Goal: Task Accomplishment & Management: Complete application form

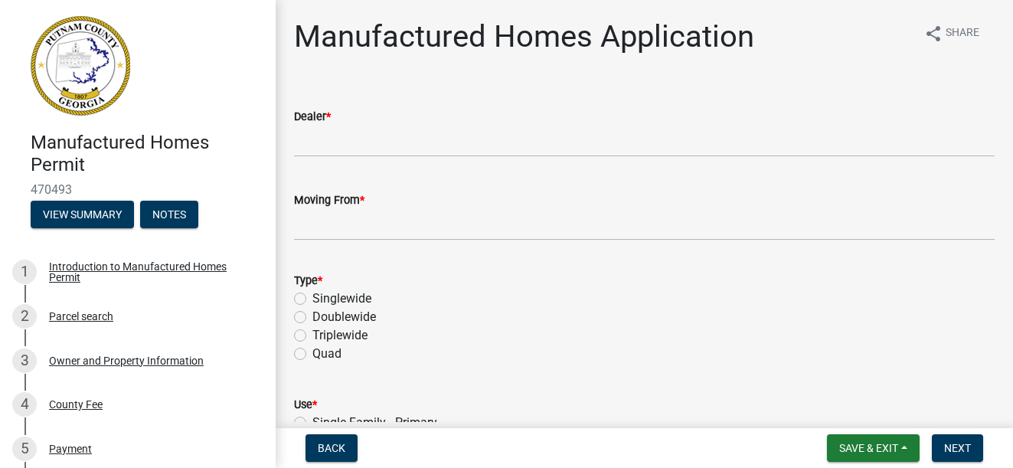
click at [63, 86] on img at bounding box center [81, 66] width 100 height 100
click at [64, 188] on span "470493" at bounding box center [138, 189] width 214 height 15
click at [136, 147] on h4 "Manufactured Homes Permit" at bounding box center [147, 154] width 233 height 44
click at [80, 91] on img at bounding box center [81, 66] width 100 height 100
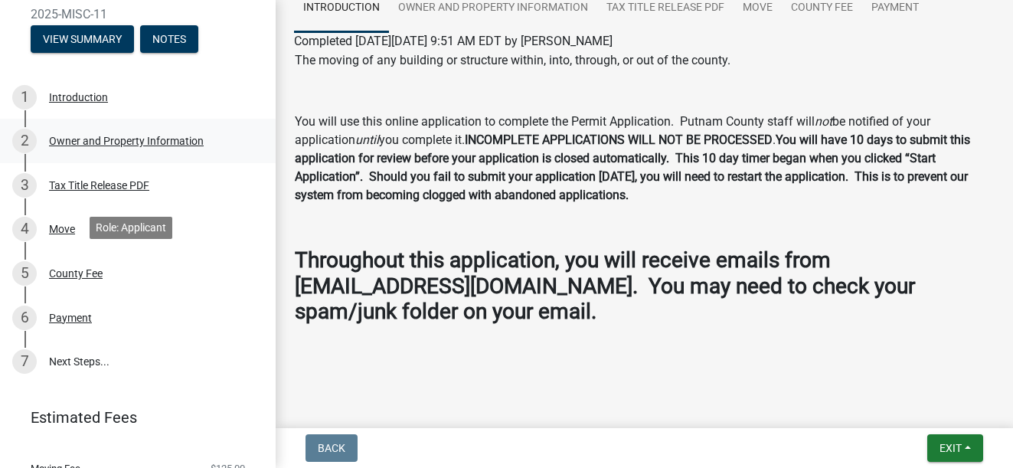
scroll to position [211, 0]
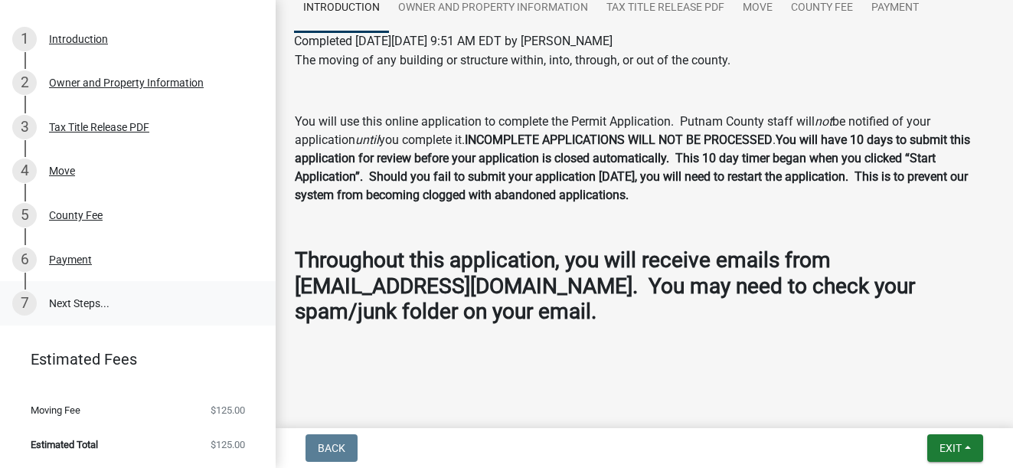
click at [74, 299] on link "7 Next Steps..." at bounding box center [138, 303] width 276 height 44
click at [63, 258] on div "Payment" at bounding box center [70, 259] width 43 height 11
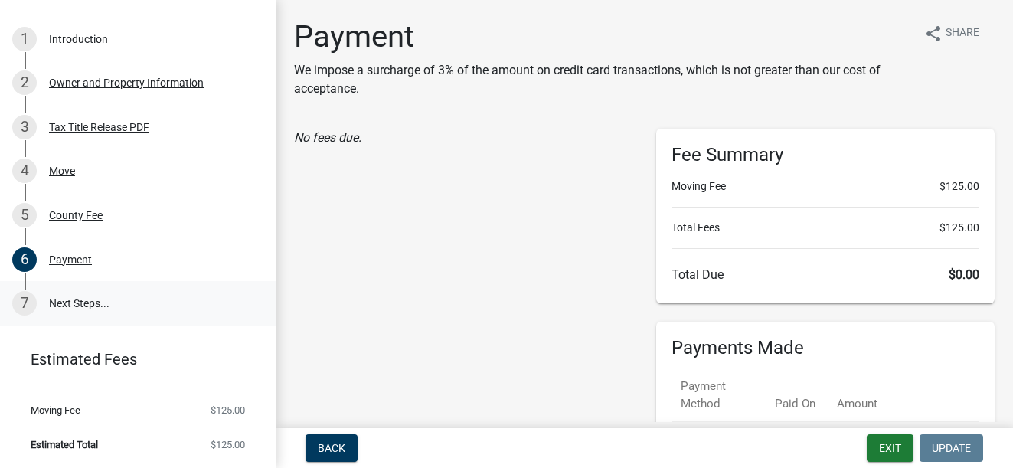
click at [79, 301] on link "7 Next Steps..." at bounding box center [138, 303] width 276 height 44
click at [54, 297] on link "7 Next Steps..." at bounding box center [138, 303] width 276 height 44
click at [67, 36] on div "Introduction" at bounding box center [78, 39] width 59 height 11
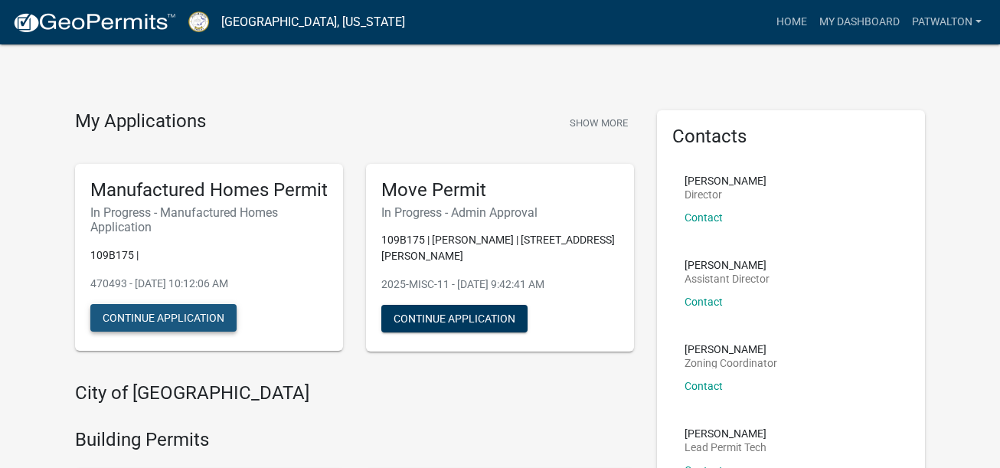
click at [148, 320] on button "Continue Application" at bounding box center [163, 318] width 146 height 28
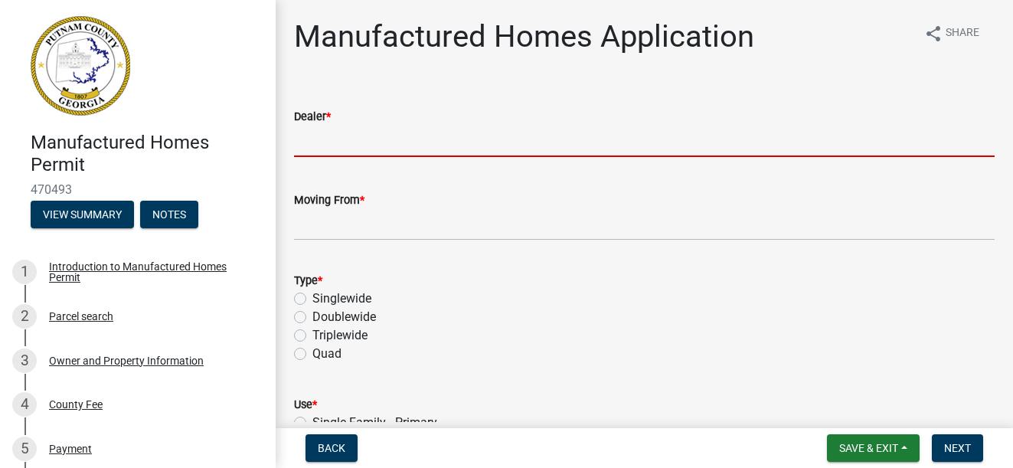
click at [430, 127] on input "Dealer *" at bounding box center [644, 141] width 701 height 31
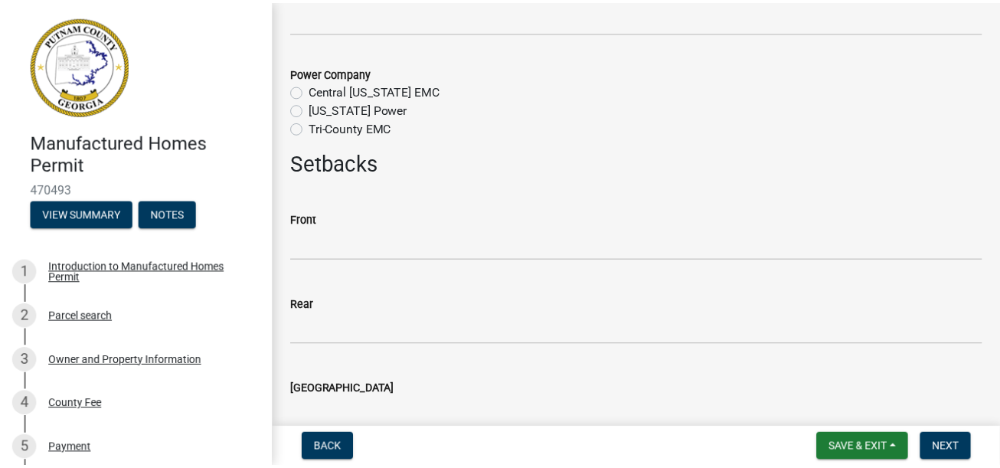
scroll to position [1563, 0]
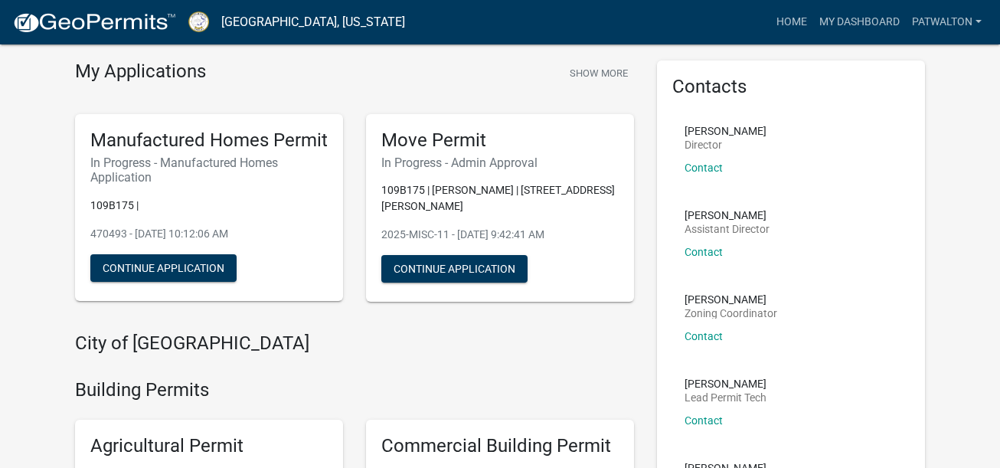
scroll to position [77, 0]
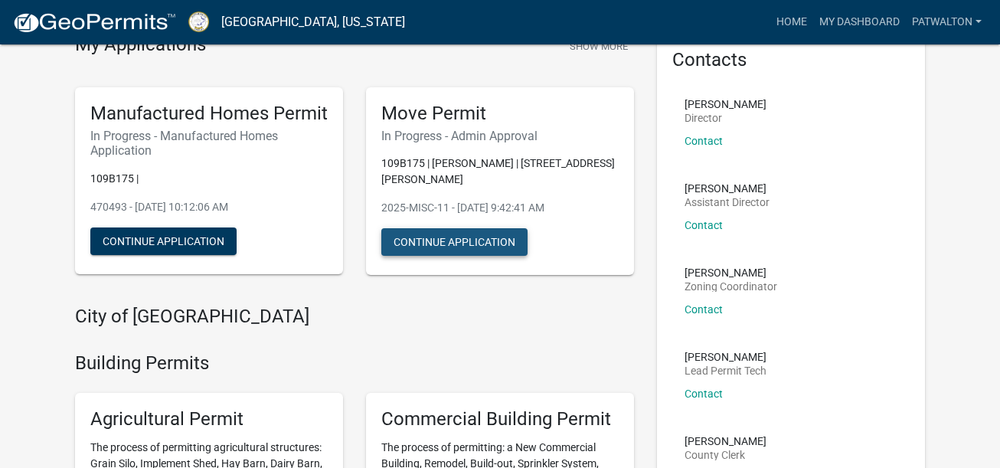
click at [461, 228] on button "Continue Application" at bounding box center [454, 242] width 146 height 28
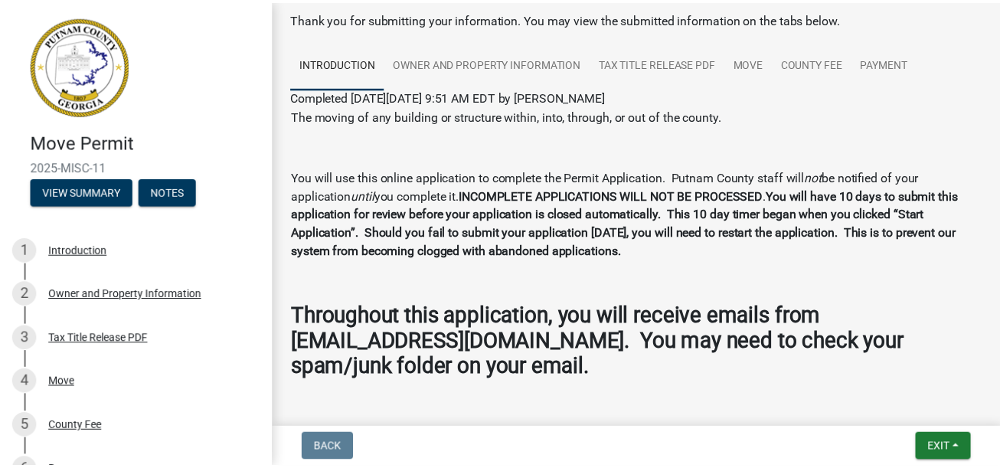
scroll to position [133, 0]
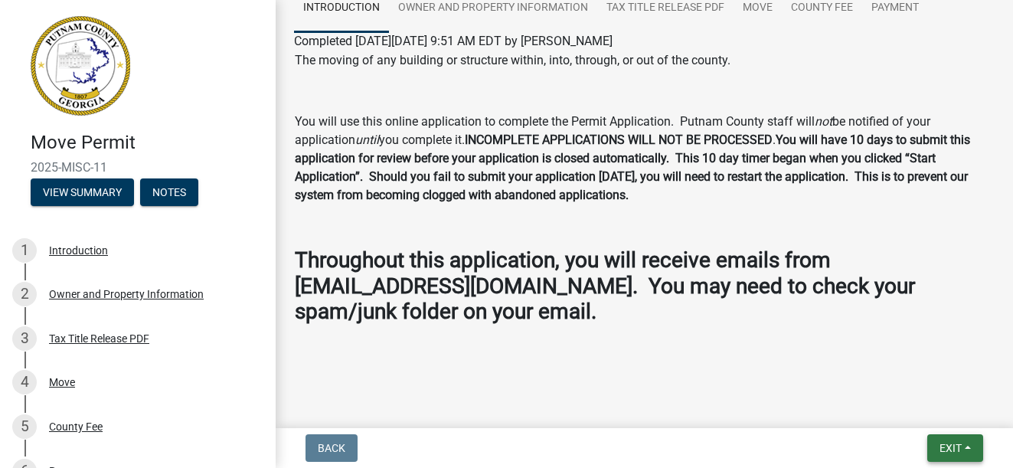
click at [947, 451] on span "Exit" at bounding box center [951, 448] width 22 height 12
click at [915, 408] on button "Save & Exit" at bounding box center [922, 408] width 123 height 37
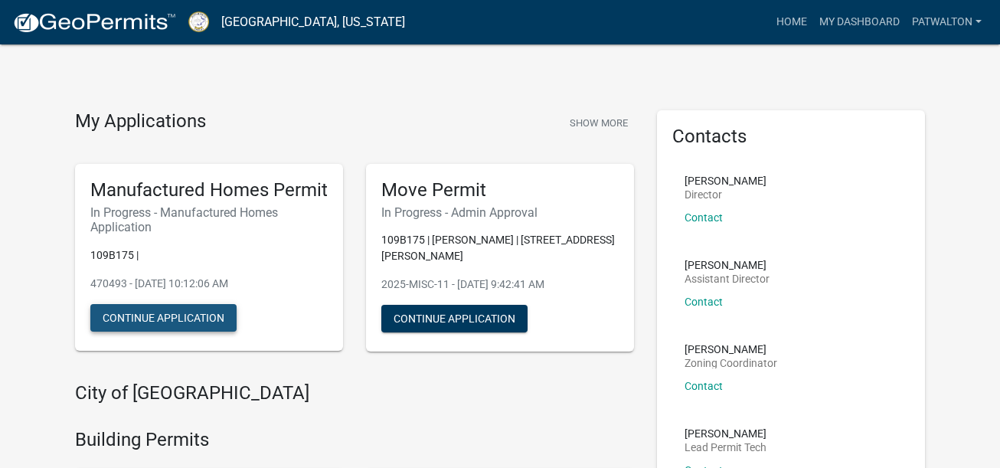
click at [175, 312] on button "Continue Application" at bounding box center [163, 318] width 146 height 28
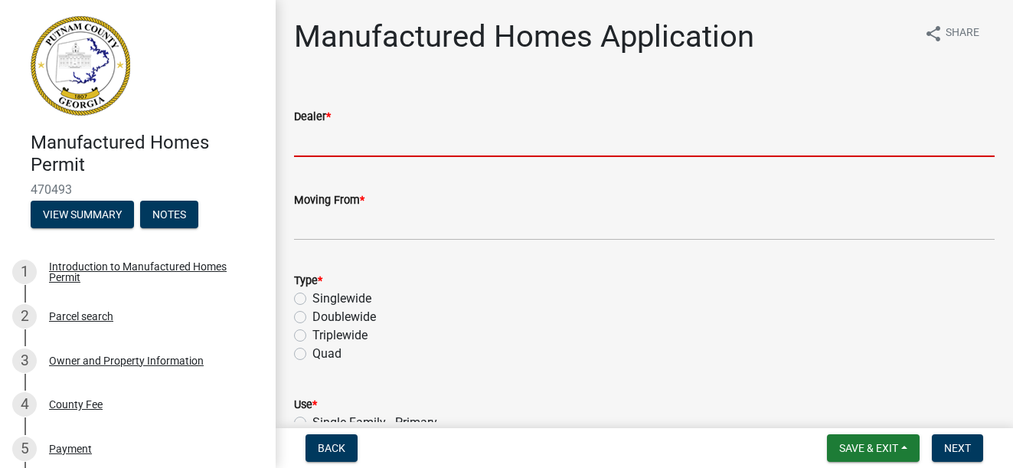
click at [331, 127] on input "Dealer *" at bounding box center [644, 141] width 701 height 31
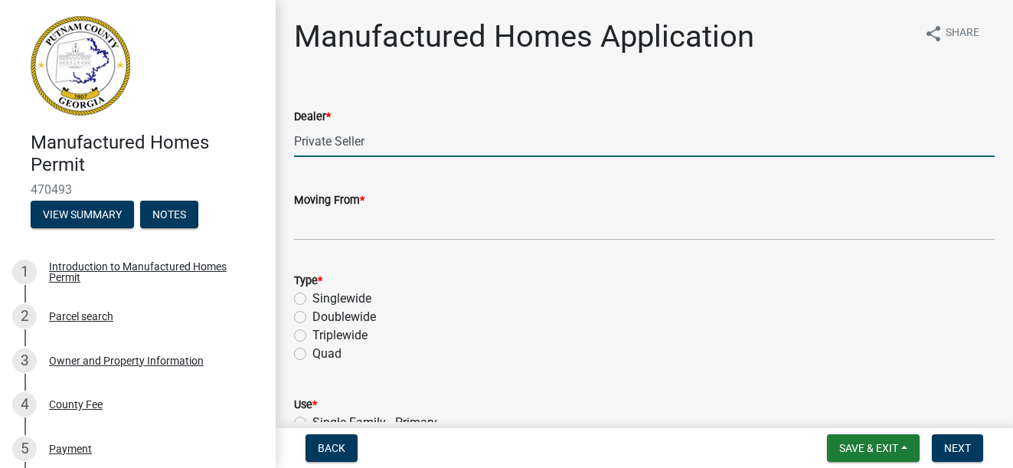
type input "Private Seller"
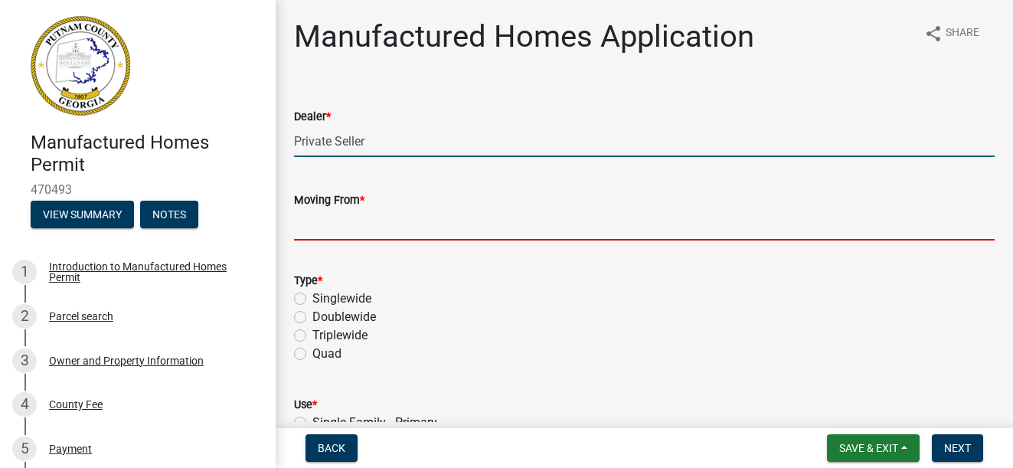
click at [357, 227] on input "Moving From *" at bounding box center [644, 224] width 701 height 31
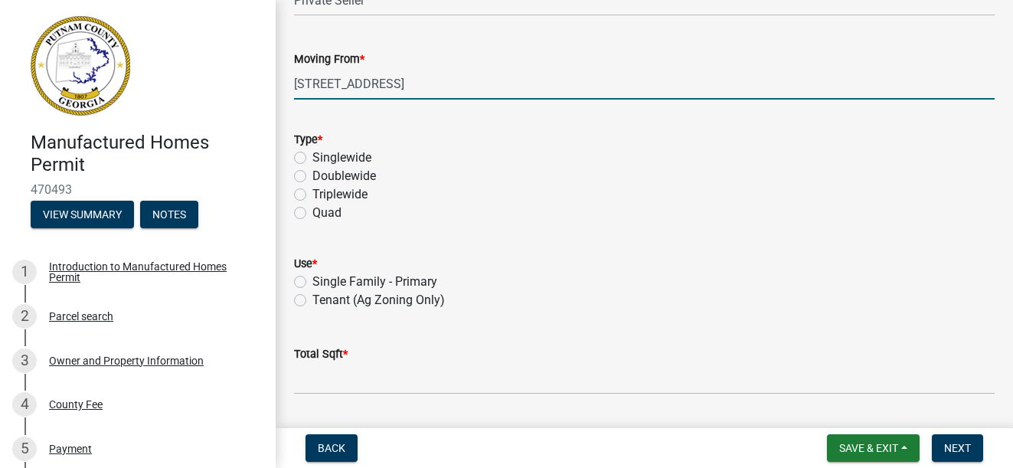
scroll to position [153, 0]
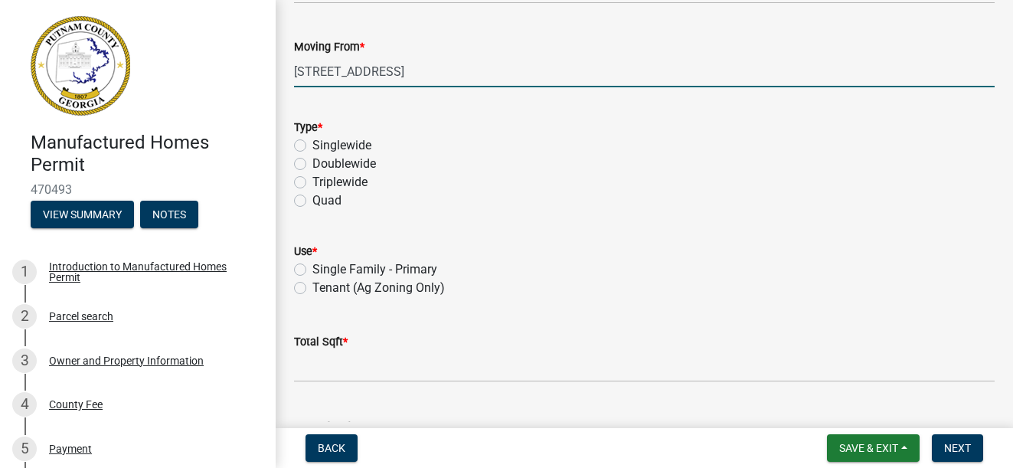
type input "[STREET_ADDRESS]"
click at [313, 159] on label "Doublewide" at bounding box center [345, 164] width 64 height 18
click at [313, 159] on input "Doublewide" at bounding box center [318, 160] width 10 height 10
radio input "true"
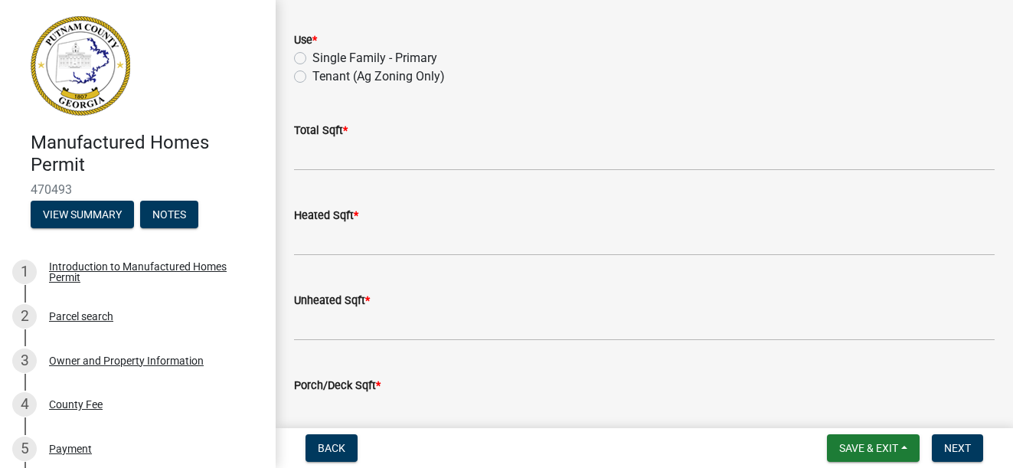
scroll to position [383, 0]
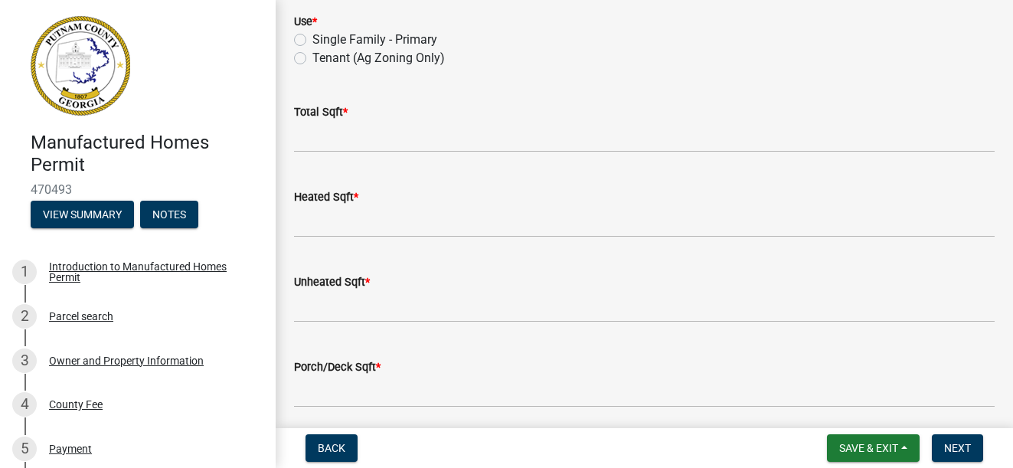
click at [313, 44] on label "Single Family - Primary" at bounding box center [375, 40] width 125 height 18
click at [313, 41] on input "Single Family - Primary" at bounding box center [318, 36] width 10 height 10
radio input "true"
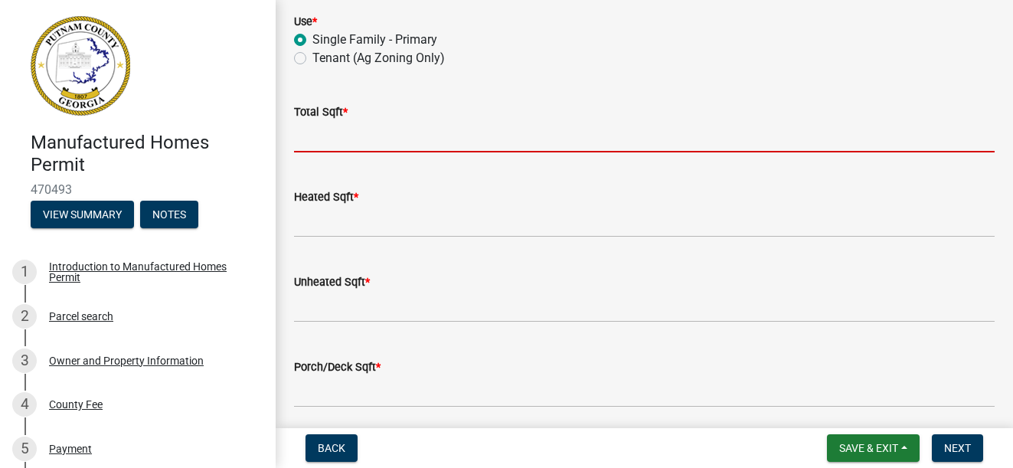
click at [340, 161] on wm-data-entity-input "Total Sqft *" at bounding box center [644, 123] width 701 height 85
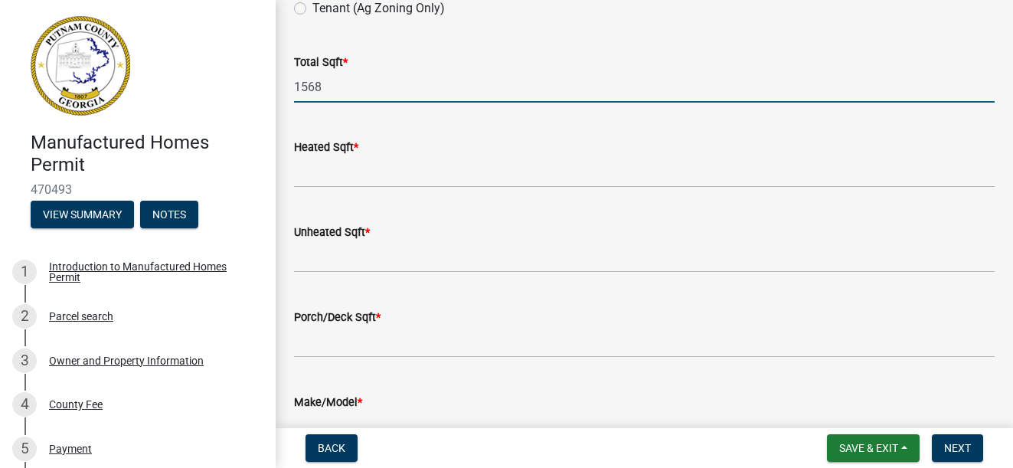
scroll to position [460, 0]
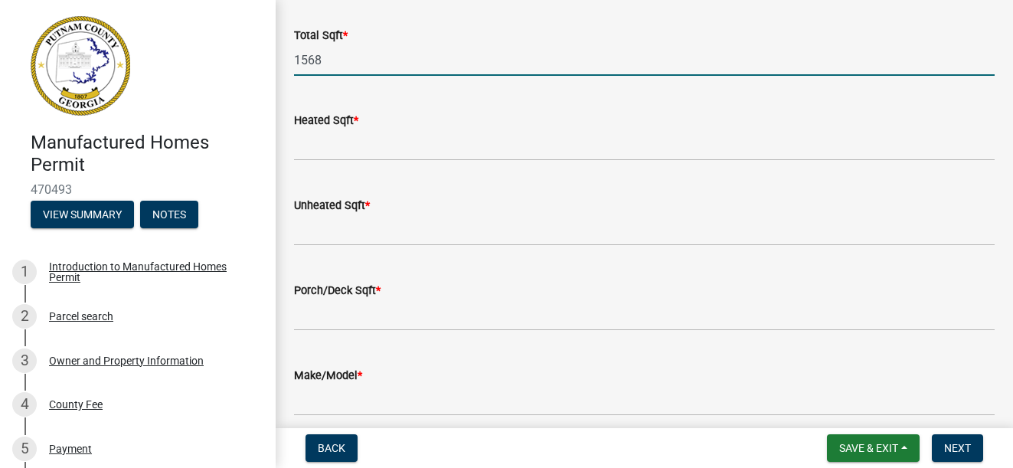
type input "1568"
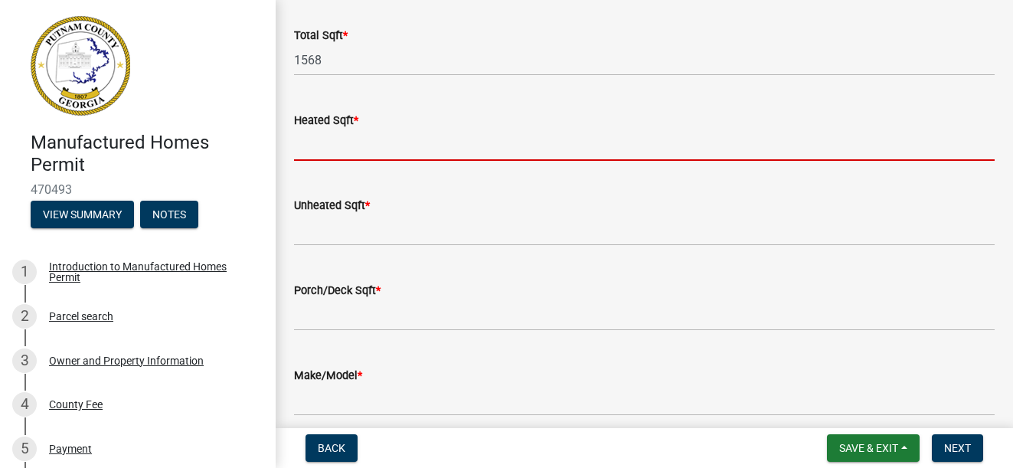
click at [354, 146] on input "text" at bounding box center [644, 144] width 701 height 31
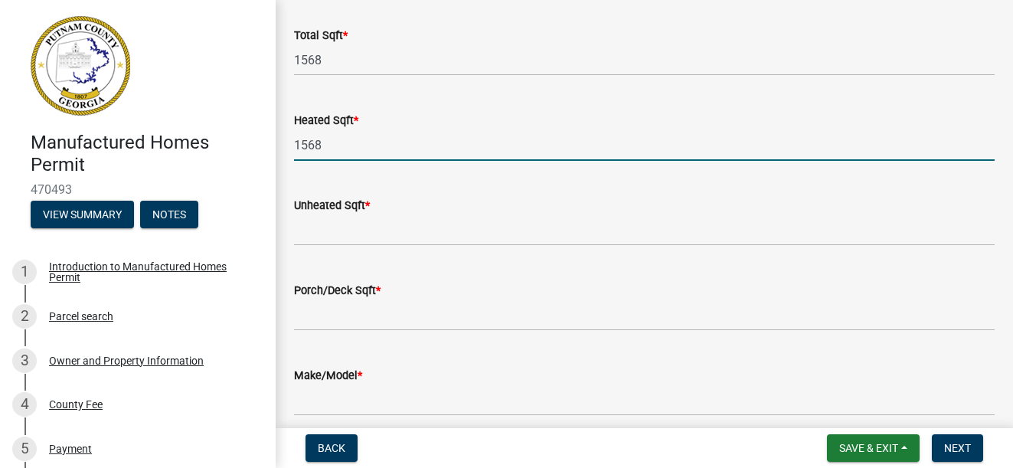
type input "1568"
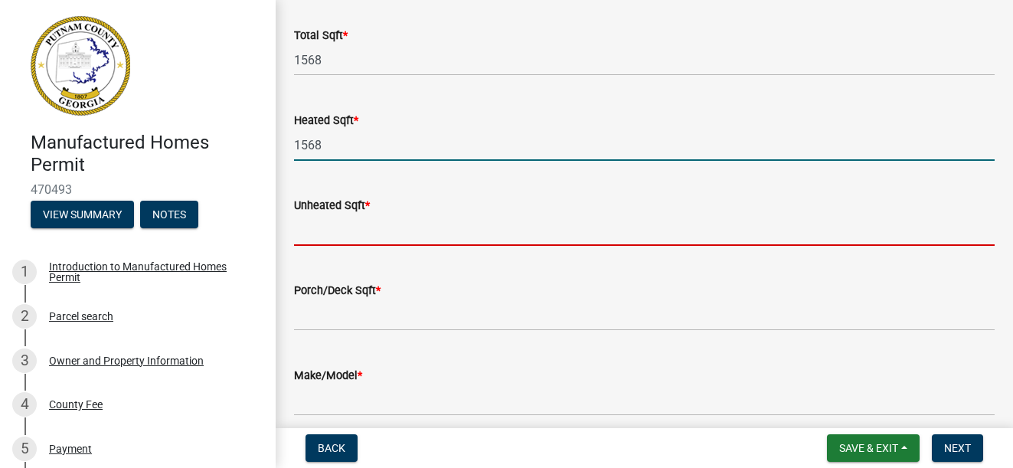
click at [357, 232] on input "text" at bounding box center [644, 229] width 701 height 31
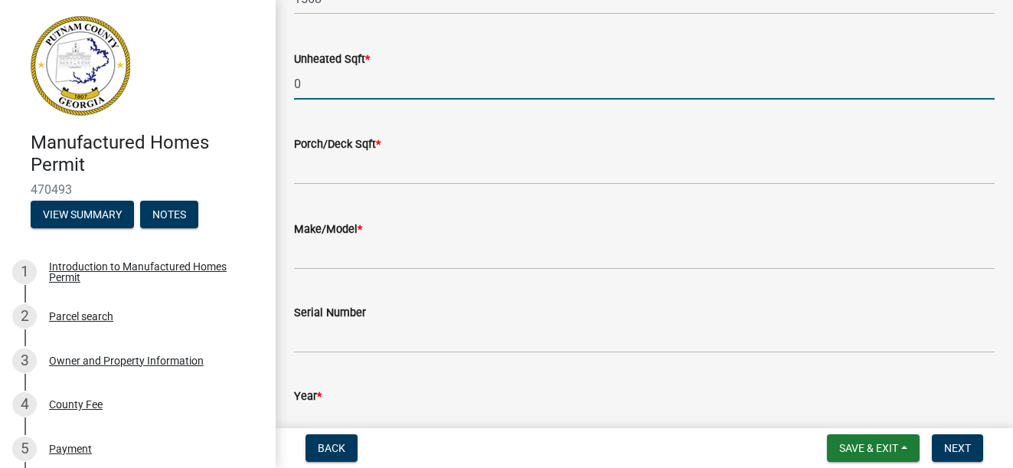
scroll to position [613, 0]
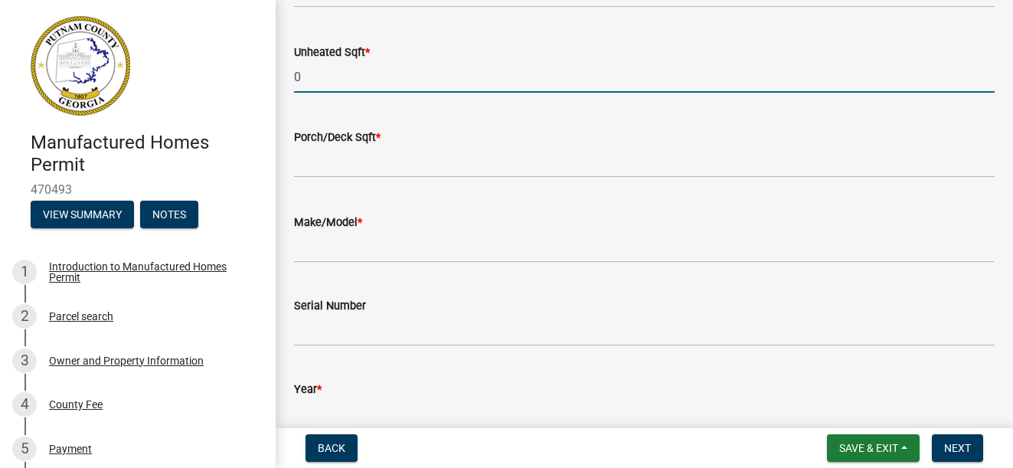
type input "0"
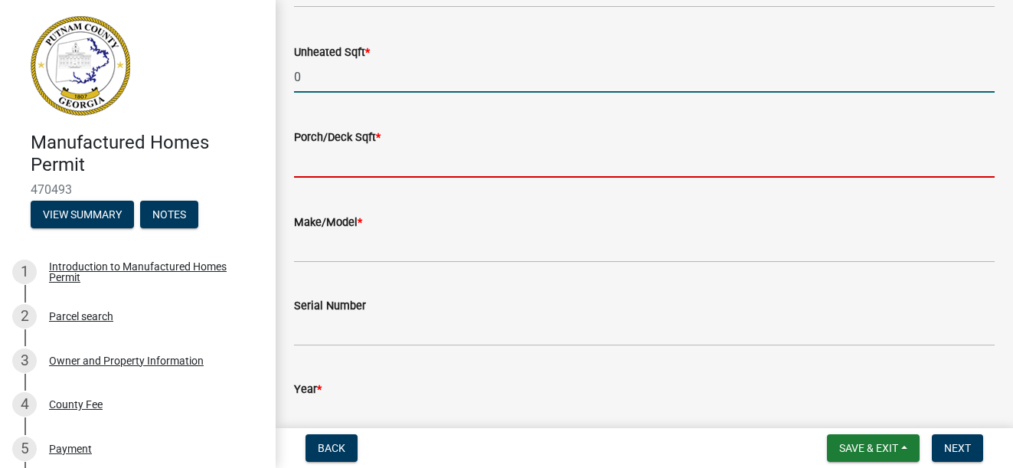
click at [313, 170] on input "text" at bounding box center [644, 161] width 701 height 31
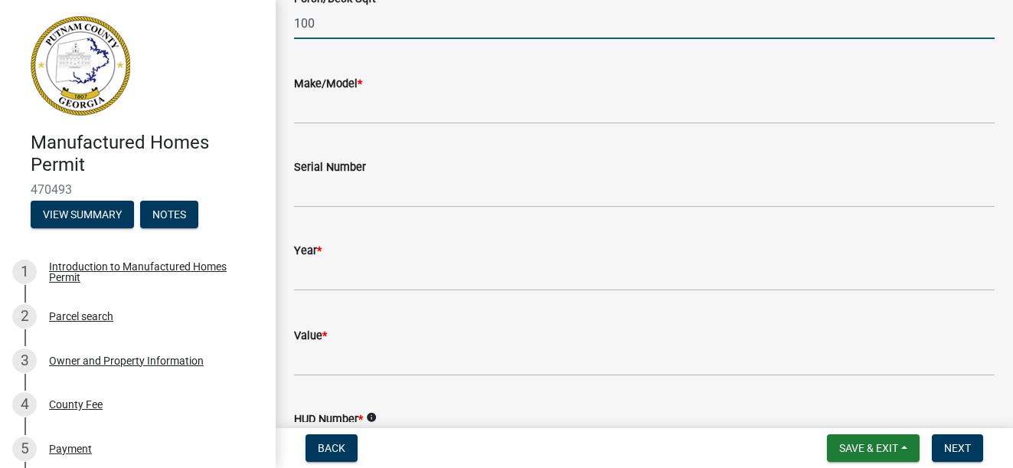
scroll to position [766, 0]
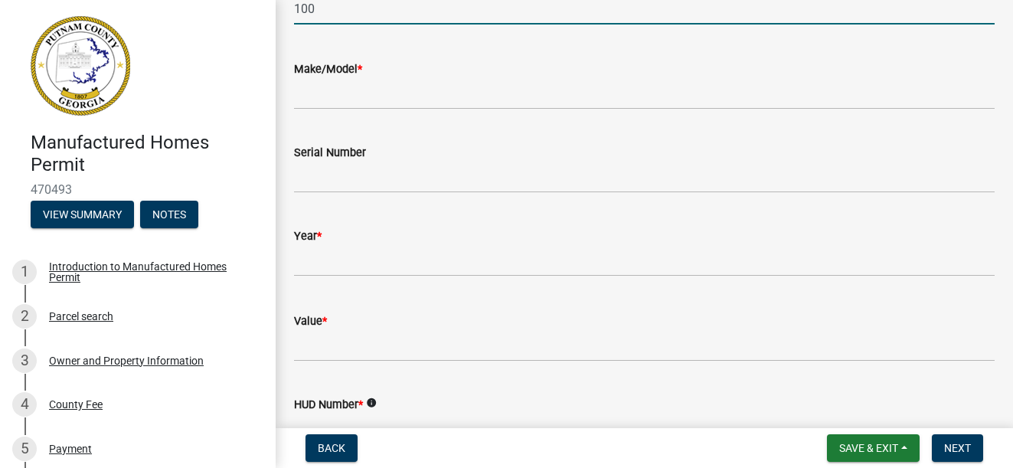
type input "100"
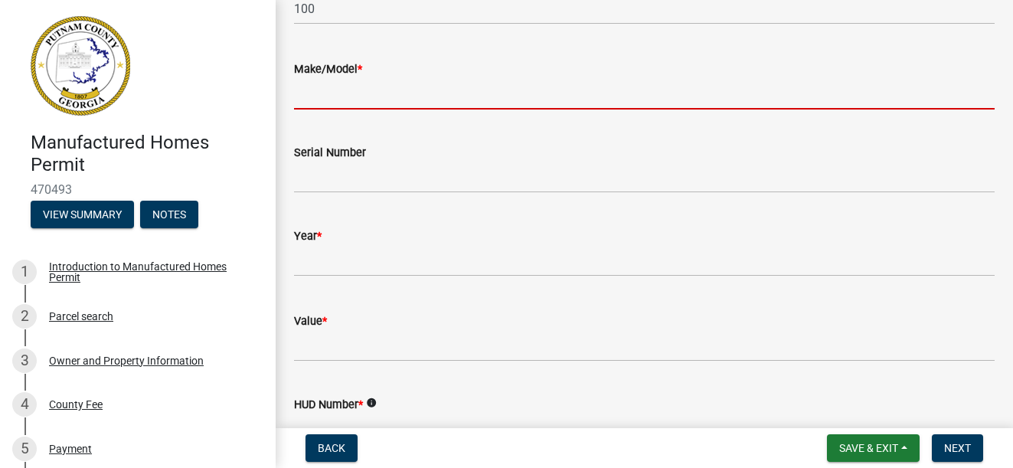
click at [319, 100] on input "Make/Model *" at bounding box center [644, 93] width 701 height 31
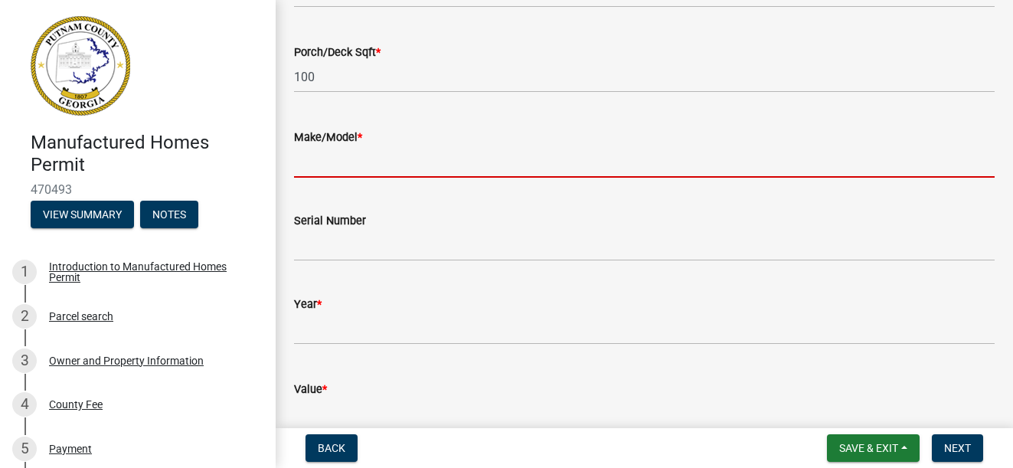
scroll to position [689, 0]
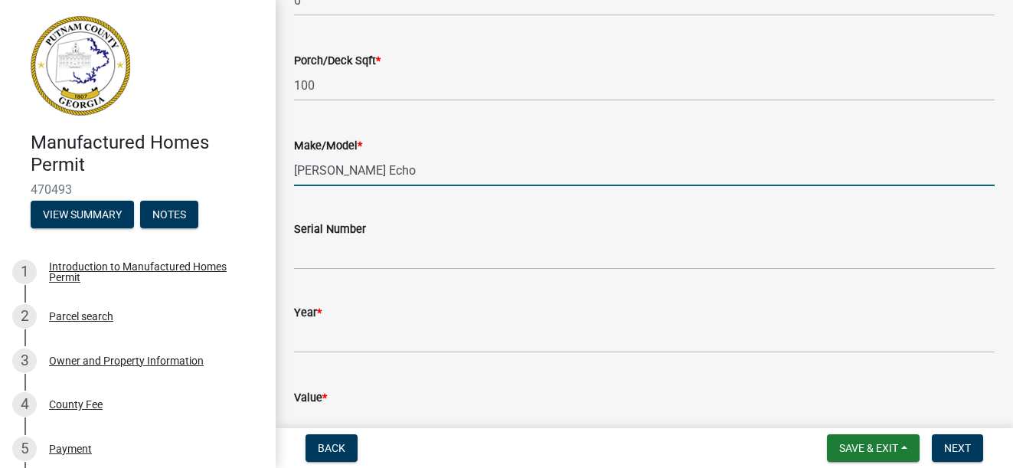
type input "[PERSON_NAME] Echo"
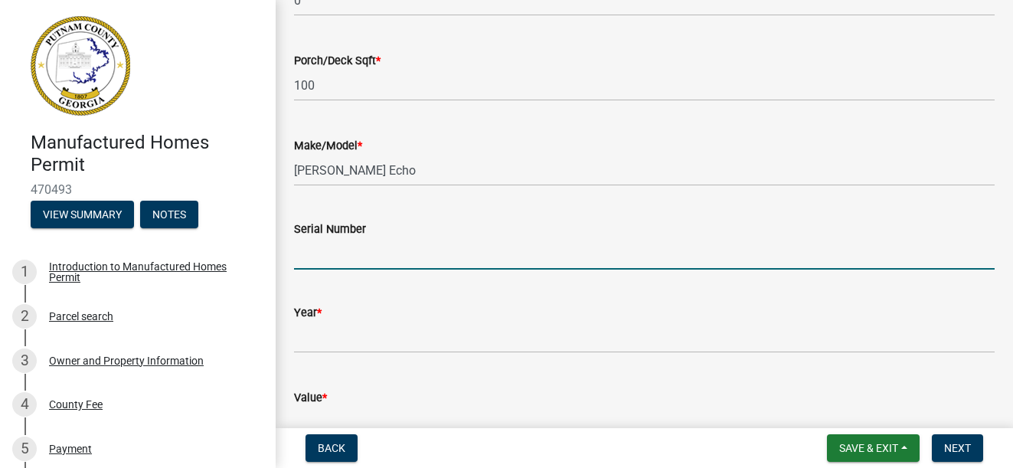
click at [361, 267] on input "Serial Number" at bounding box center [644, 253] width 701 height 31
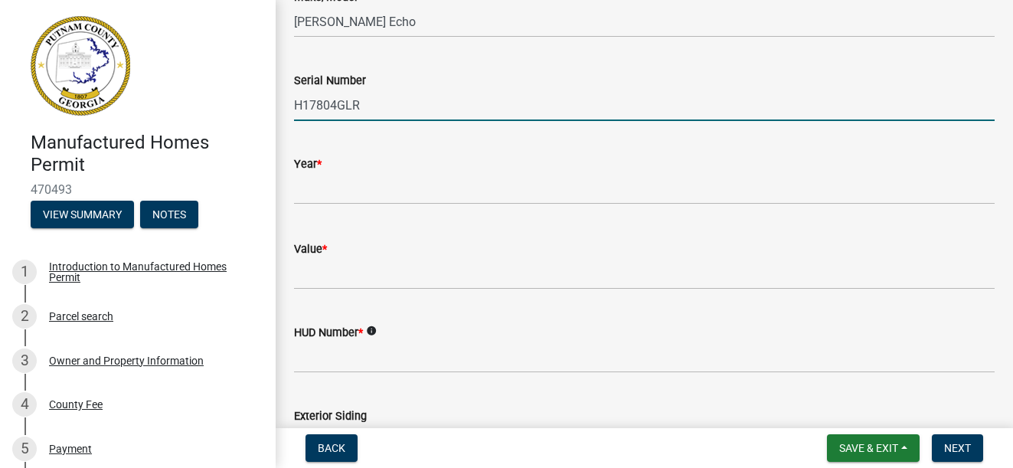
scroll to position [843, 0]
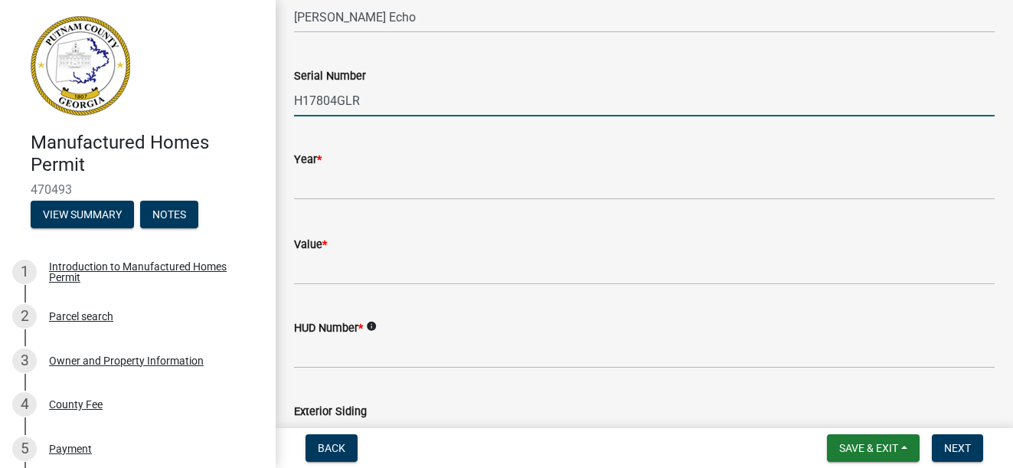
type input "H17804GLR"
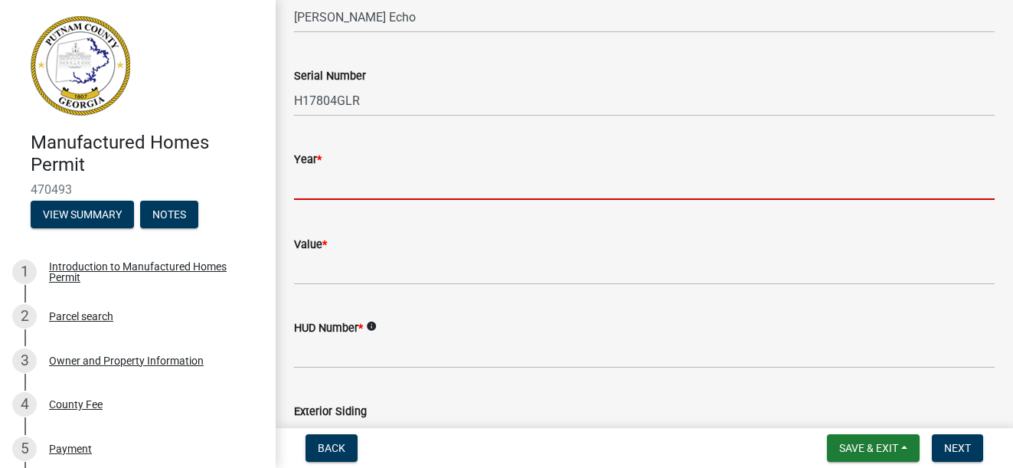
click at [319, 188] on input "text" at bounding box center [644, 184] width 701 height 31
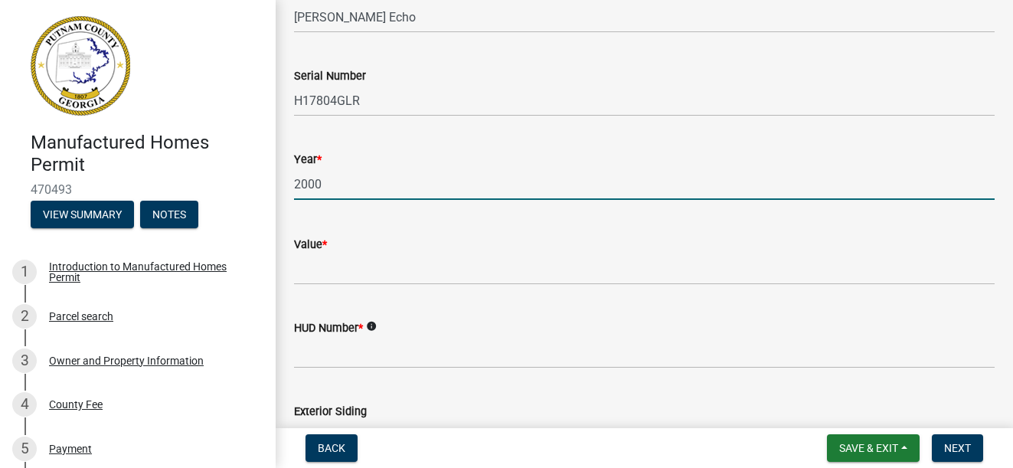
type input "2000"
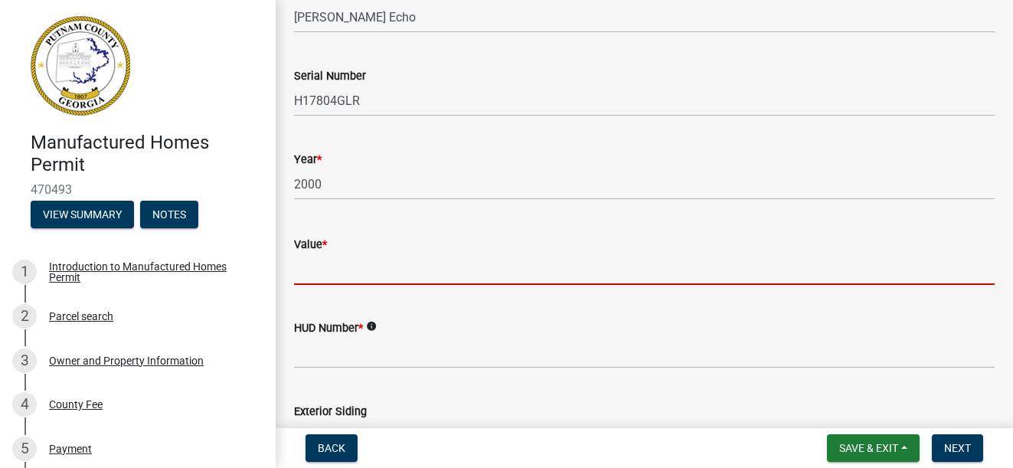
click at [320, 272] on input "Value *" at bounding box center [644, 269] width 701 height 31
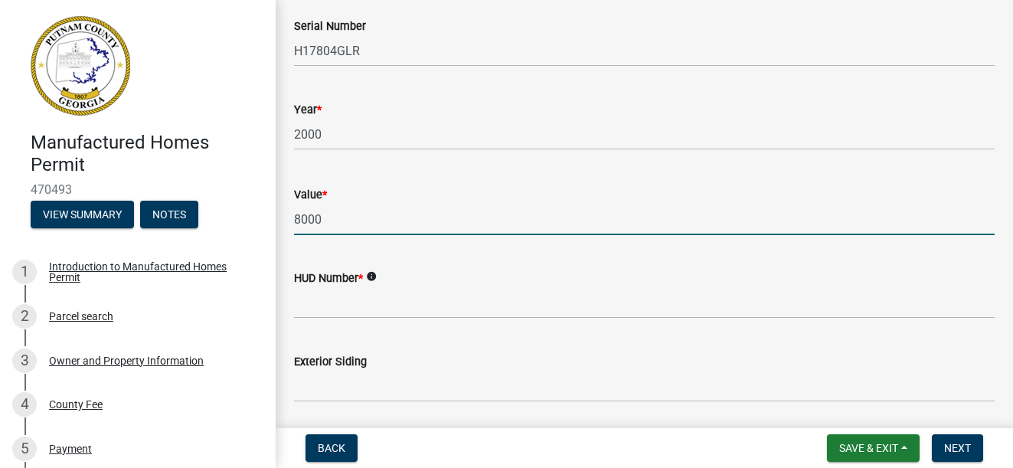
scroll to position [919, 0]
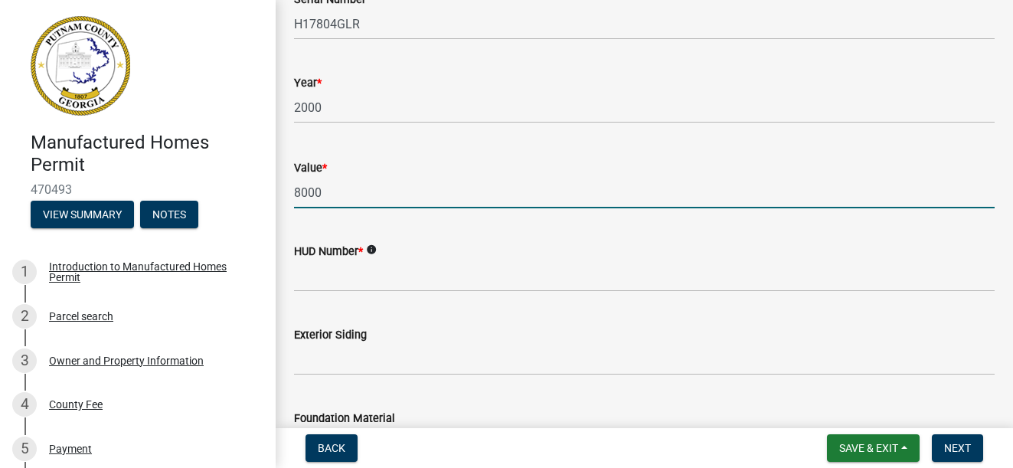
type input "8000"
click at [375, 247] on icon "info" at bounding box center [371, 249] width 11 height 11
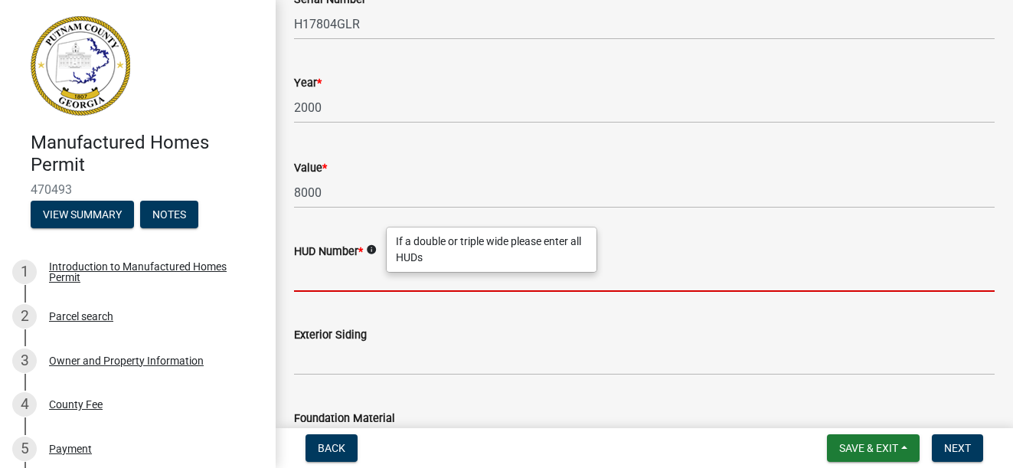
click at [357, 270] on input "HUD Number *" at bounding box center [644, 275] width 701 height 31
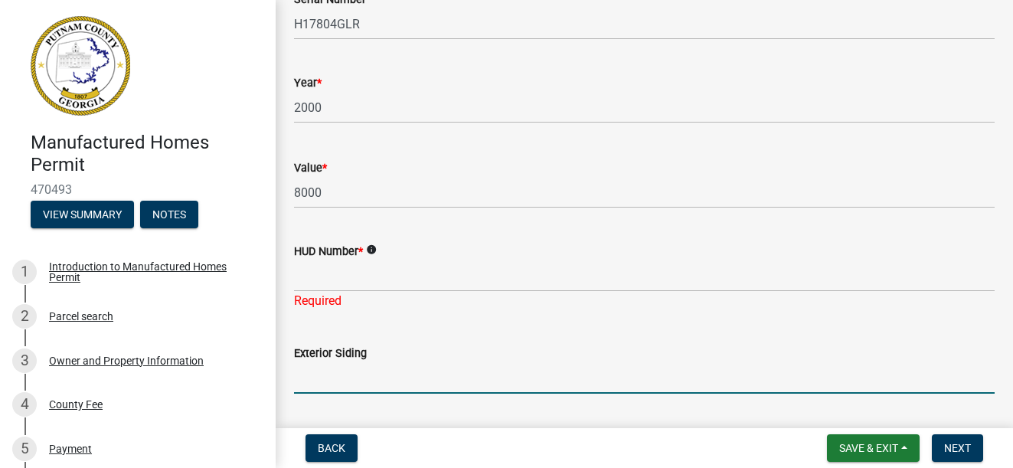
click at [381, 358] on form "Exterior Siding" at bounding box center [644, 369] width 701 height 50
type input "vinyl"
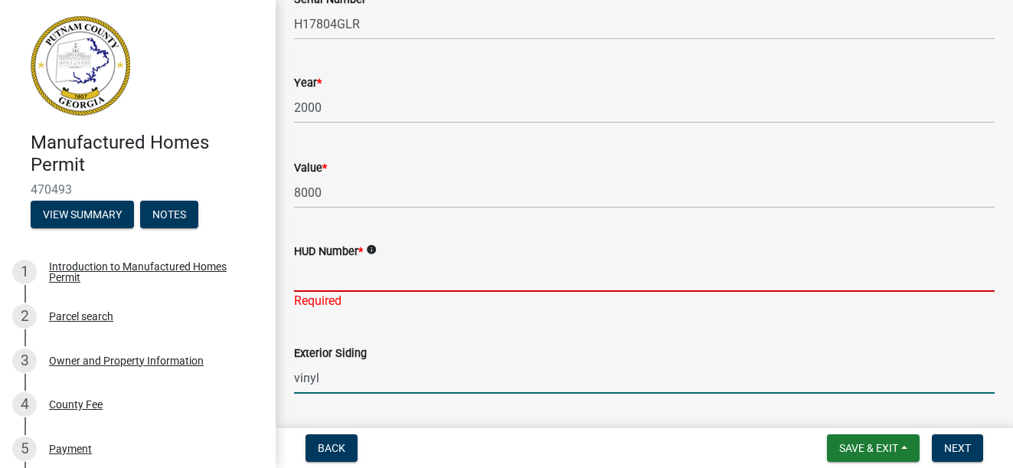
click at [306, 281] on input "HUD Number *" at bounding box center [644, 275] width 701 height 31
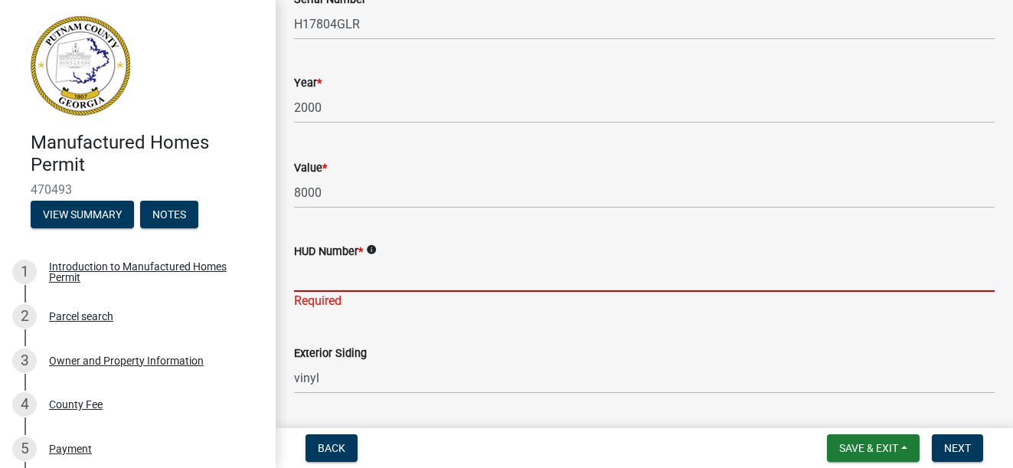
click at [306, 279] on input "HUD Number *" at bounding box center [644, 275] width 701 height 31
click at [309, 274] on input "HUD Number *" at bounding box center [644, 275] width 701 height 31
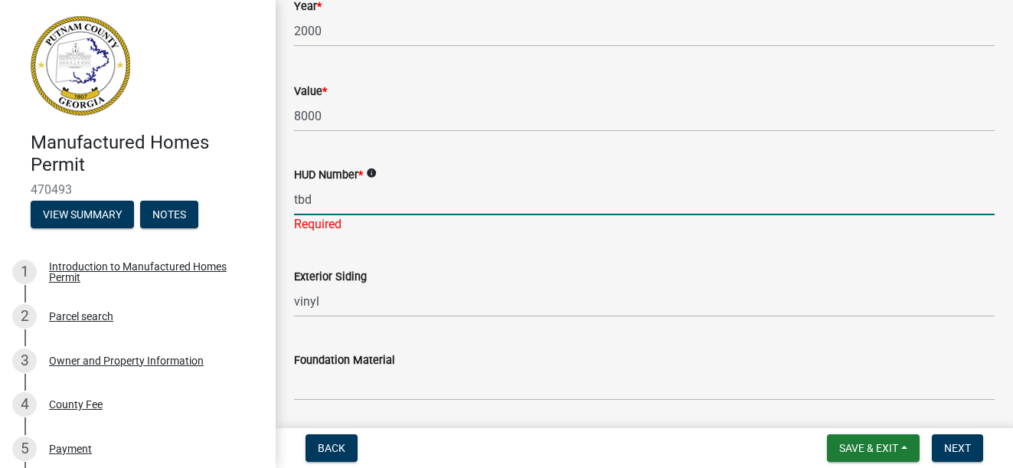
scroll to position [1072, 0]
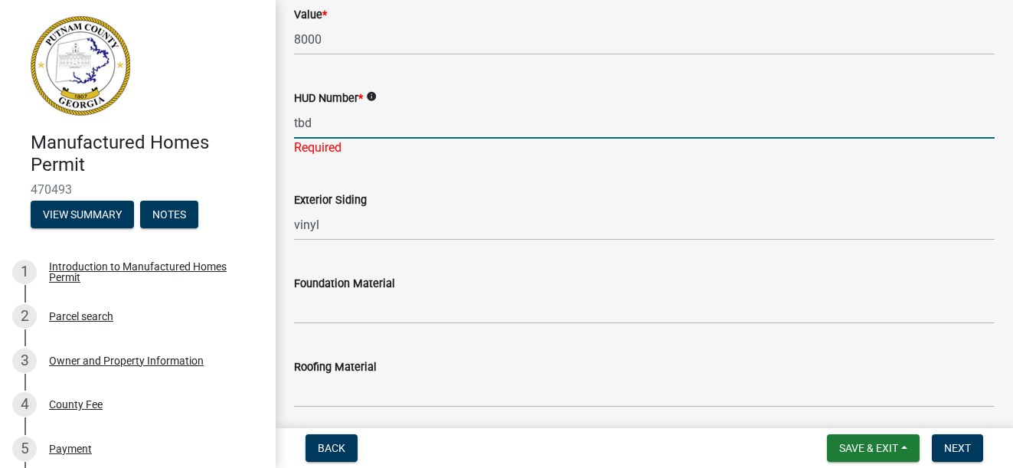
click at [340, 125] on input "tbd" at bounding box center [644, 122] width 701 height 31
type input "tbd"
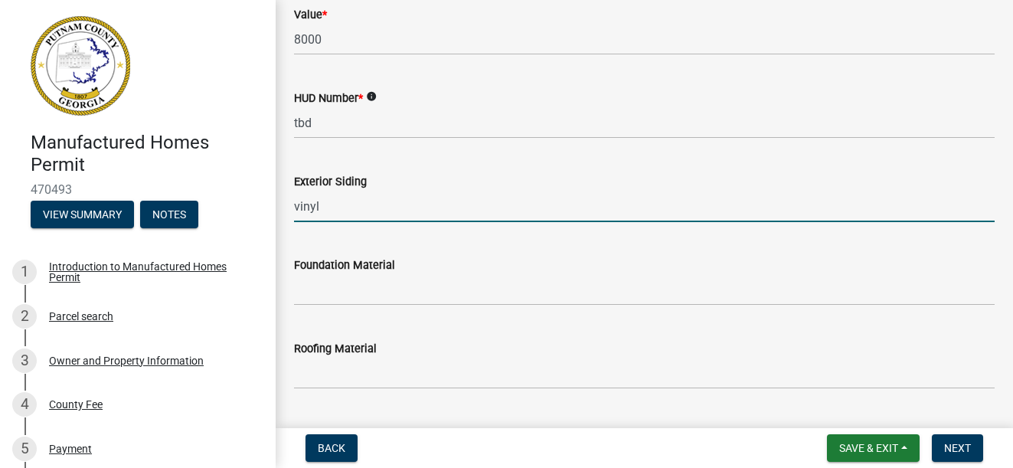
click at [355, 221] on input "vinyl" at bounding box center [644, 206] width 701 height 31
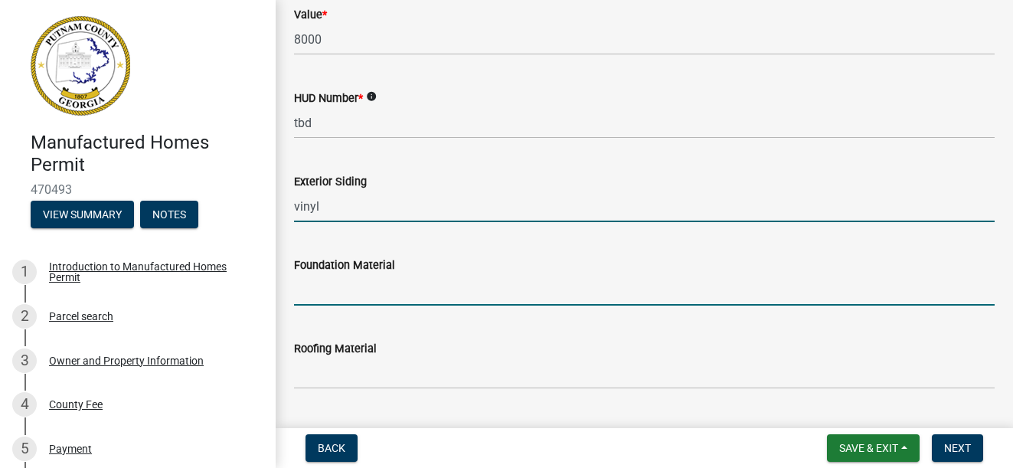
click at [344, 293] on input "Foundation Material" at bounding box center [644, 289] width 701 height 31
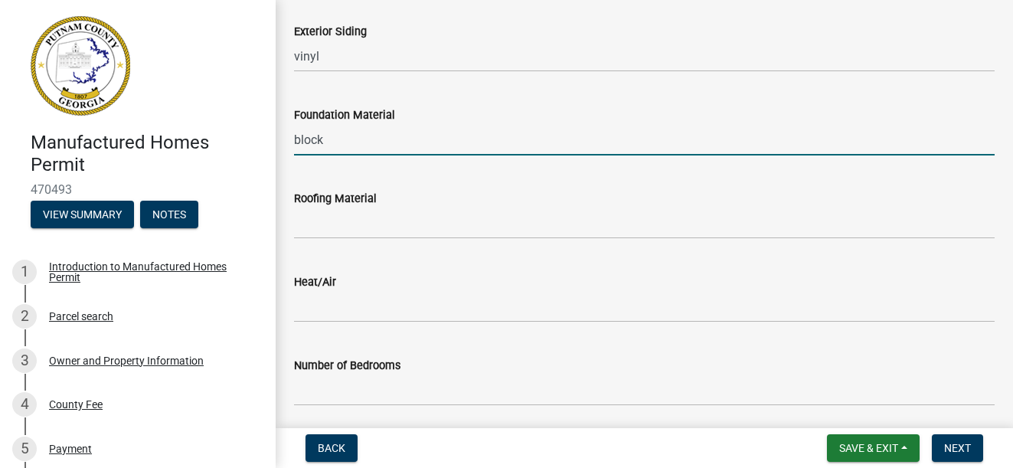
scroll to position [1225, 0]
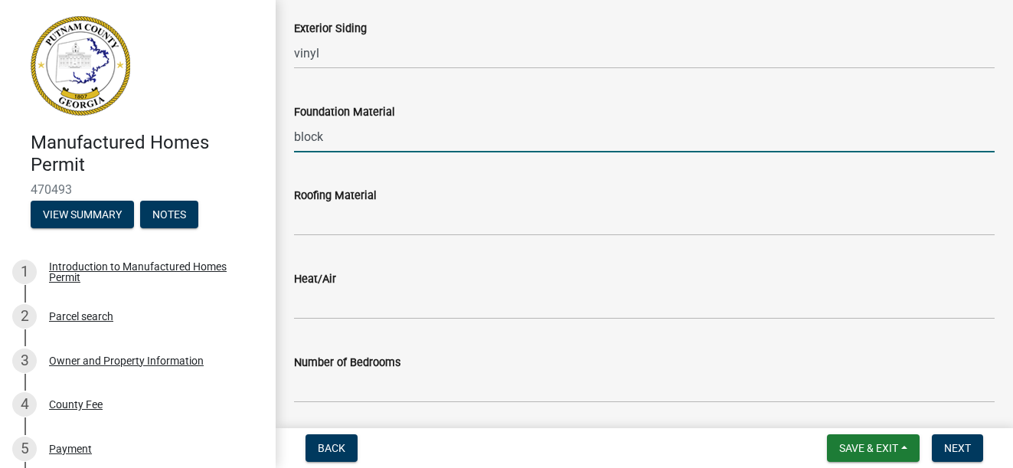
type input "block"
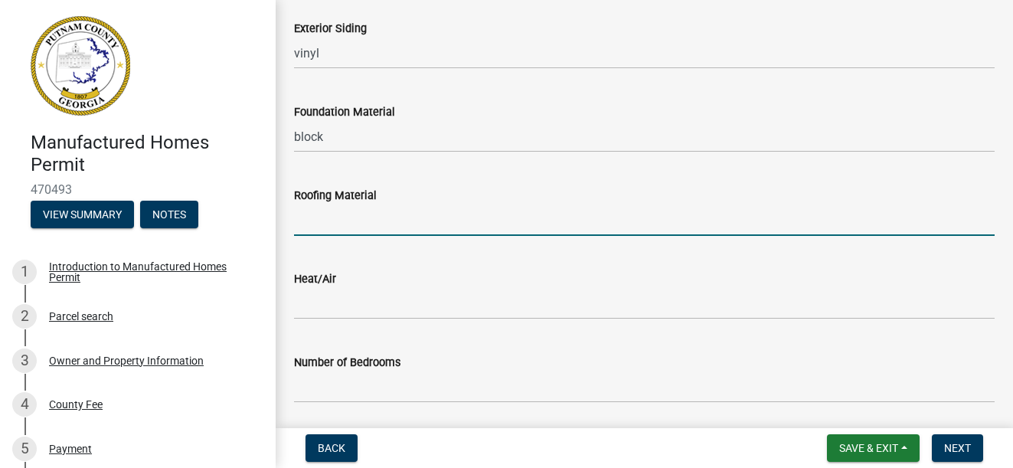
click at [332, 223] on input "Roofing Material" at bounding box center [644, 220] width 701 height 31
type input "asphalt shingles"
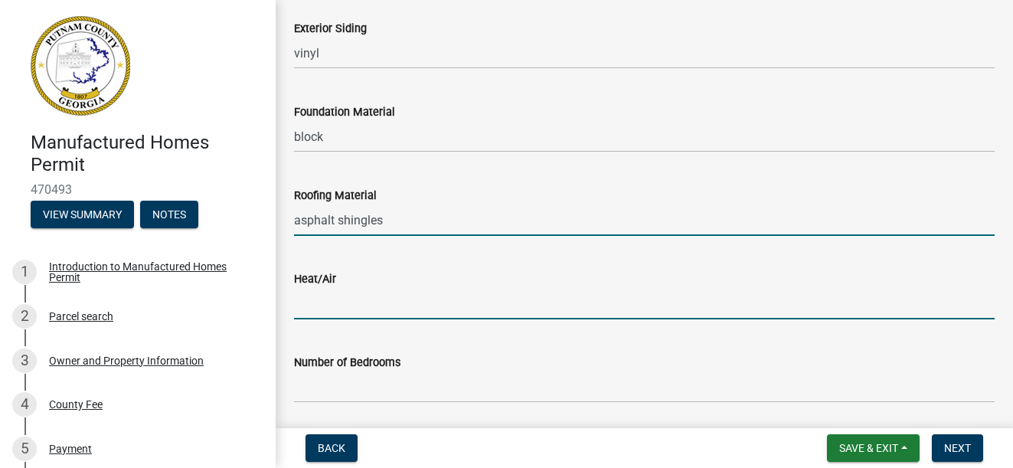
click at [314, 306] on input "Heat/Air" at bounding box center [644, 303] width 701 height 31
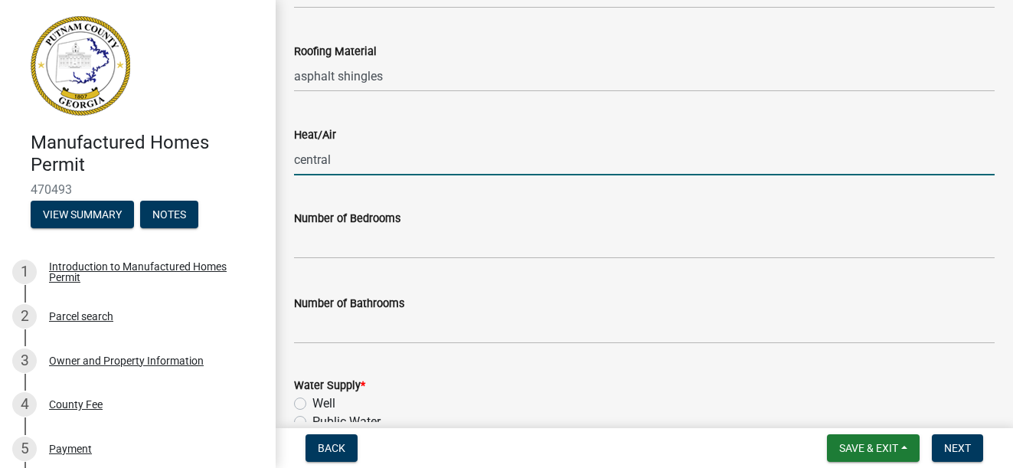
scroll to position [1379, 0]
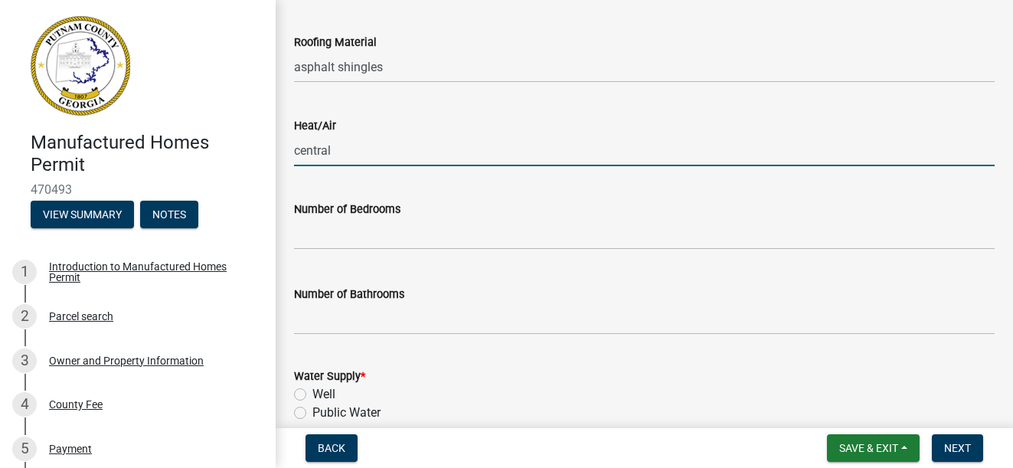
type input "central"
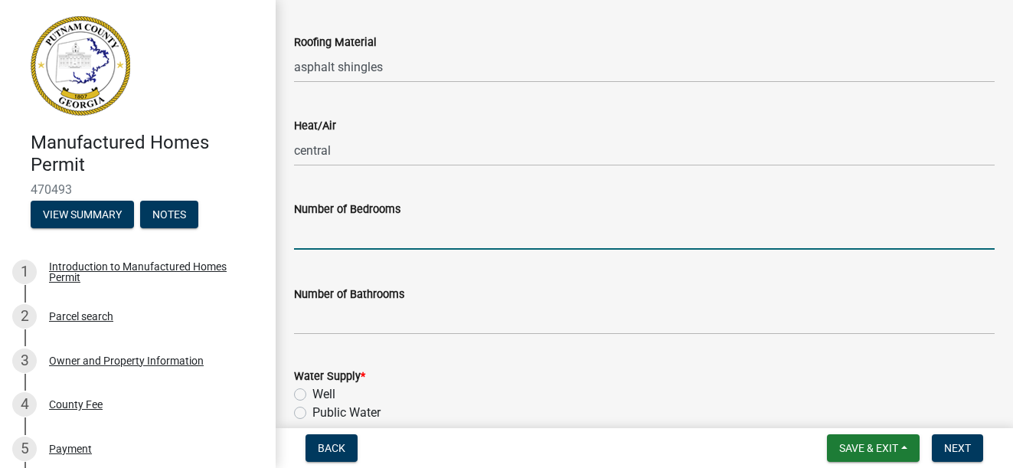
click at [341, 237] on input "text" at bounding box center [644, 233] width 701 height 31
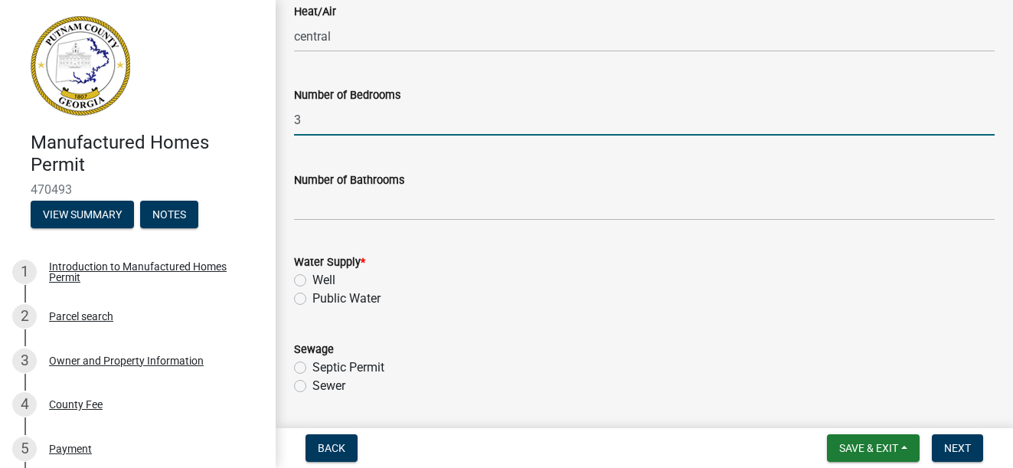
scroll to position [1532, 0]
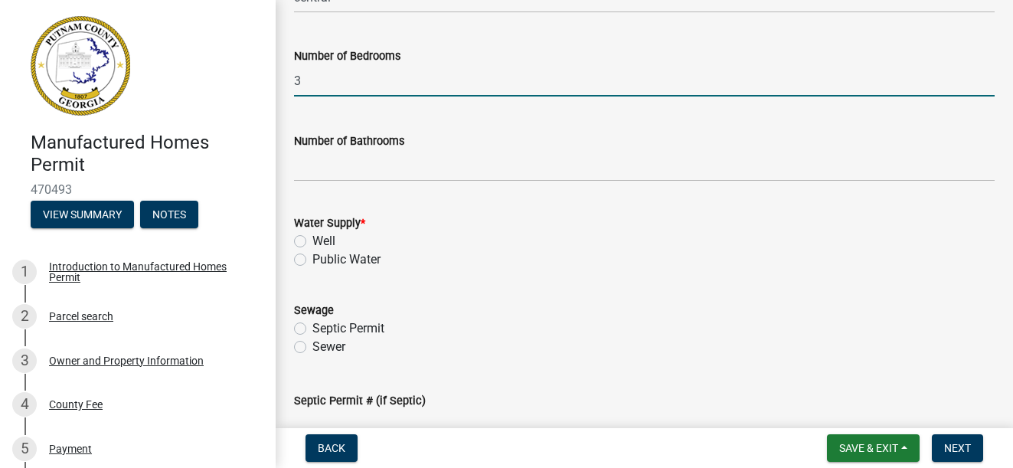
type input "3"
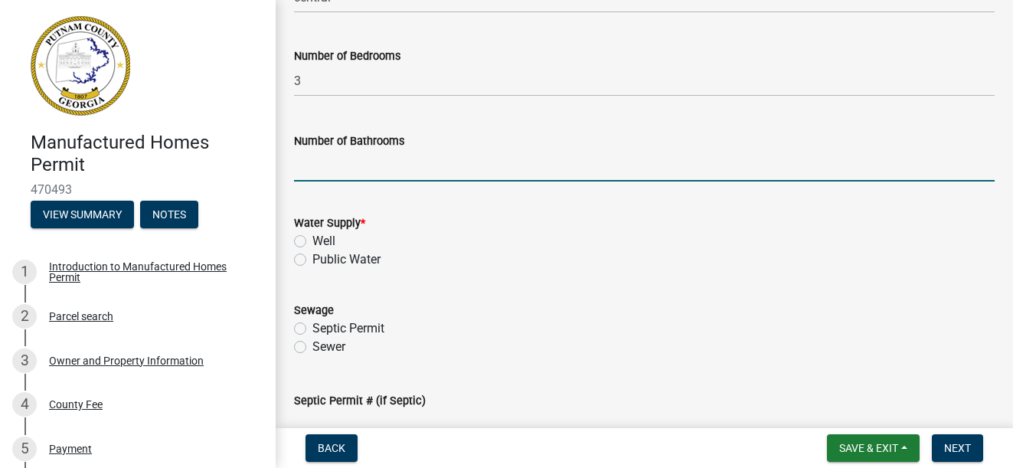
click at [306, 174] on input "text" at bounding box center [644, 165] width 701 height 31
type input "2"
click at [313, 263] on label "Public Water" at bounding box center [347, 259] width 68 height 18
click at [313, 260] on input "Public Water" at bounding box center [318, 255] width 10 height 10
radio input "true"
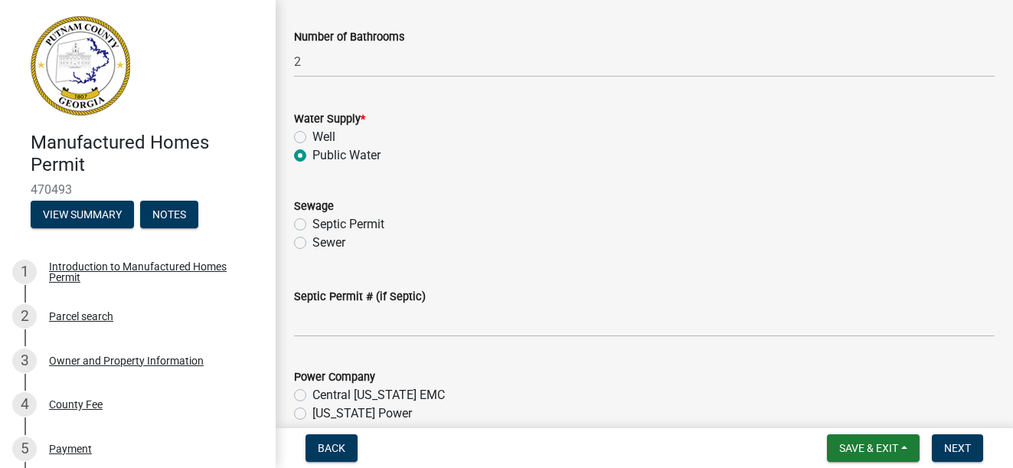
scroll to position [1685, 0]
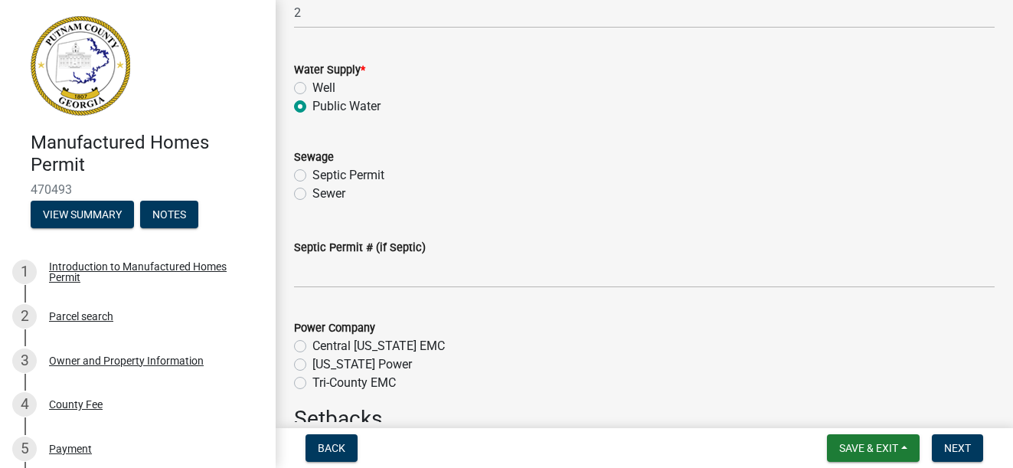
click at [313, 175] on label "Septic Permit" at bounding box center [349, 175] width 72 height 18
click at [313, 175] on input "Septic Permit" at bounding box center [318, 171] width 10 height 10
radio input "true"
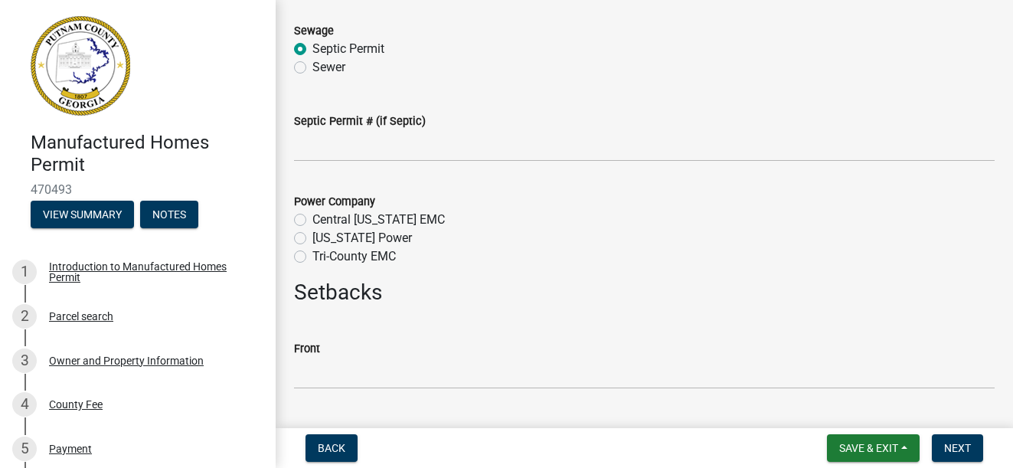
scroll to position [1838, 0]
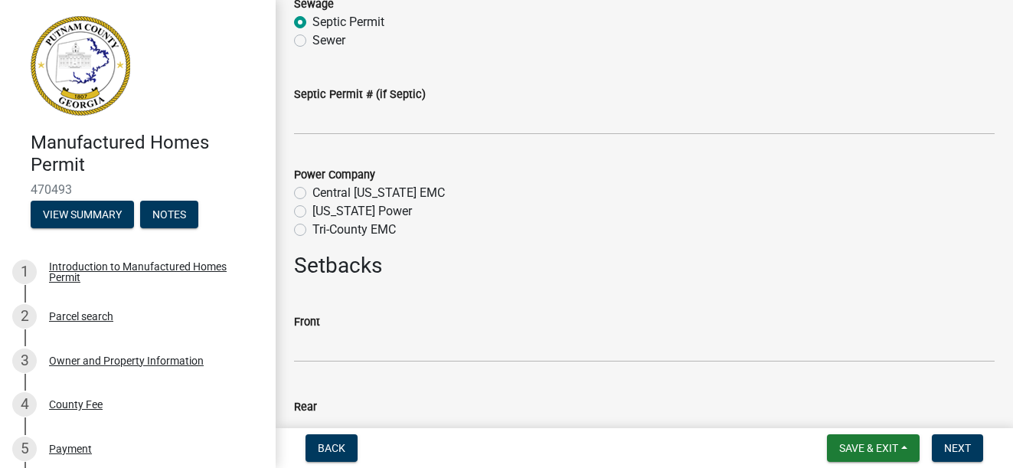
click at [313, 213] on label "[US_STATE] Power" at bounding box center [363, 211] width 100 height 18
click at [313, 212] on input "[US_STATE] Power" at bounding box center [318, 207] width 10 height 10
radio input "true"
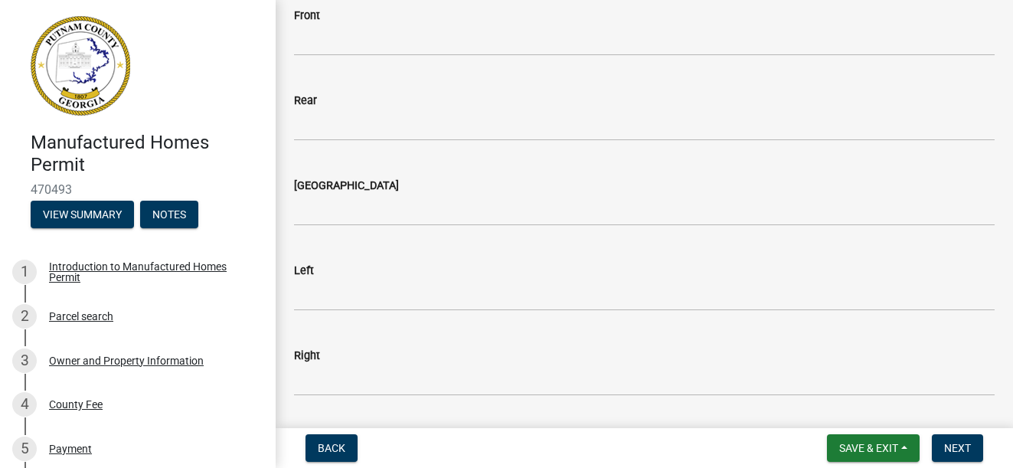
scroll to position [2068, 0]
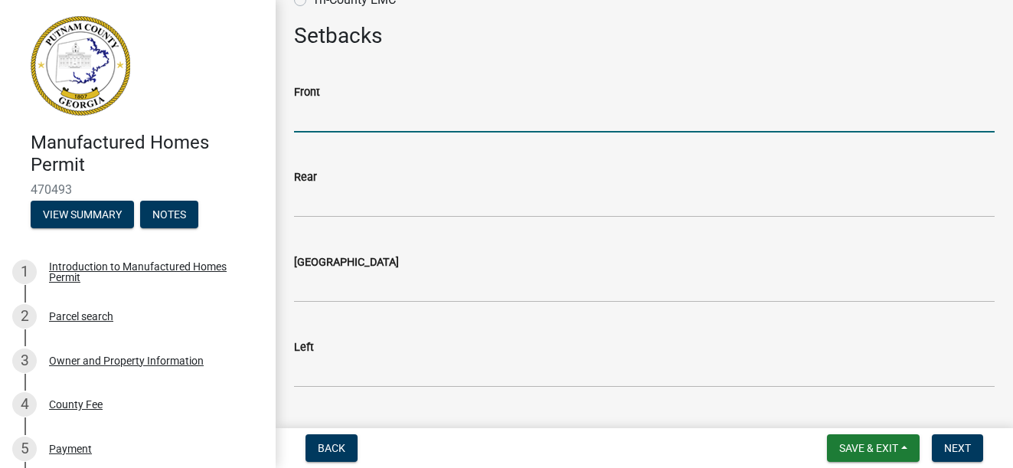
click at [341, 116] on input "text" at bounding box center [644, 116] width 701 height 31
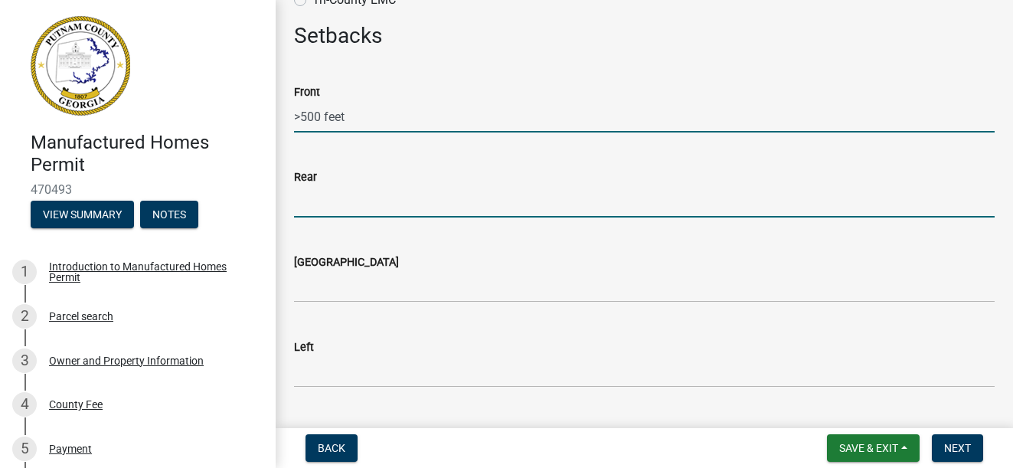
type input "500"
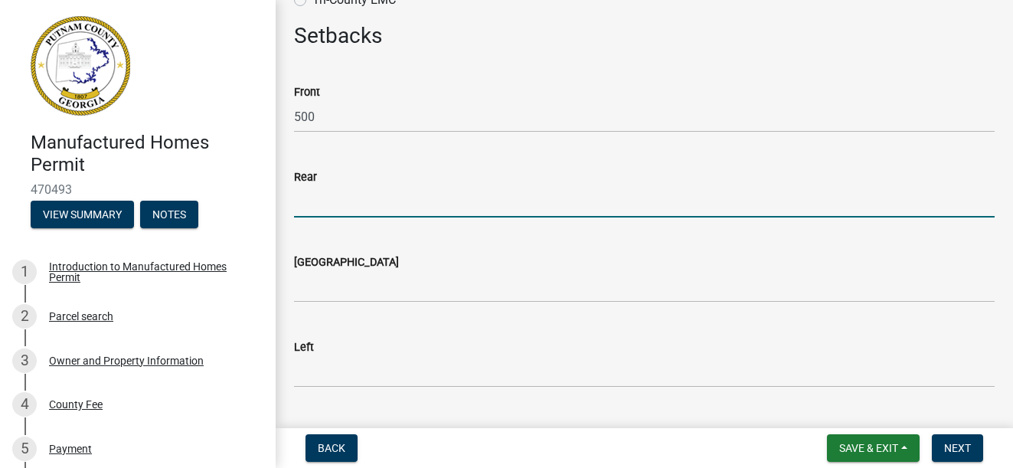
click at [319, 214] on input "text" at bounding box center [644, 201] width 701 height 31
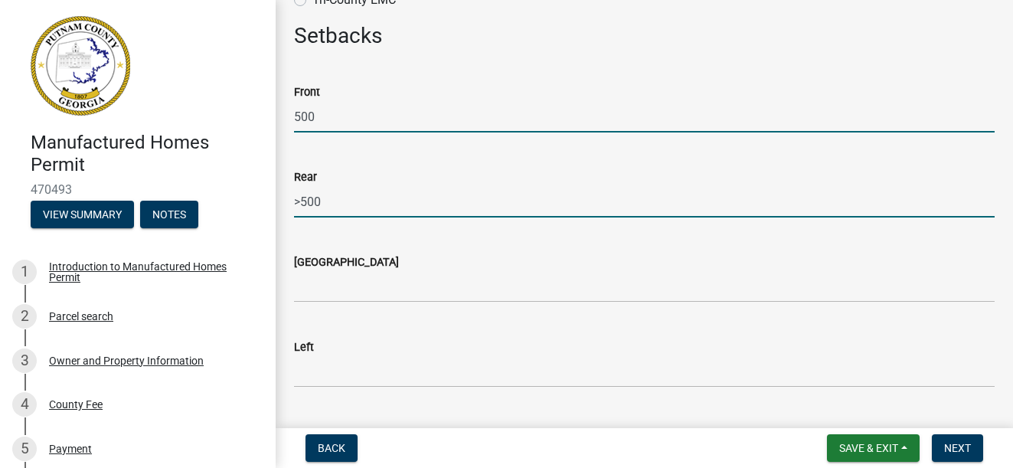
type input "500"
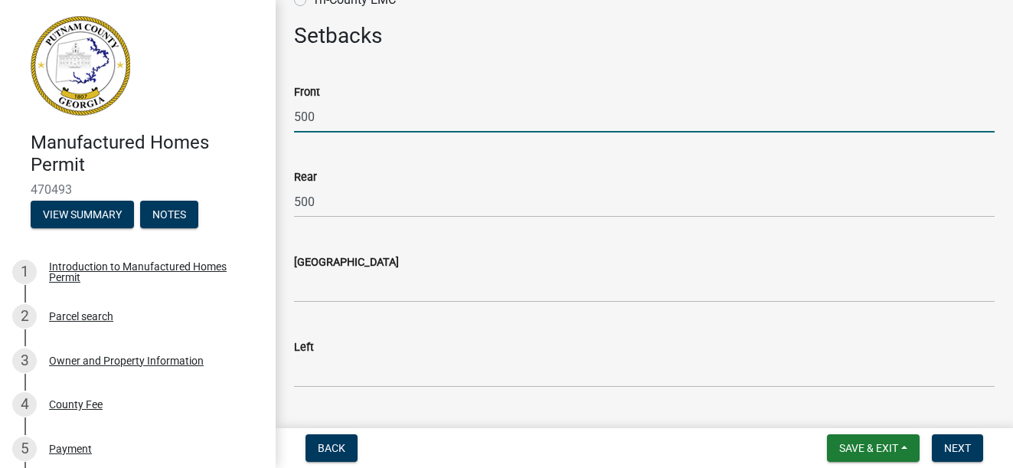
click at [296, 113] on input "500" at bounding box center [644, 116] width 701 height 31
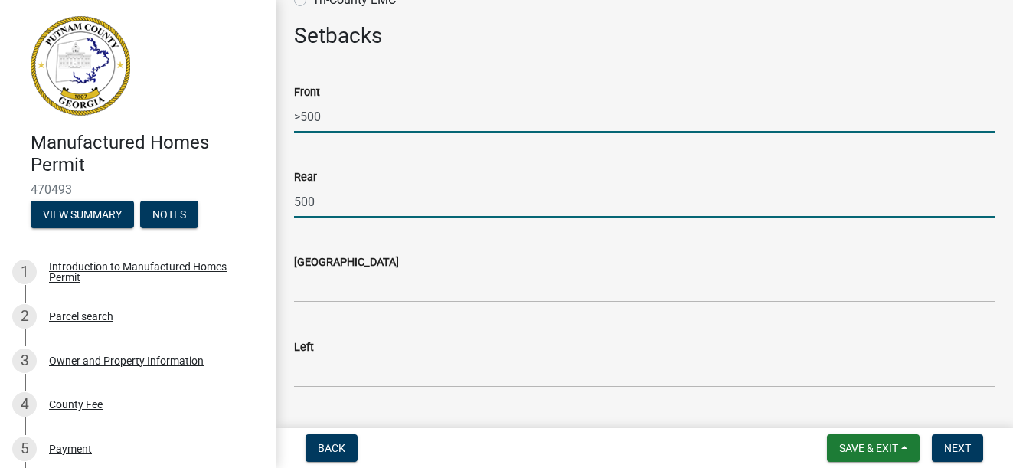
type input "500"
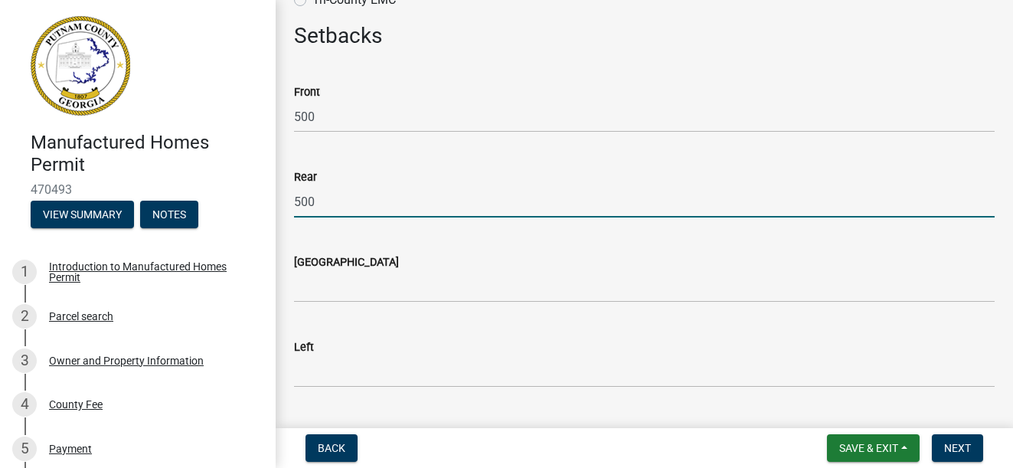
click at [316, 195] on input "500" at bounding box center [644, 201] width 701 height 31
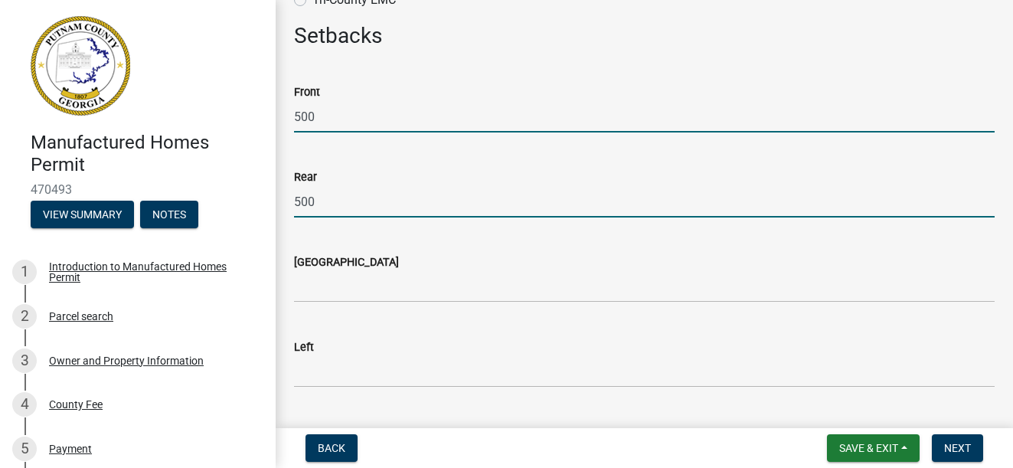
click at [327, 118] on input "500" at bounding box center [644, 116] width 701 height 31
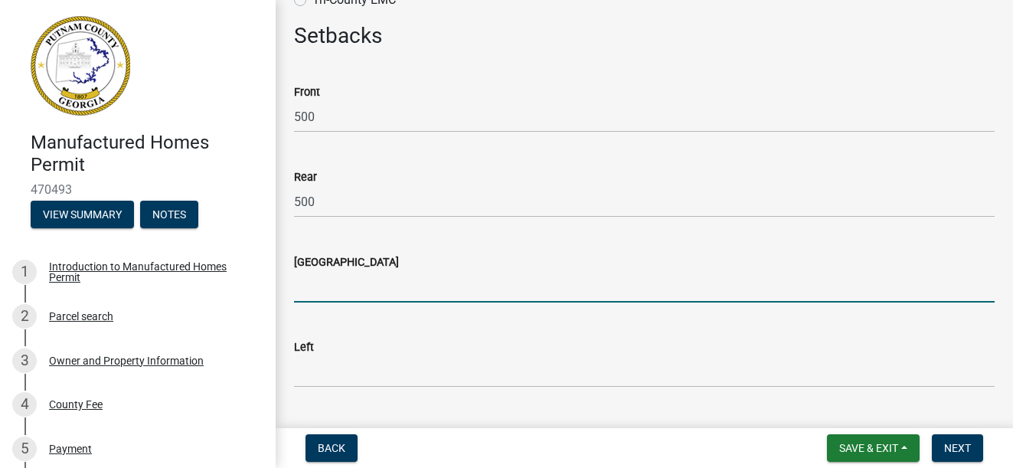
click at [323, 298] on input "text" at bounding box center [644, 286] width 701 height 31
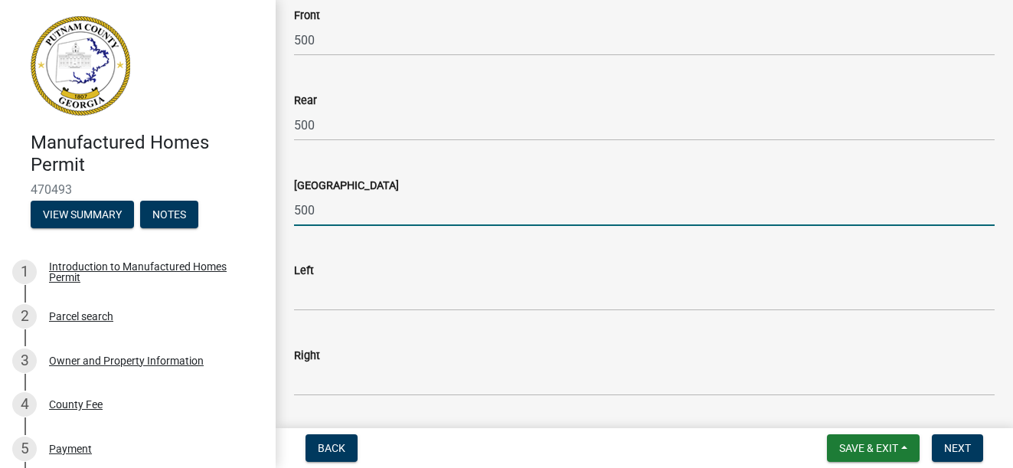
scroll to position [2221, 0]
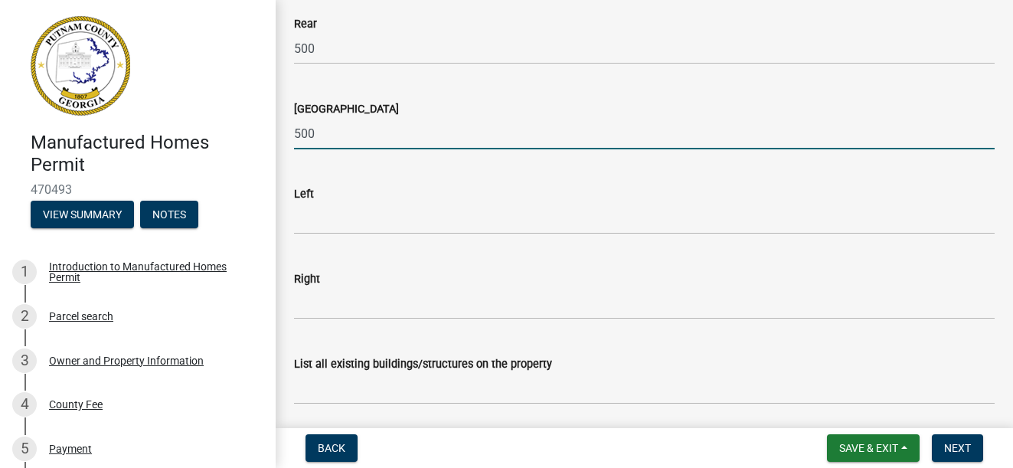
type input "500"
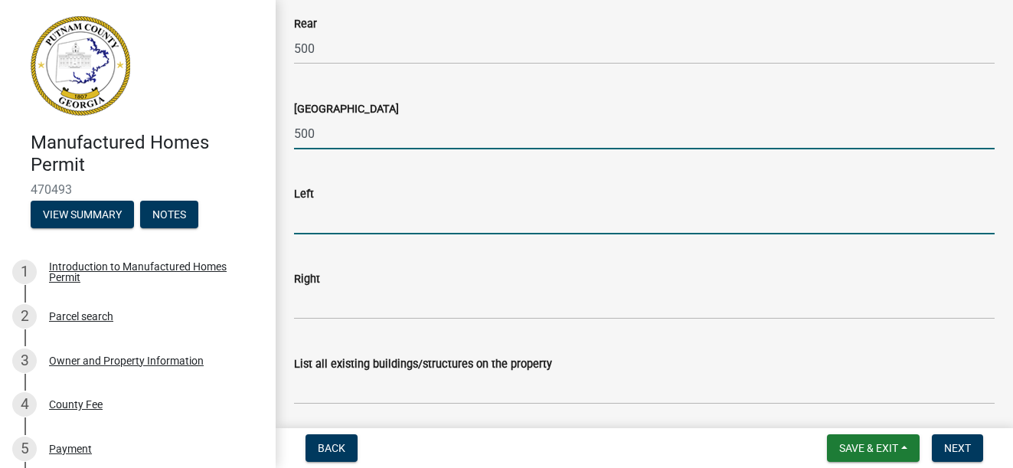
click at [303, 227] on input "text" at bounding box center [644, 218] width 701 height 31
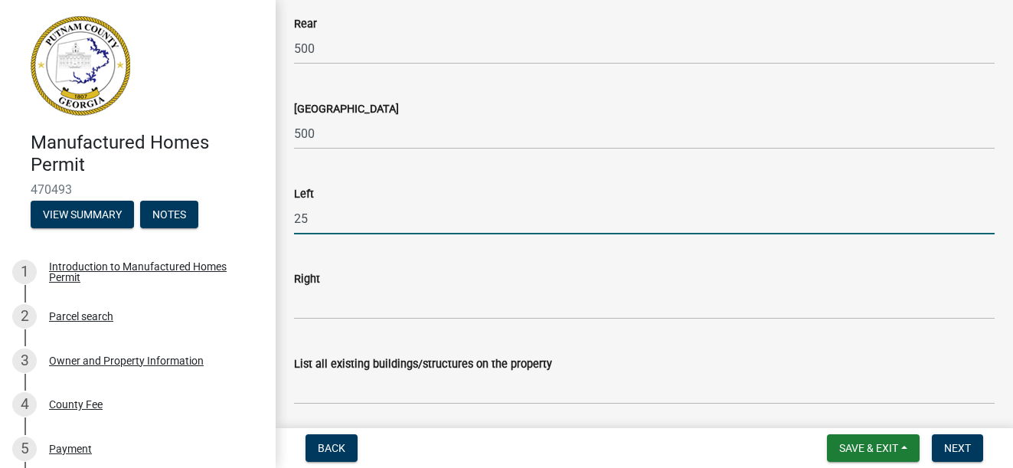
type input "25"
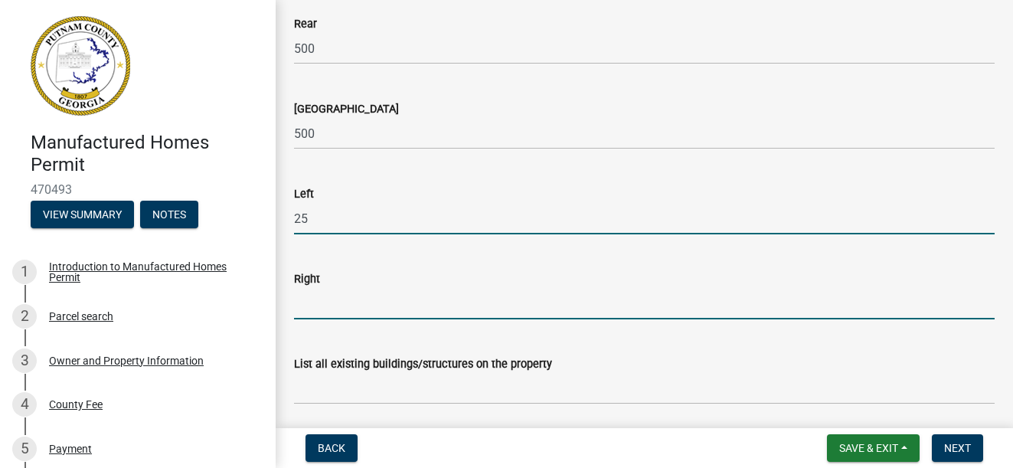
click at [309, 303] on input "text" at bounding box center [644, 303] width 701 height 31
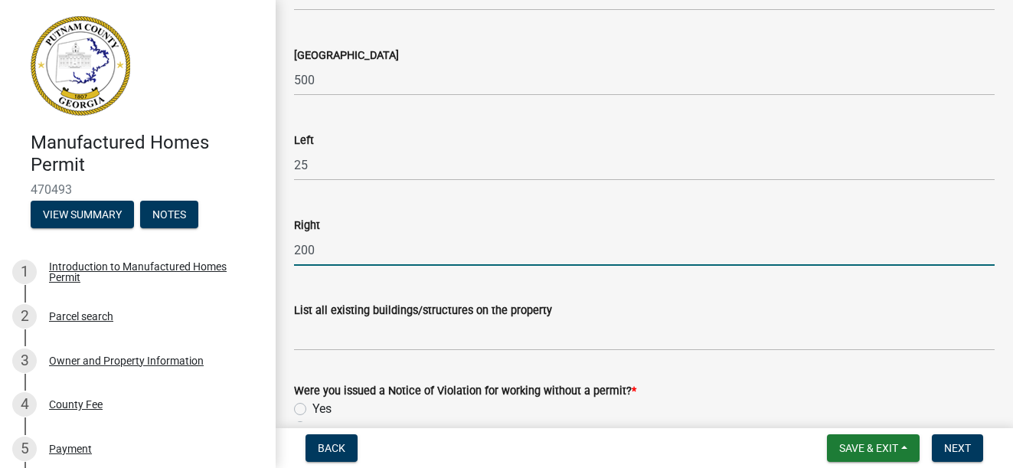
scroll to position [2374, 0]
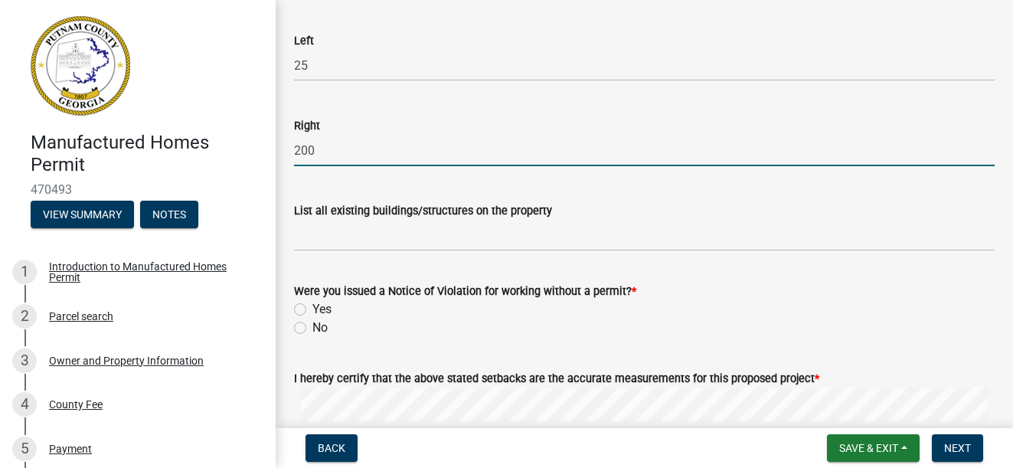
type input "200"
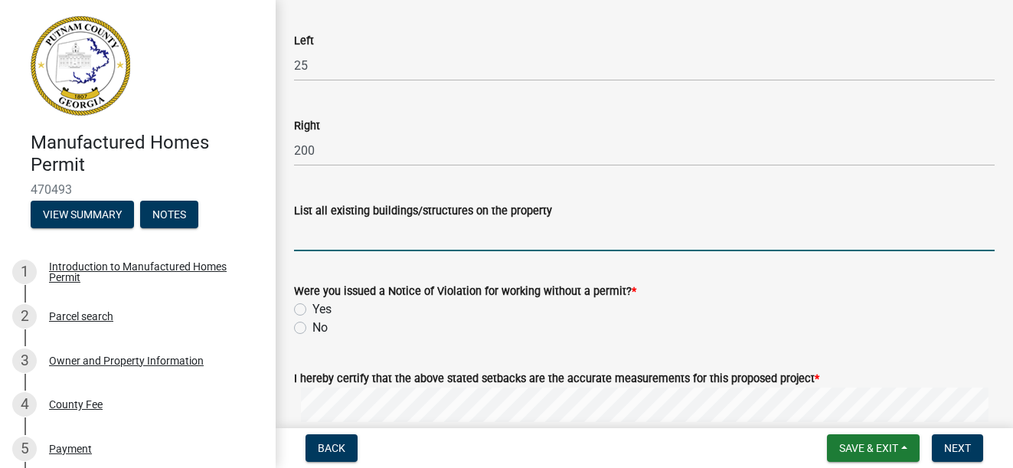
click at [386, 237] on input "List all existing buildings/structures on the property" at bounding box center [644, 235] width 701 height 31
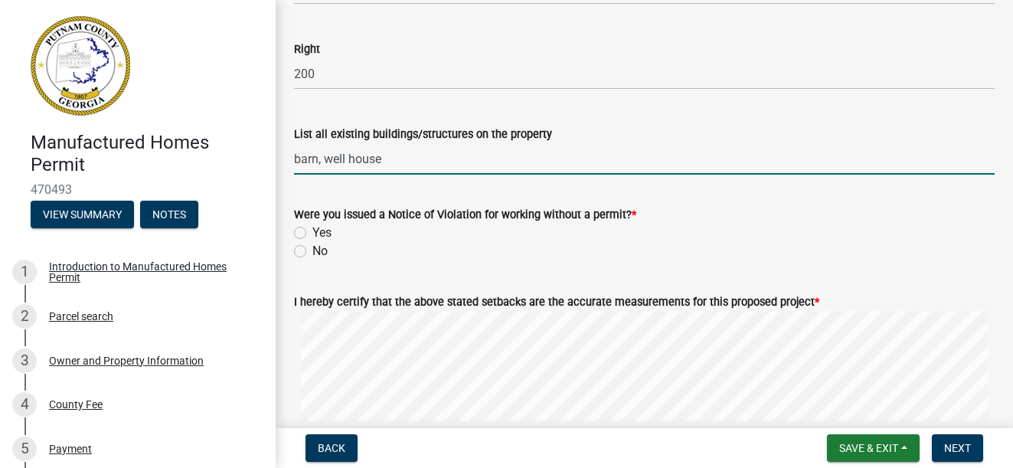
type input "barn, well house"
click at [313, 248] on label "No" at bounding box center [320, 251] width 15 height 18
click at [313, 248] on input "No" at bounding box center [318, 247] width 10 height 10
radio input "true"
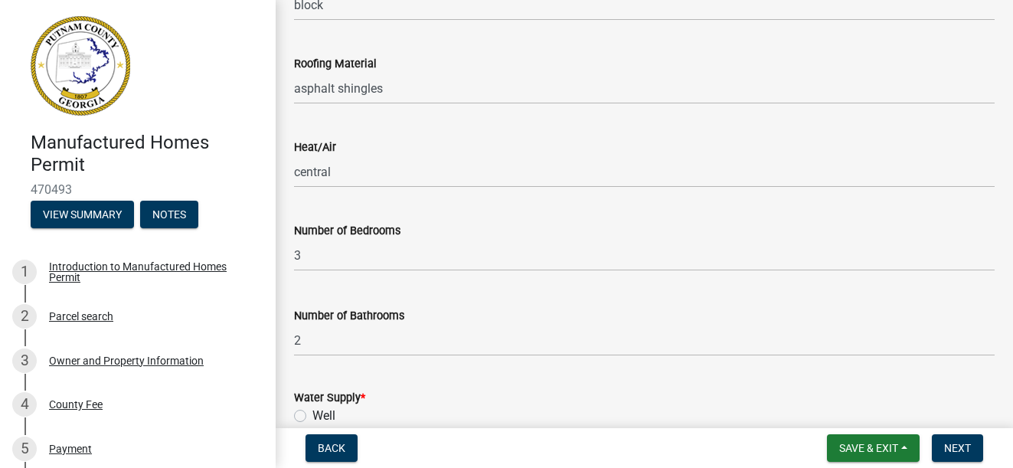
scroll to position [1302, 0]
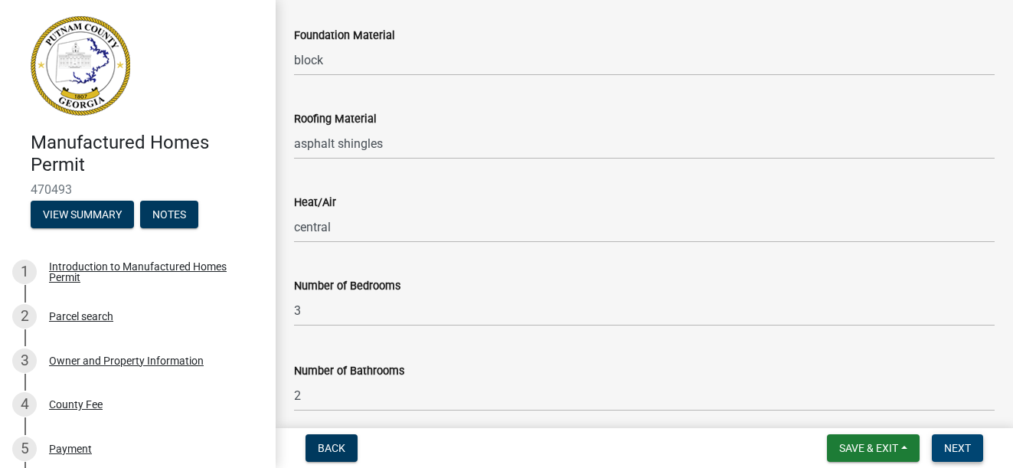
click at [952, 448] on span "Next" at bounding box center [957, 448] width 27 height 12
click at [947, 450] on span "Next" at bounding box center [957, 448] width 27 height 12
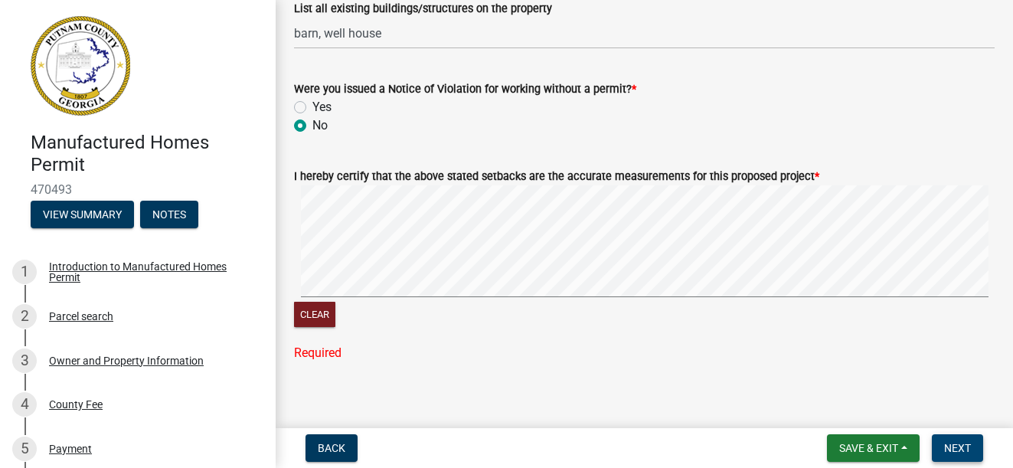
scroll to position [2577, 0]
click at [313, 172] on label "I hereby certify that the above stated setbacks are the accurate measurements f…" at bounding box center [556, 176] width 525 height 11
click at [298, 174] on label "I hereby certify that the above stated setbacks are the accurate measurements f…" at bounding box center [556, 176] width 525 height 11
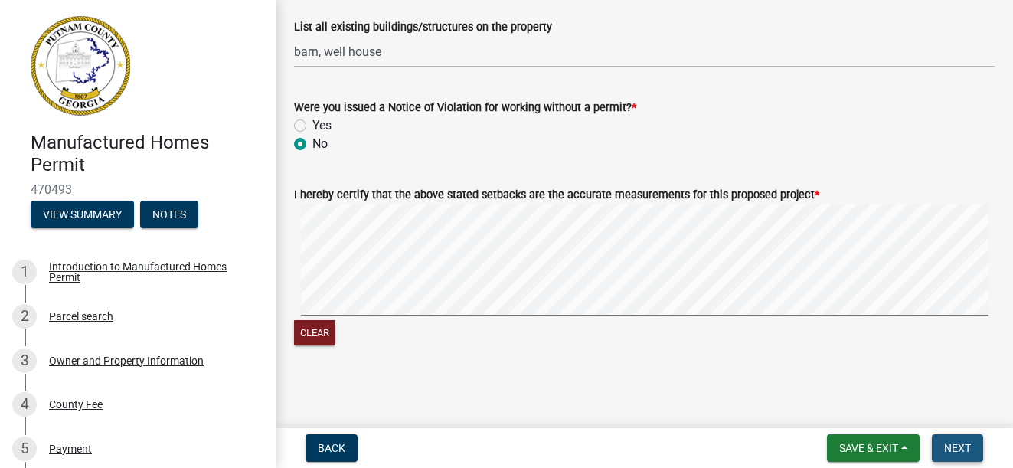
click at [945, 443] on span "Next" at bounding box center [957, 448] width 27 height 12
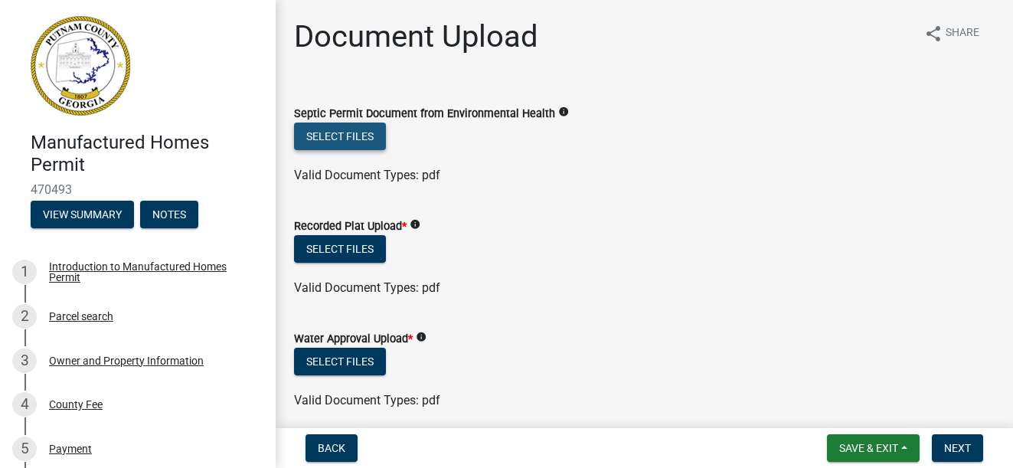
click at [359, 133] on button "Select files" at bounding box center [340, 137] width 92 height 28
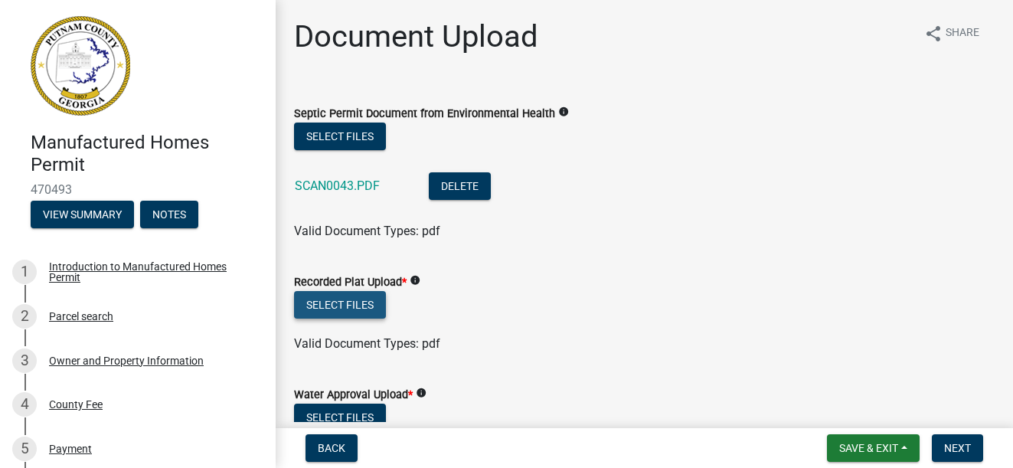
click at [358, 304] on button "Select files" at bounding box center [340, 305] width 92 height 28
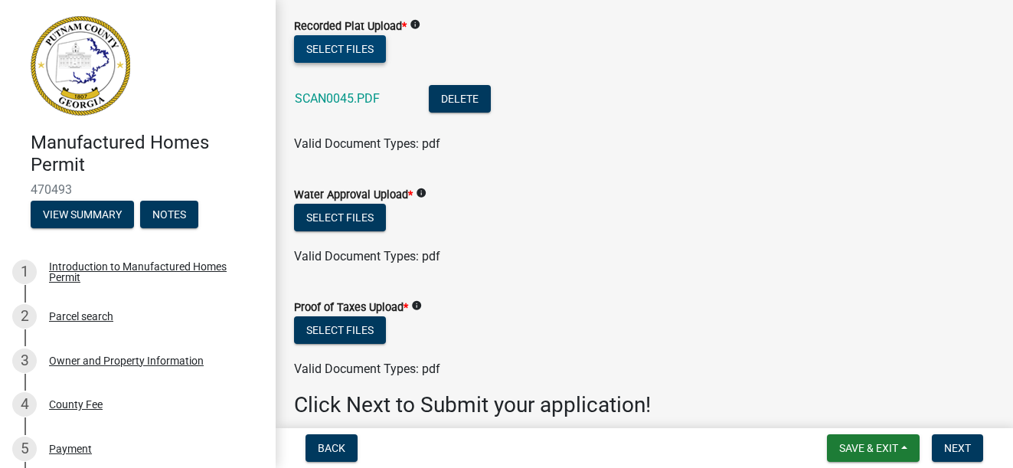
scroll to position [268, 0]
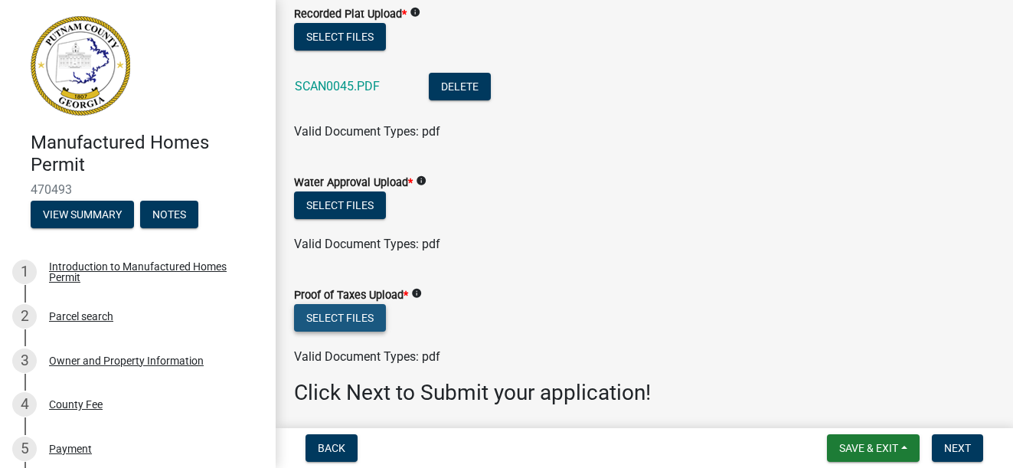
click at [354, 309] on button "Select files" at bounding box center [340, 318] width 92 height 28
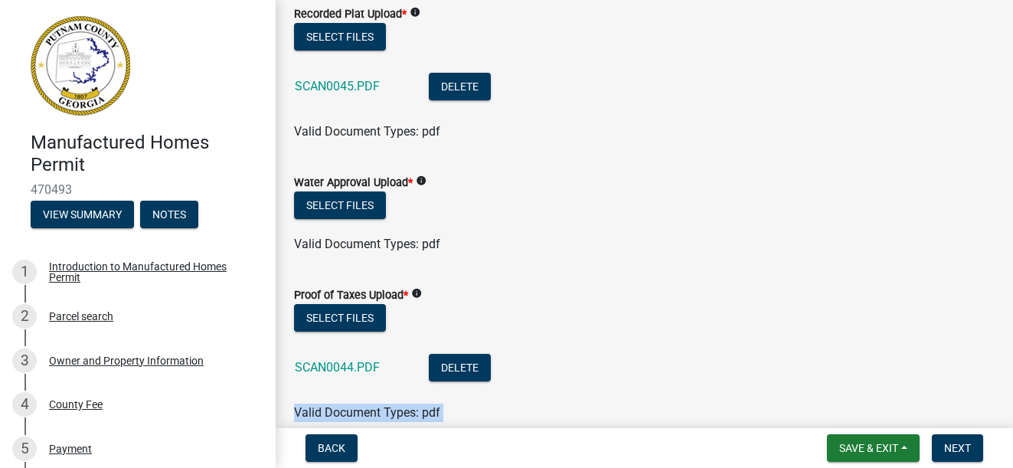
scroll to position [288, 0]
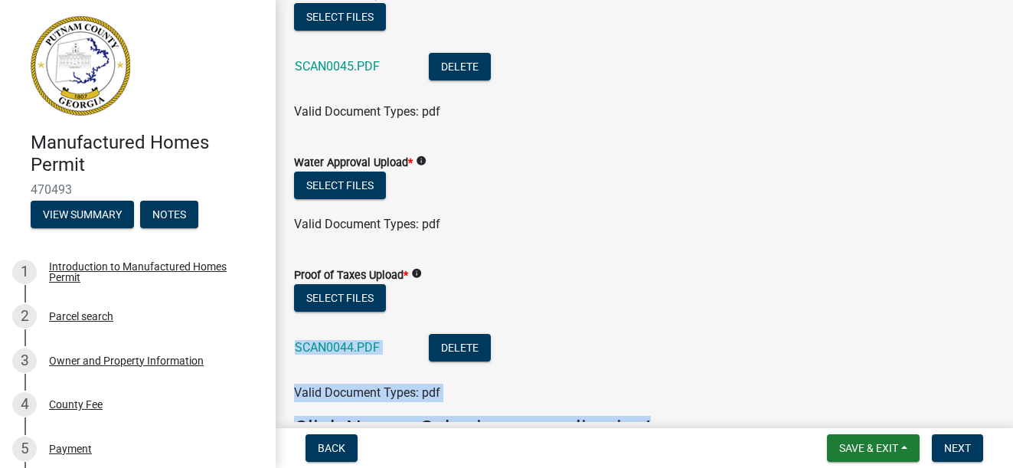
drag, startPoint x: 545, startPoint y: 448, endPoint x: 914, endPoint y: 280, distance: 405.1
click at [914, 280] on wm-app "Manufactured Homes Permit 470493 View Summary Notes 1 Introduction to Manufactu…" at bounding box center [506, 234] width 1013 height 468
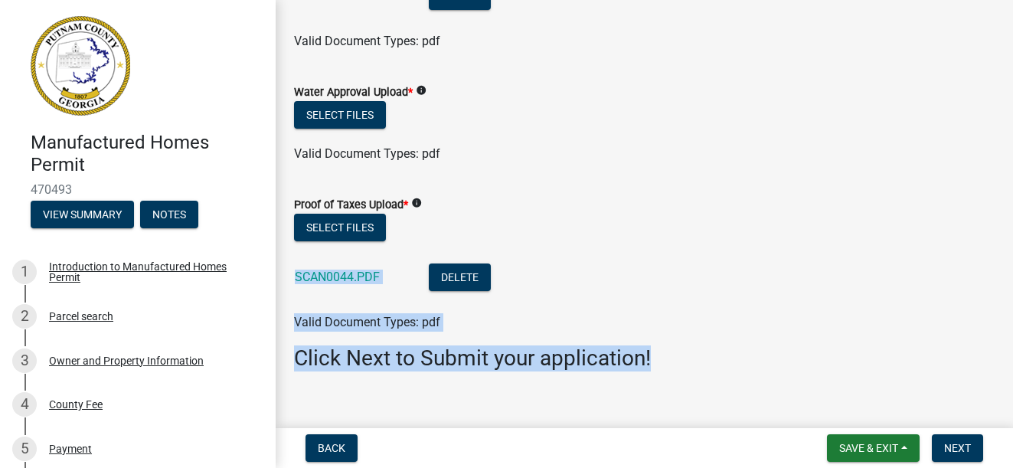
scroll to position [359, 0]
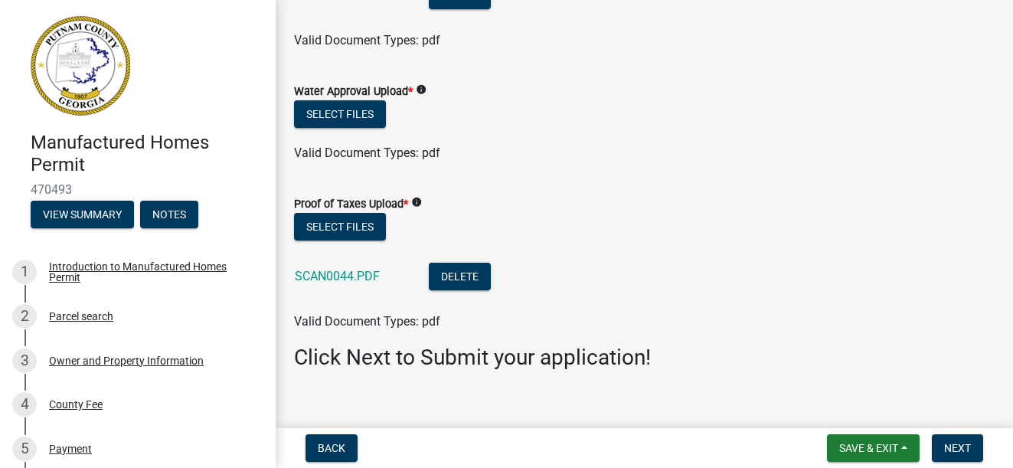
click at [743, 130] on div "Select files" at bounding box center [644, 115] width 701 height 31
click at [420, 88] on icon "info" at bounding box center [421, 89] width 11 height 11
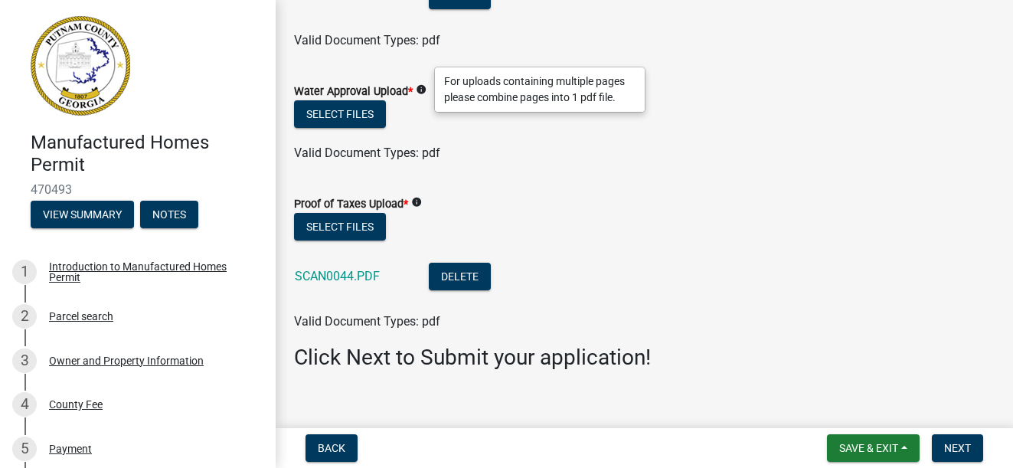
click at [251, 63] on header "Manufactured Homes Permit 470493 View Summary Notes" at bounding box center [138, 122] width 276 height 244
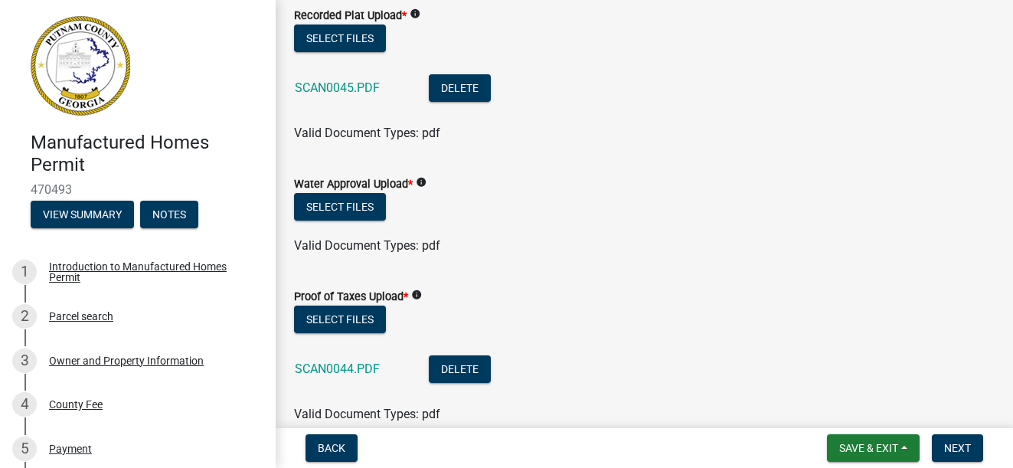
scroll to position [272, 0]
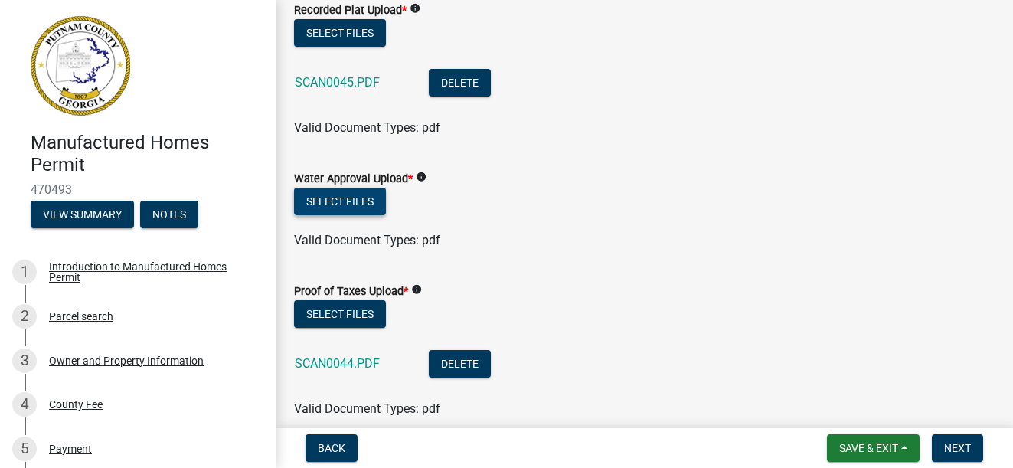
click at [357, 199] on button "Select files" at bounding box center [340, 202] width 92 height 28
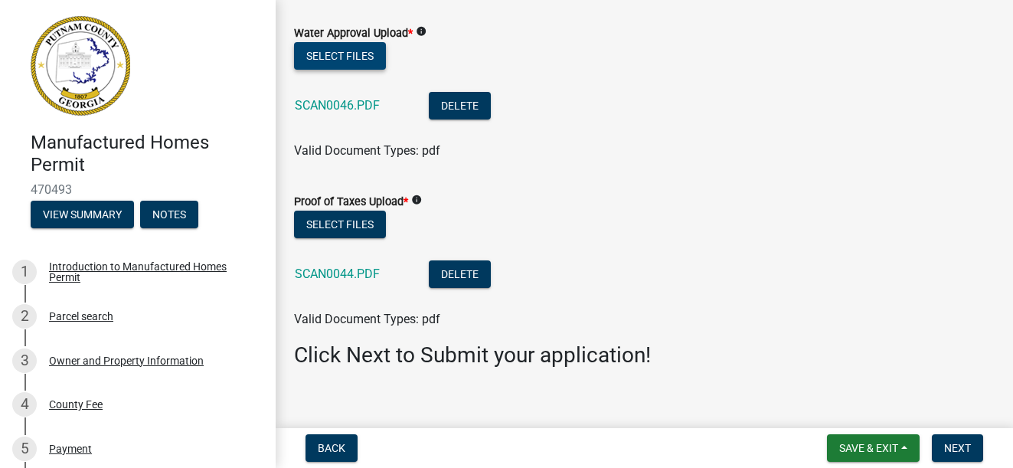
scroll to position [436, 0]
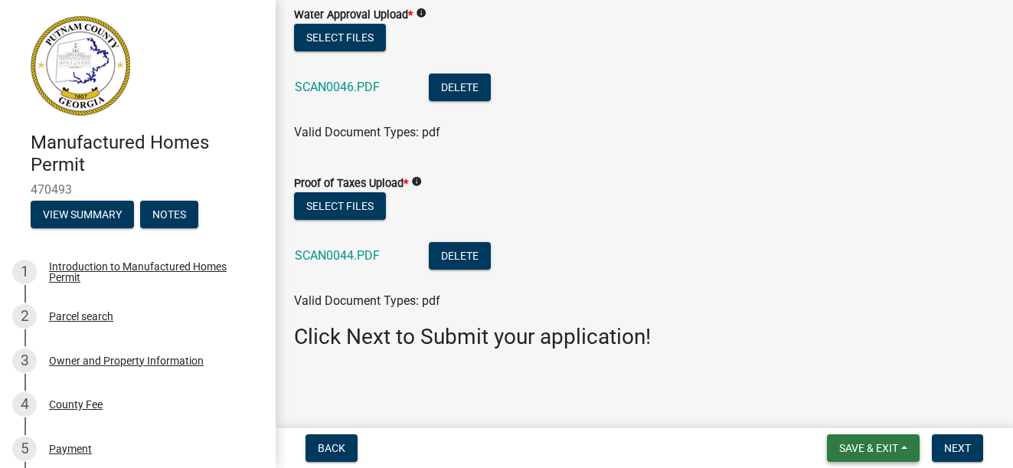
click at [857, 455] on button "Save & Exit" at bounding box center [873, 448] width 93 height 28
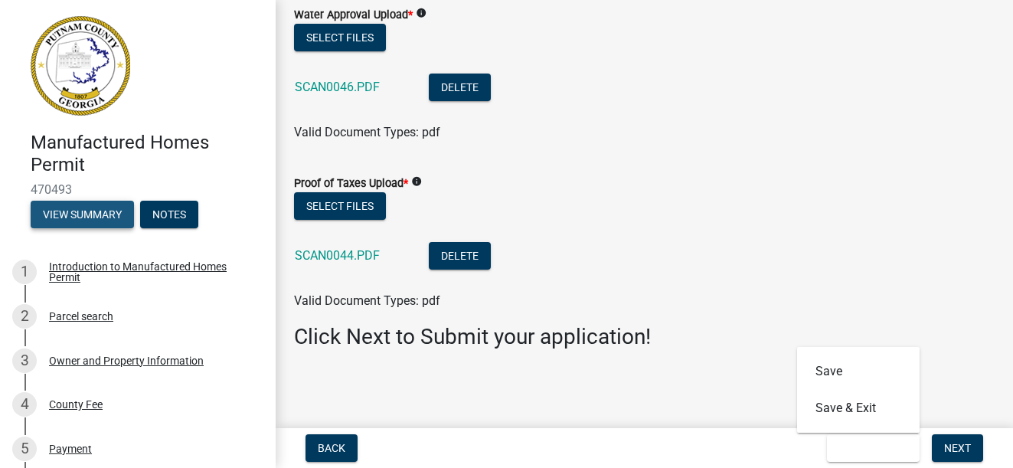
click at [109, 211] on button "View Summary" at bounding box center [82, 215] width 103 height 28
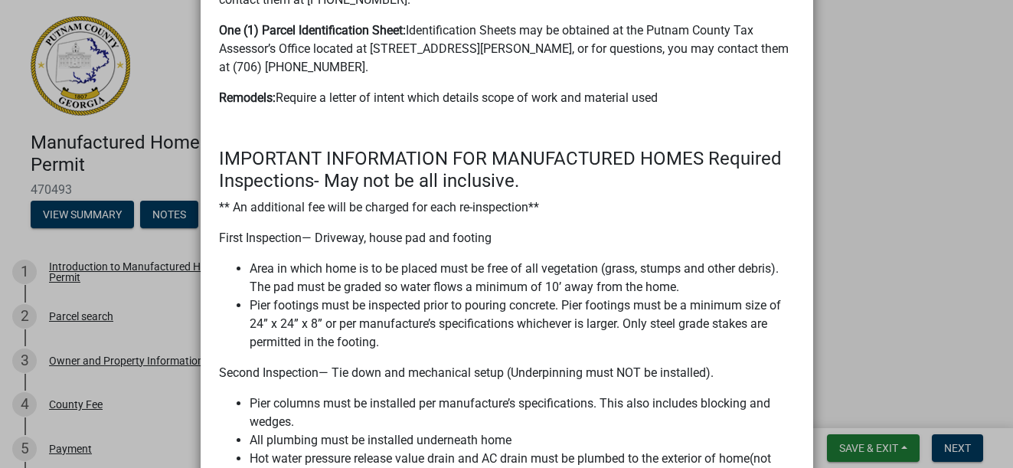
scroll to position [824, 0]
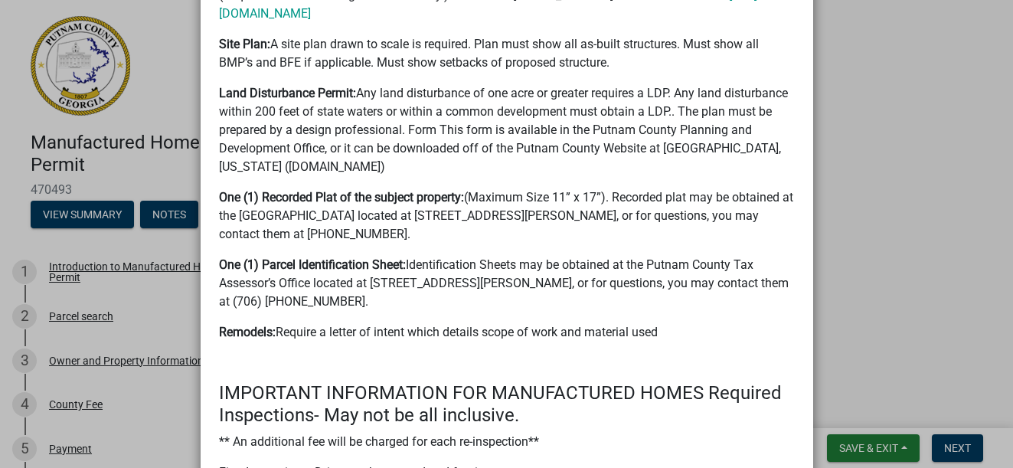
click at [843, 299] on ngb-modal-window "Summary × Printer Friendly Introduction to Manufactured Homes Permit Parcel sea…" at bounding box center [506, 234] width 1013 height 468
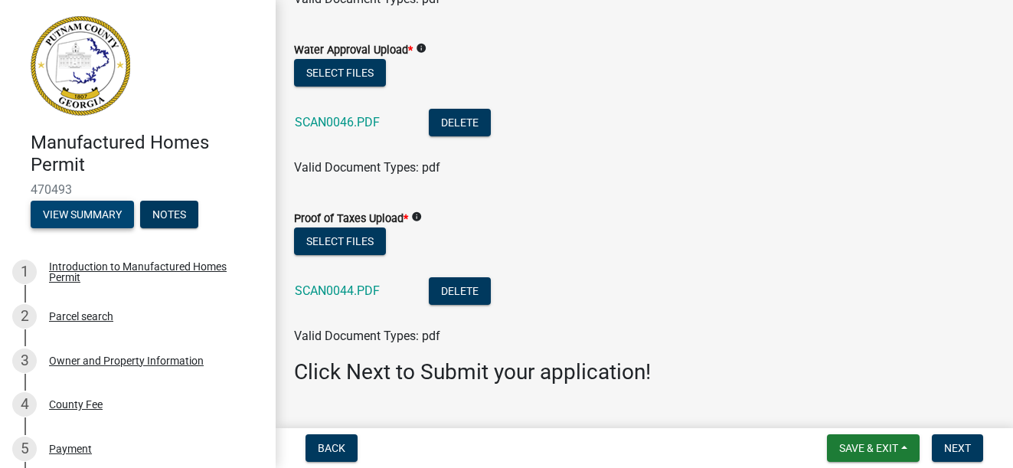
scroll to position [436, 0]
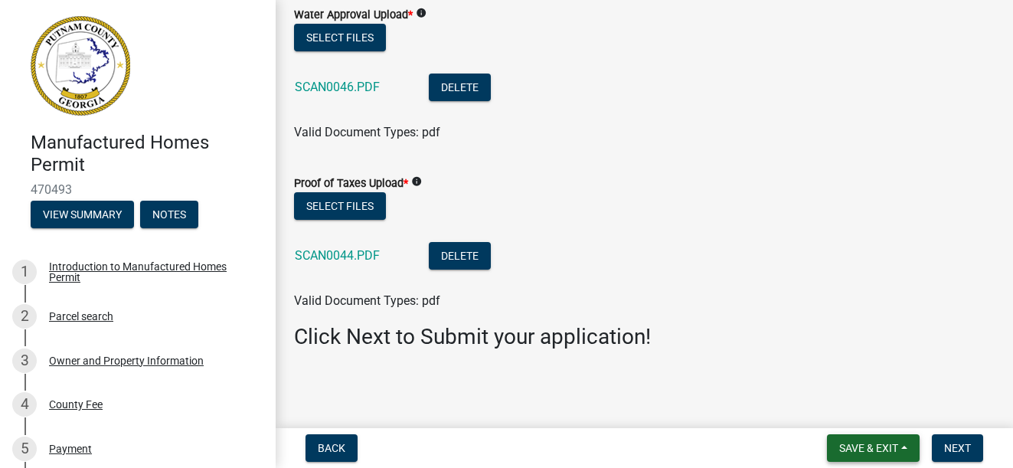
click at [869, 447] on span "Save & Exit" at bounding box center [868, 448] width 59 height 12
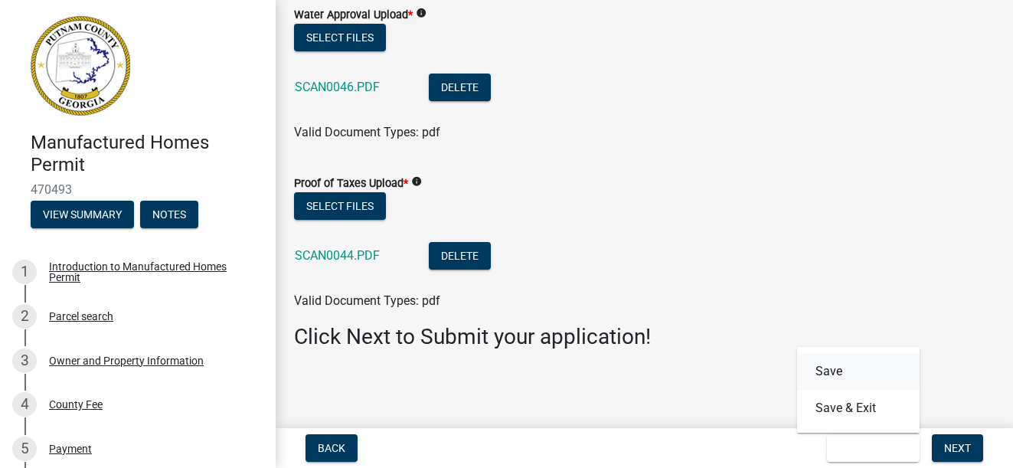
click at [833, 375] on button "Save" at bounding box center [858, 371] width 123 height 37
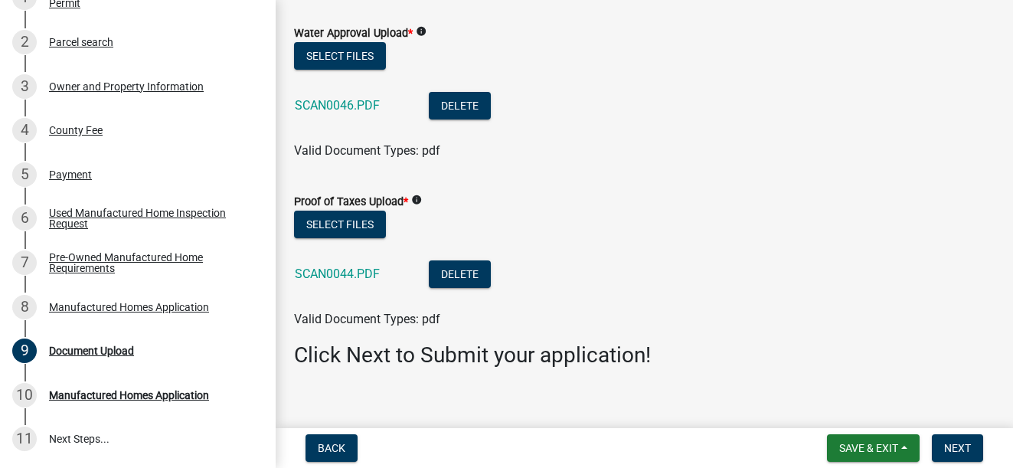
scroll to position [282, 0]
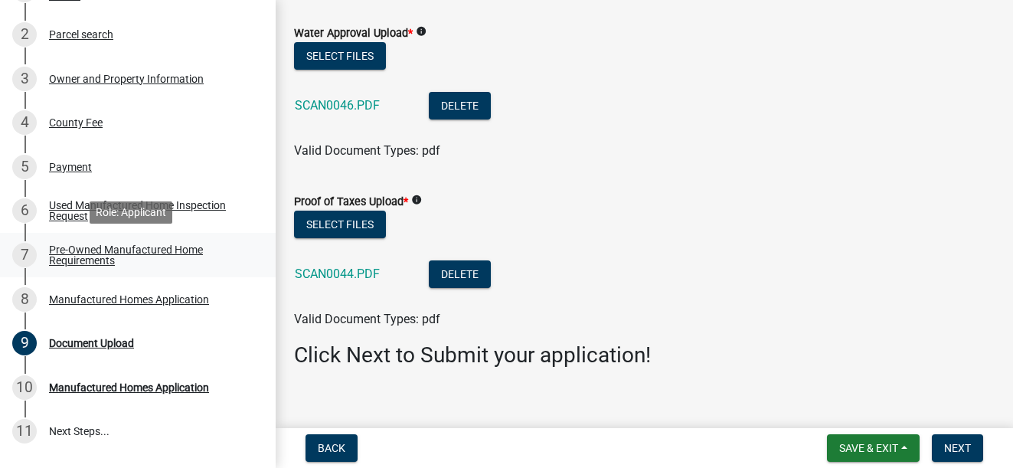
click at [81, 254] on div "Pre-Owned Manufactured Home Requirements" at bounding box center [150, 254] width 202 height 21
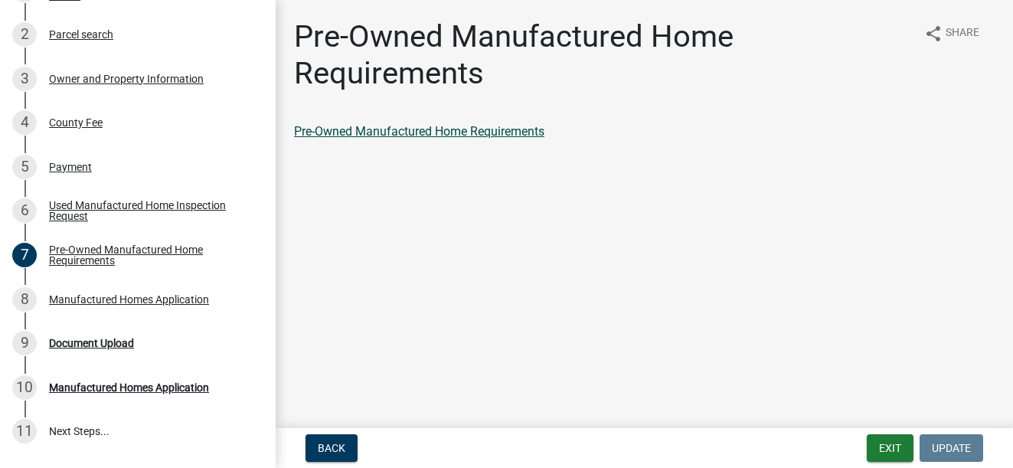
click at [447, 129] on link "Pre-Owned Manufactured Home Requirements" at bounding box center [419, 131] width 250 height 15
click at [72, 169] on div "Payment" at bounding box center [70, 167] width 43 height 11
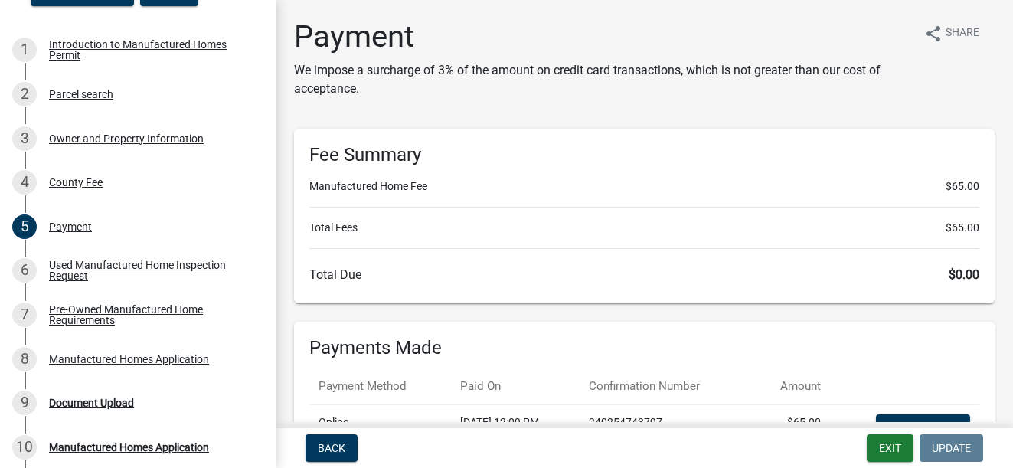
scroll to position [227, 0]
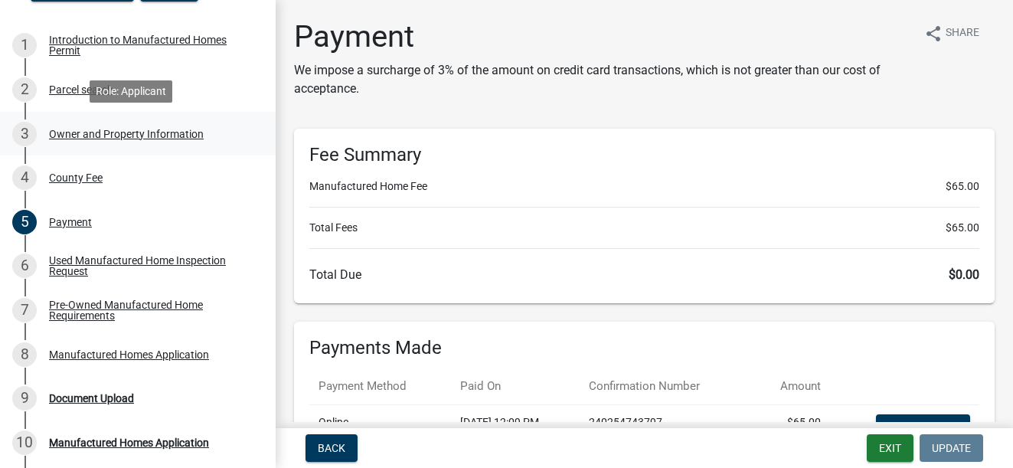
click at [166, 134] on div "Owner and Property Information" at bounding box center [126, 134] width 155 height 11
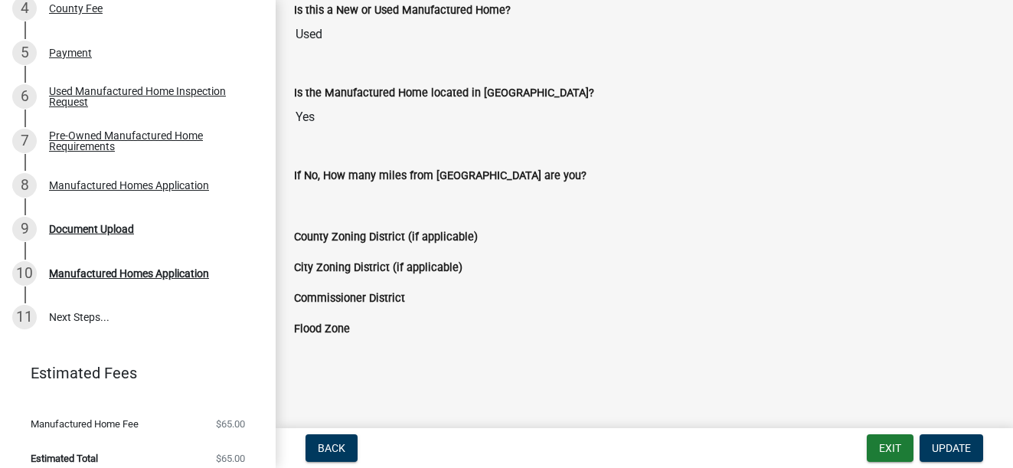
scroll to position [398, 0]
click at [104, 226] on div "Document Upload" at bounding box center [91, 227] width 85 height 11
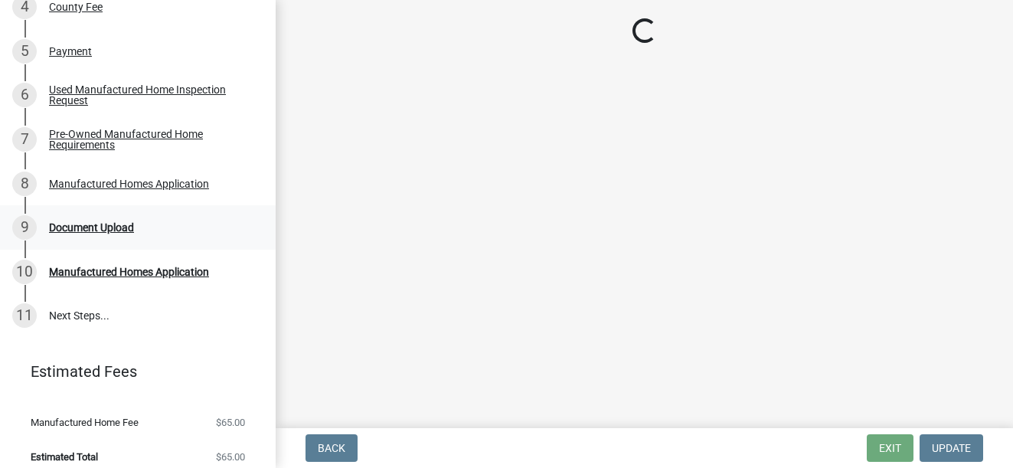
scroll to position [0, 0]
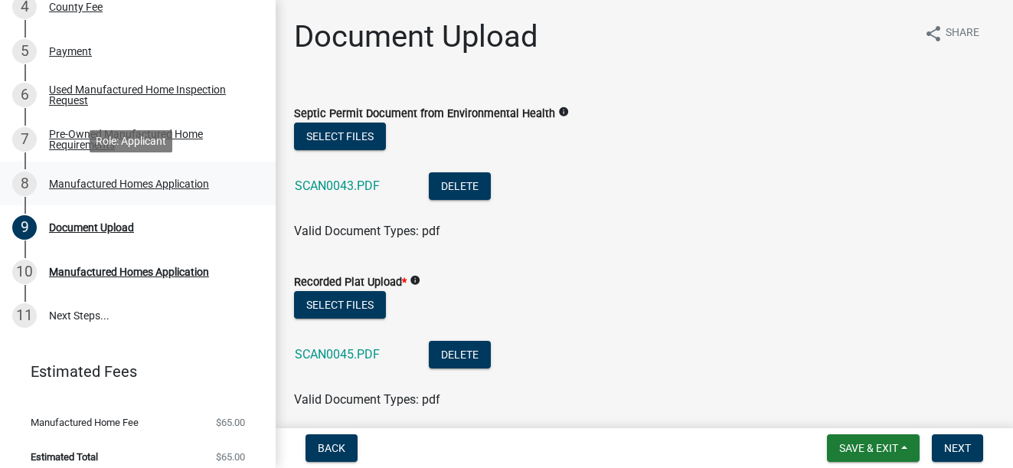
click at [133, 181] on div "Manufactured Homes Application" at bounding box center [129, 183] width 160 height 11
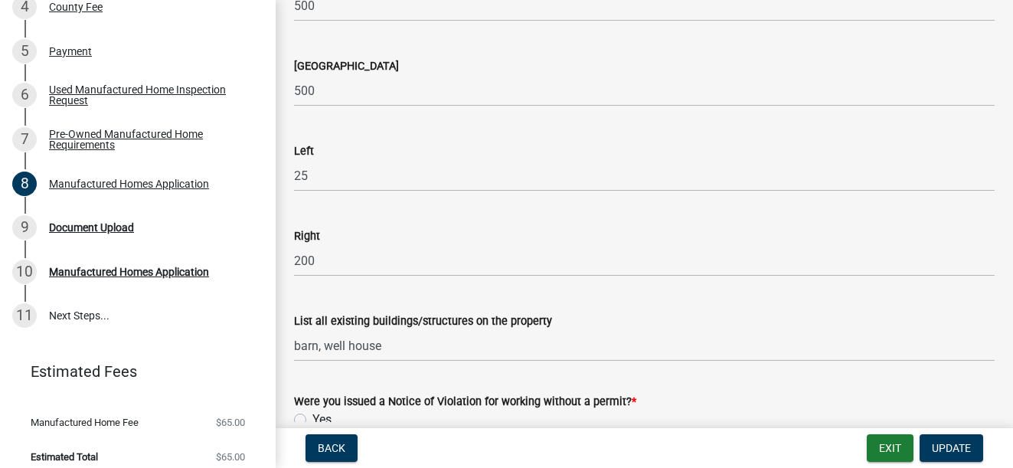
scroll to position [2051, 0]
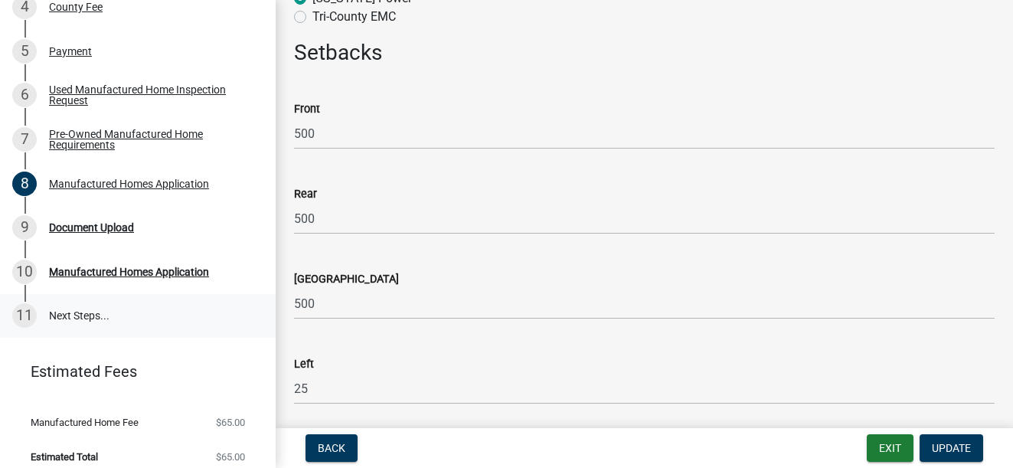
click at [83, 323] on link "11 Next Steps..." at bounding box center [138, 316] width 276 height 44
click at [74, 318] on link "11 Next Steps..." at bounding box center [138, 316] width 276 height 44
click at [92, 224] on div "Document Upload" at bounding box center [91, 227] width 85 height 11
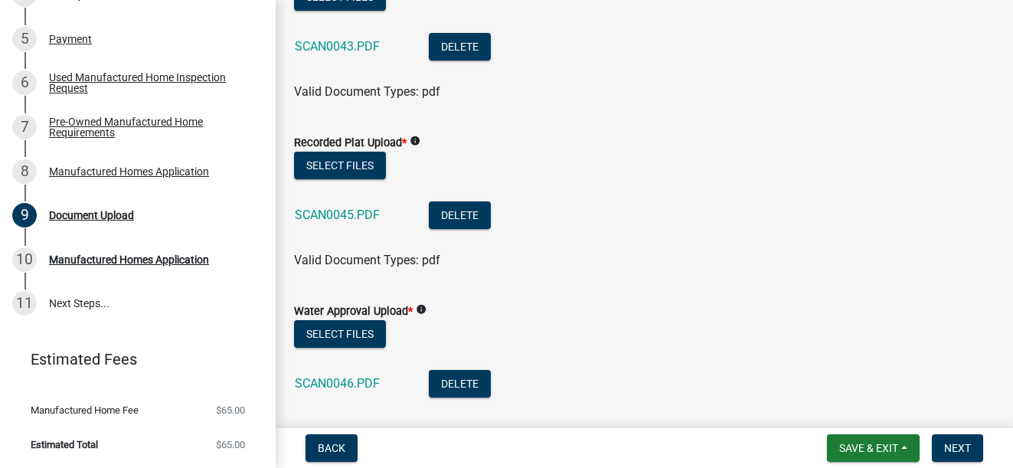
scroll to position [230, 0]
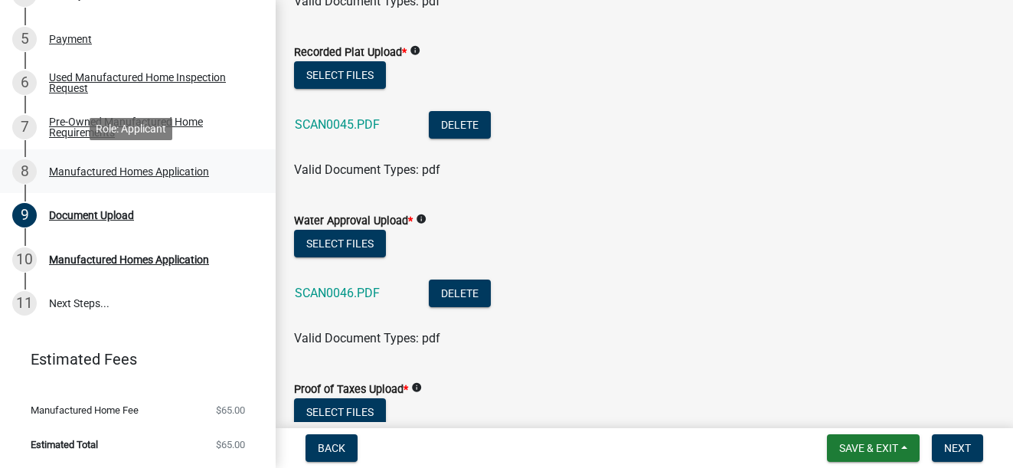
click at [97, 169] on div "Manufactured Homes Application" at bounding box center [129, 171] width 160 height 11
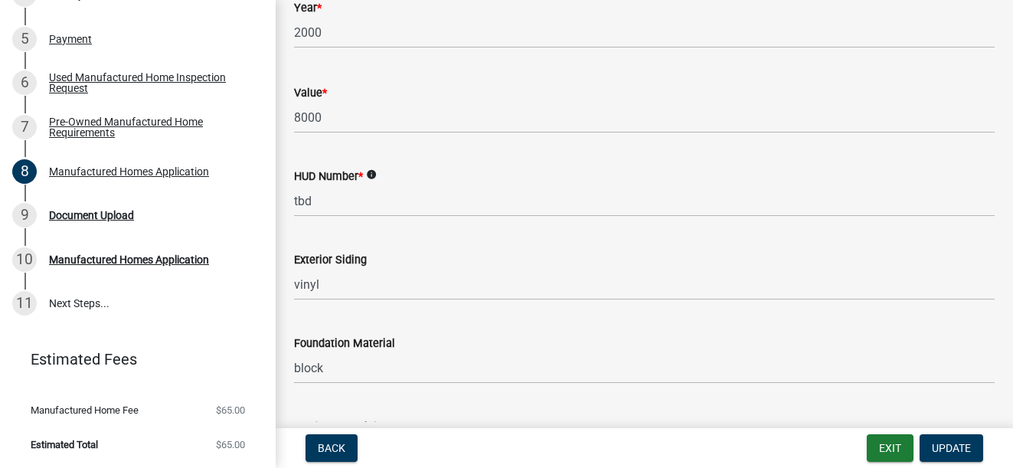
scroll to position [996, 0]
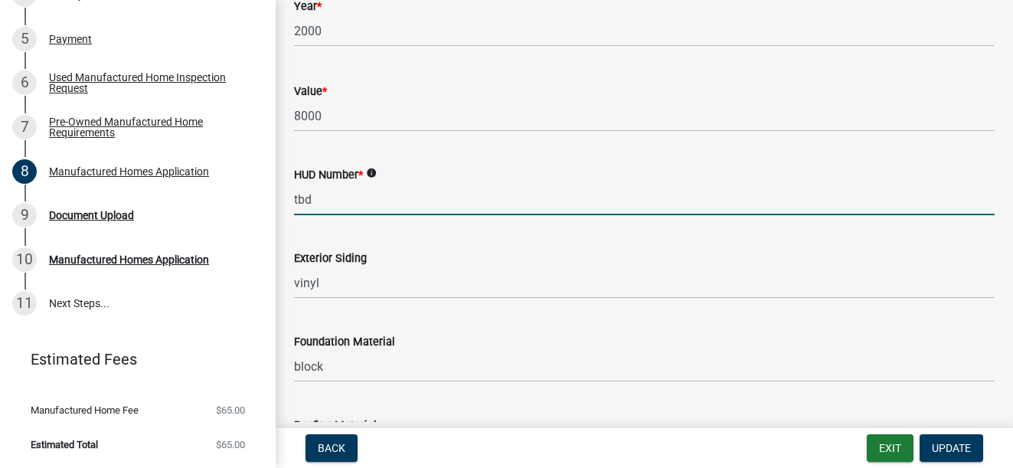
click at [313, 198] on input "tbd" at bounding box center [644, 199] width 701 height 31
type input "t"
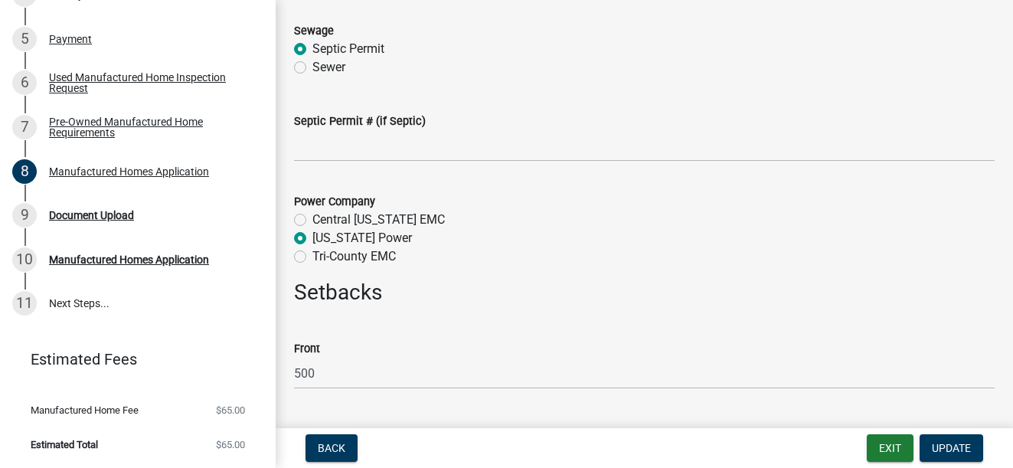
scroll to position [1838, 0]
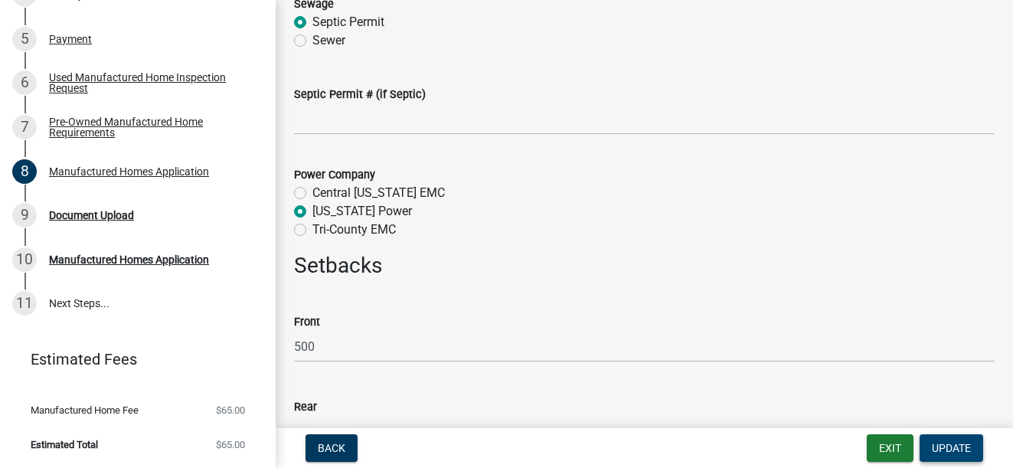
type input "GE01265282"
click at [954, 442] on span "Update" at bounding box center [951, 448] width 39 height 12
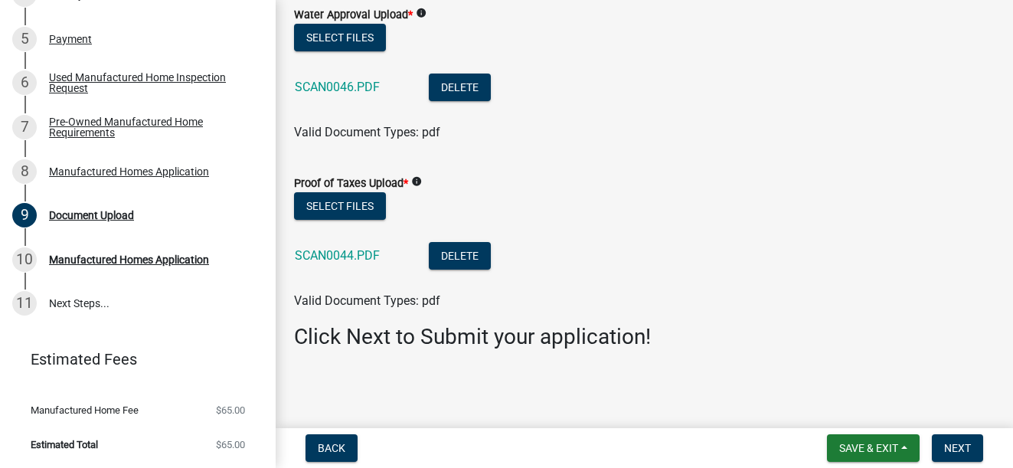
scroll to position [53, 0]
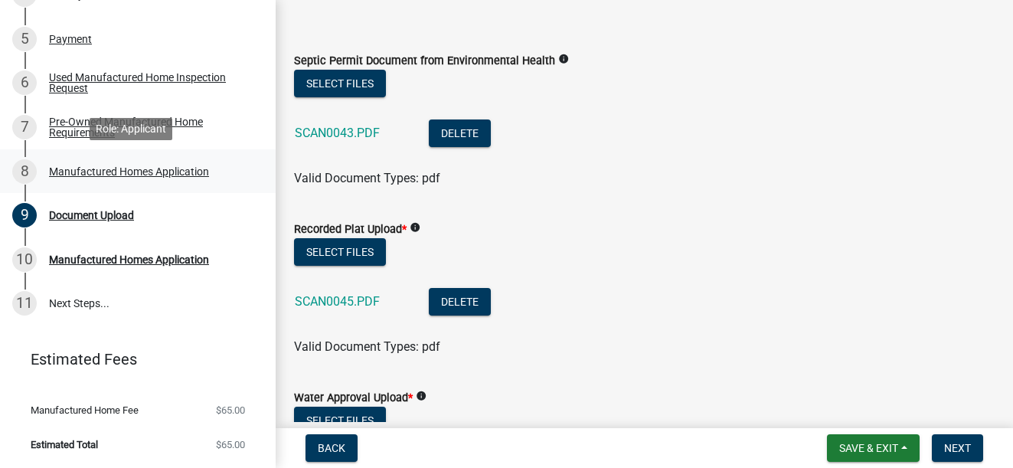
click at [153, 167] on div "Manufactured Homes Application" at bounding box center [129, 171] width 160 height 11
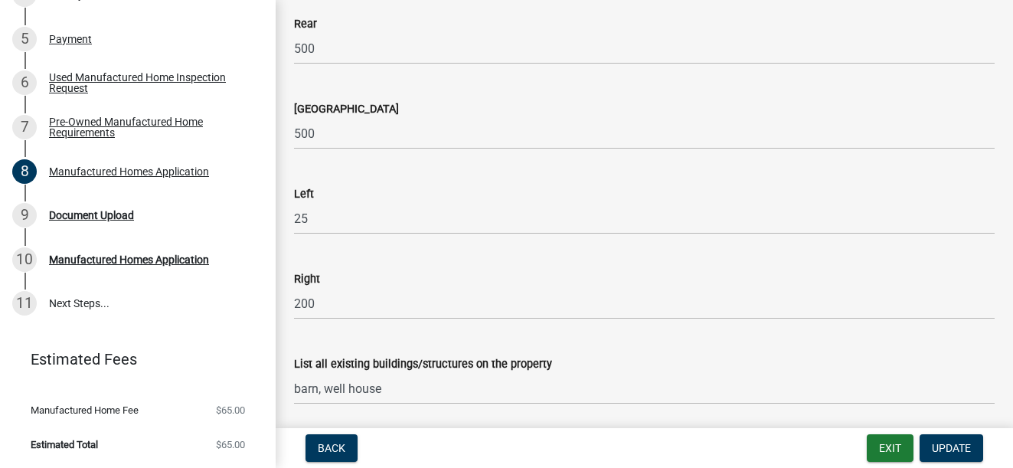
scroll to position [2145, 0]
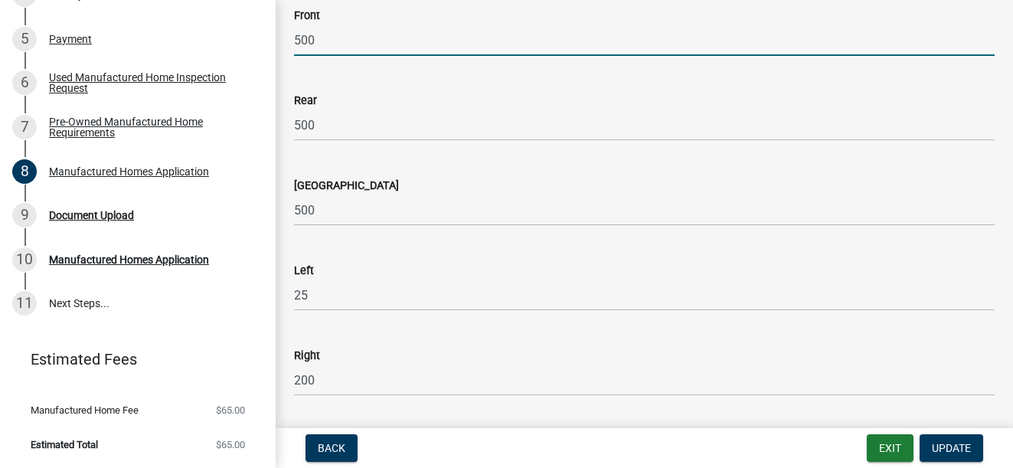
click at [321, 41] on input "500" at bounding box center [644, 40] width 701 height 31
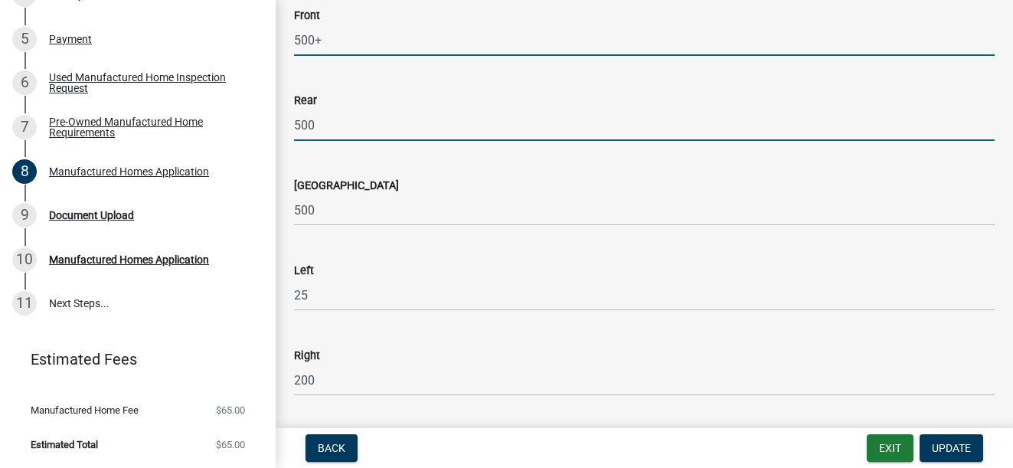
type input "500"
click at [346, 119] on input "500" at bounding box center [644, 125] width 701 height 31
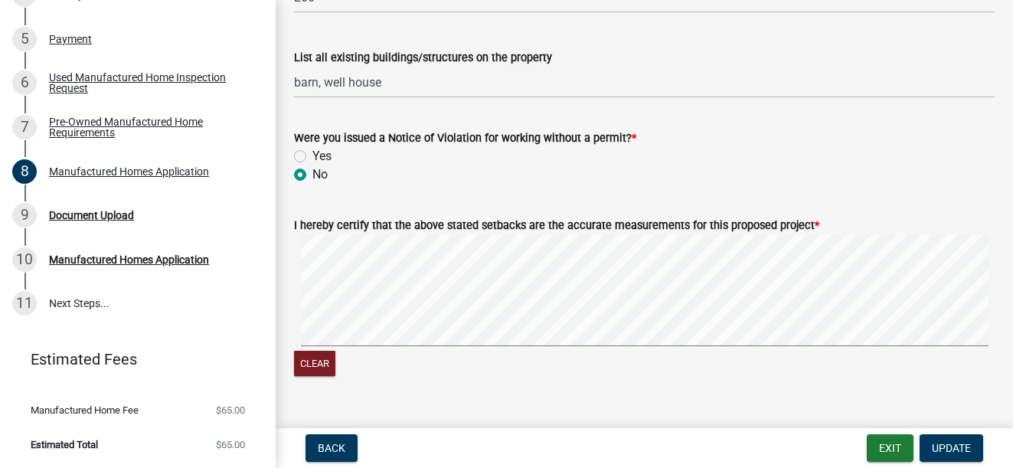
scroll to position [2558, 0]
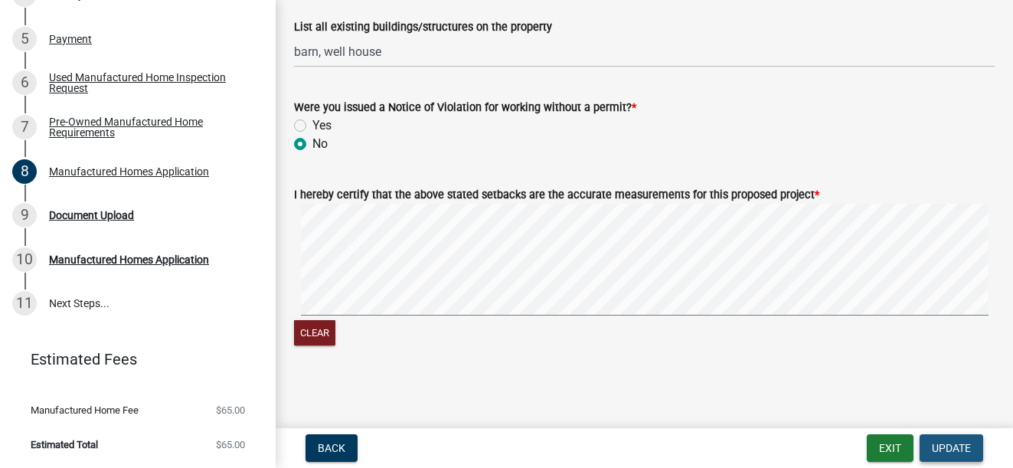
click at [960, 447] on span "Update" at bounding box center [951, 448] width 39 height 12
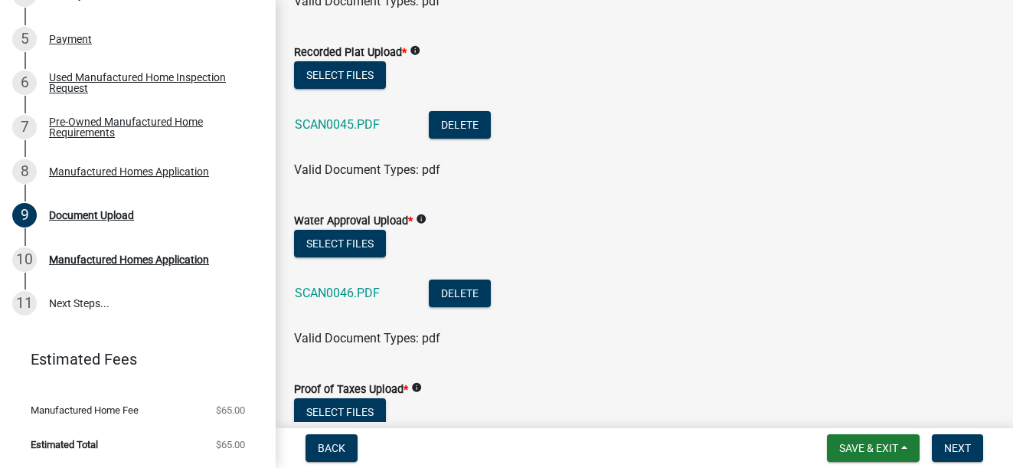
scroll to position [0, 0]
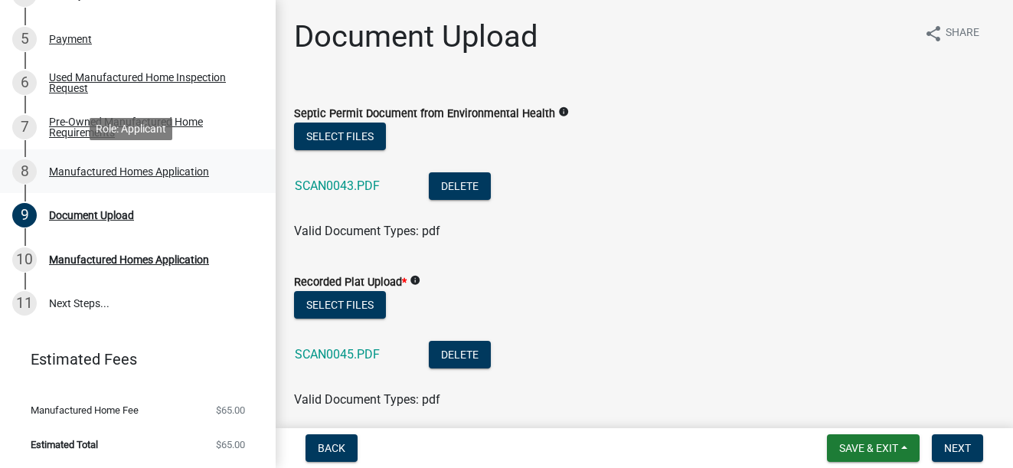
click at [119, 170] on div "Manufactured Homes Application" at bounding box center [129, 171] width 160 height 11
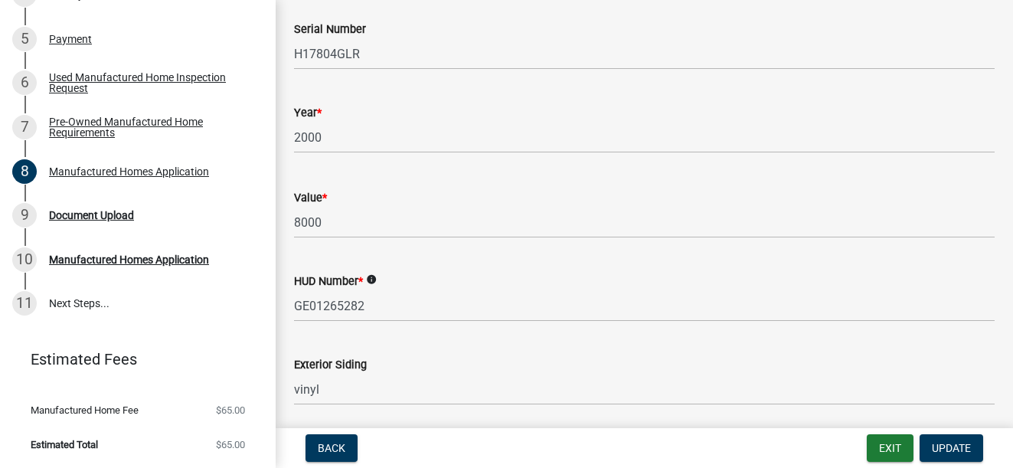
scroll to position [919, 0]
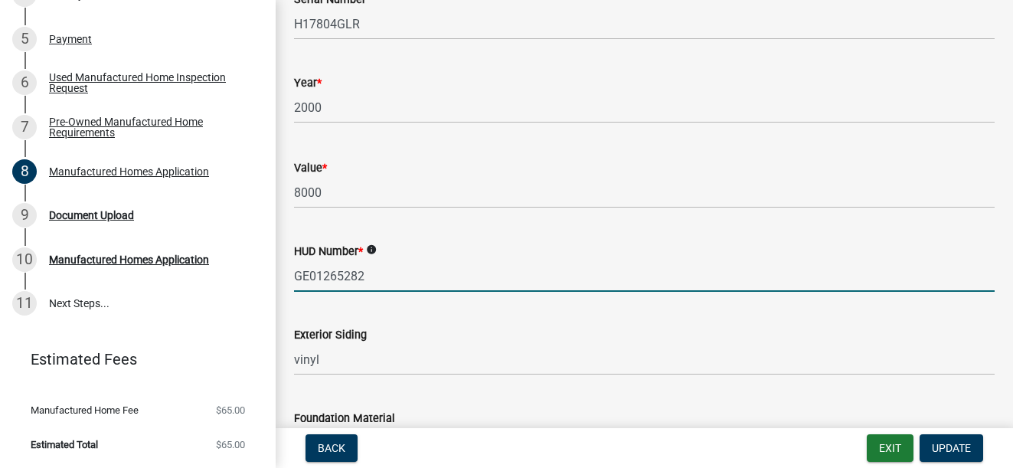
click at [371, 277] on input "GE01265282" at bounding box center [644, 275] width 701 height 31
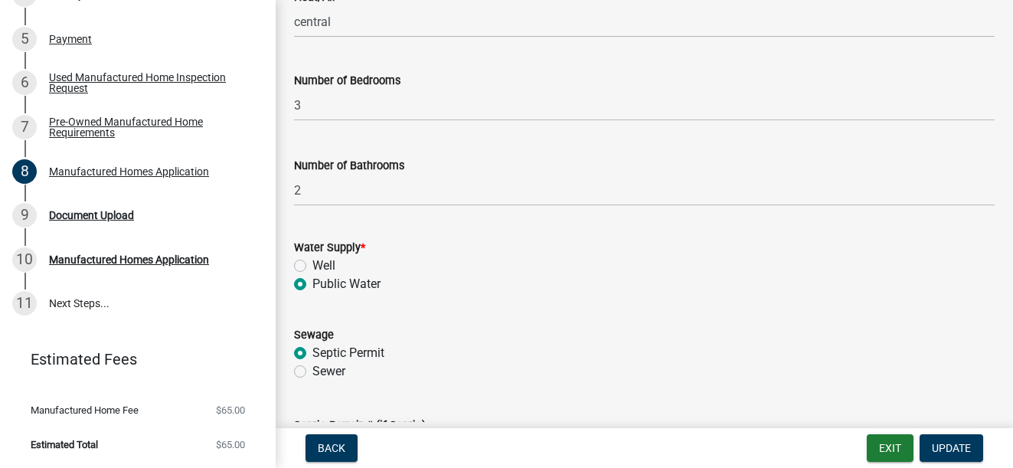
scroll to position [1532, 0]
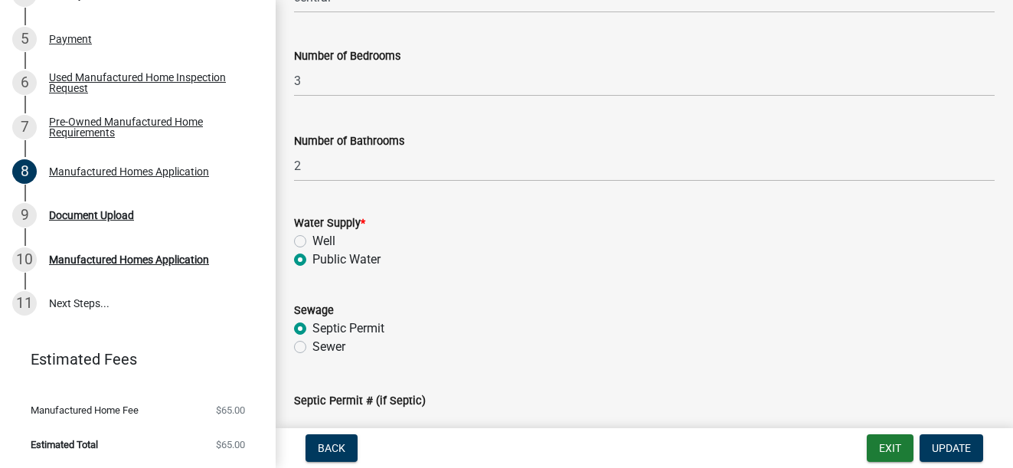
type input "GE01265282, GE01265283"
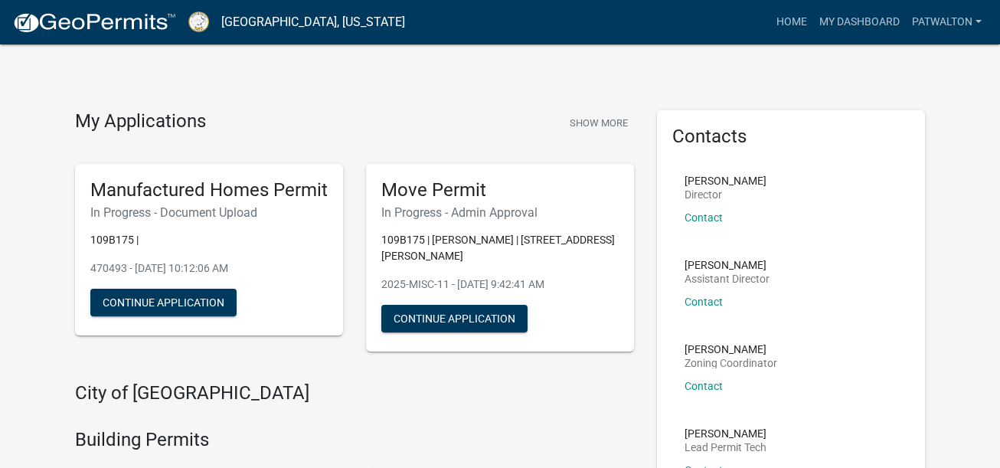
scroll to position [77, 0]
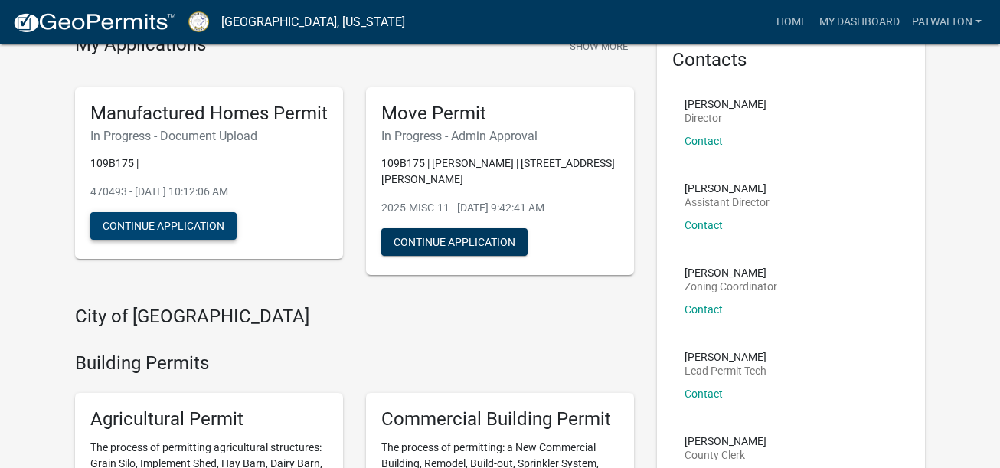
click at [146, 224] on button "Continue Application" at bounding box center [163, 226] width 146 height 28
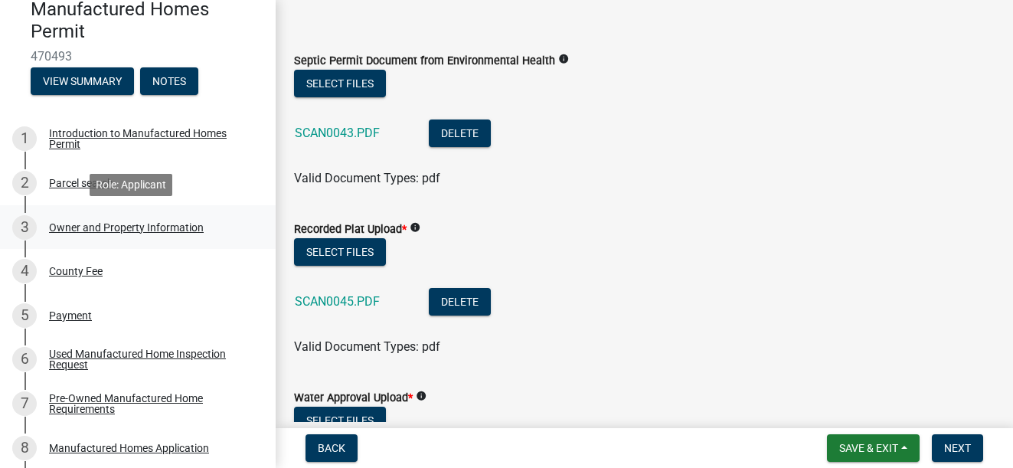
scroll to position [306, 0]
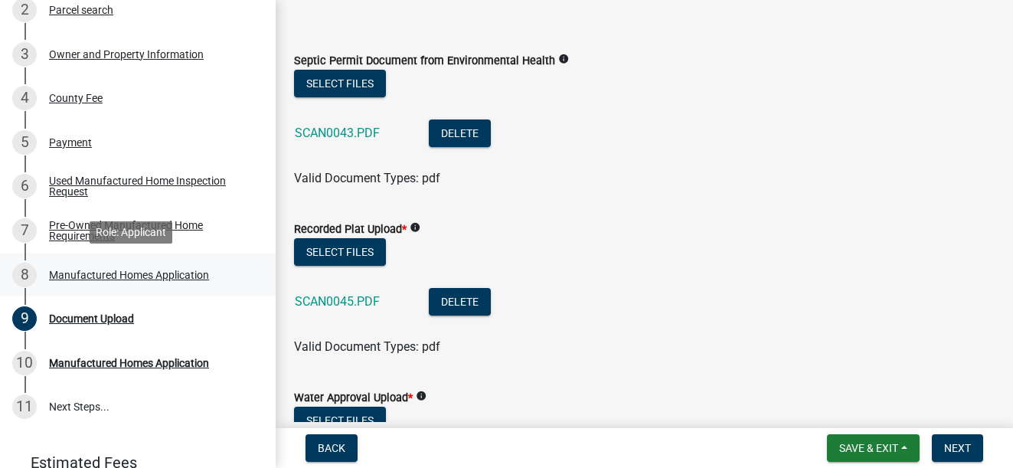
click at [119, 271] on div "Manufactured Homes Application" at bounding box center [129, 275] width 160 height 11
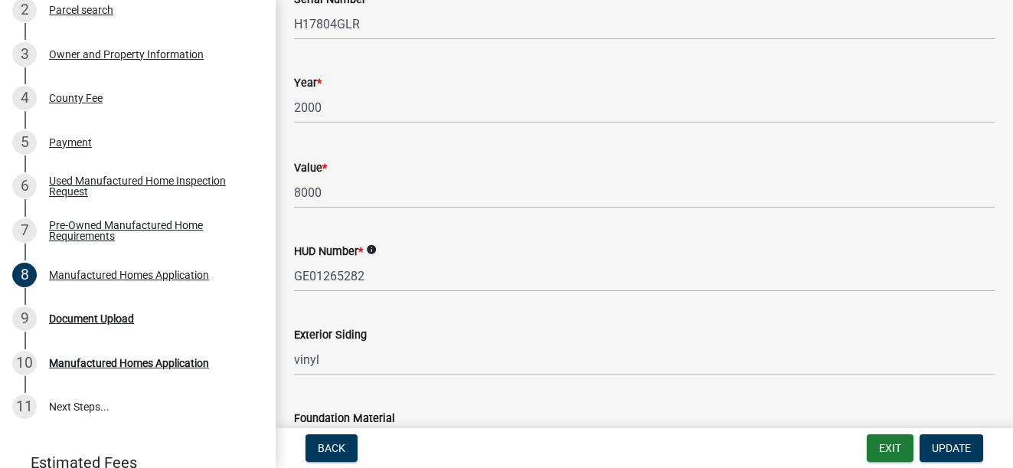
scroll to position [996, 0]
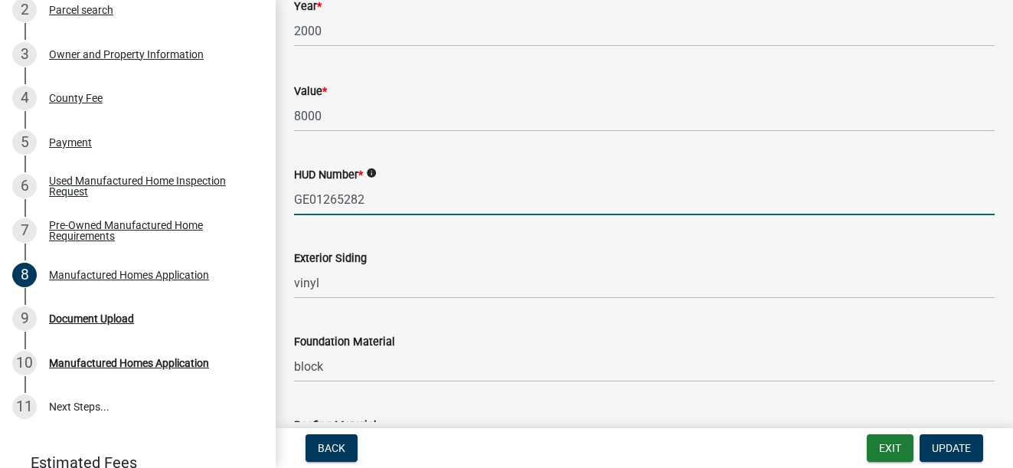
click at [387, 200] on input "GE01265282" at bounding box center [644, 199] width 701 height 31
type input "GE01265282, GEO1265283"
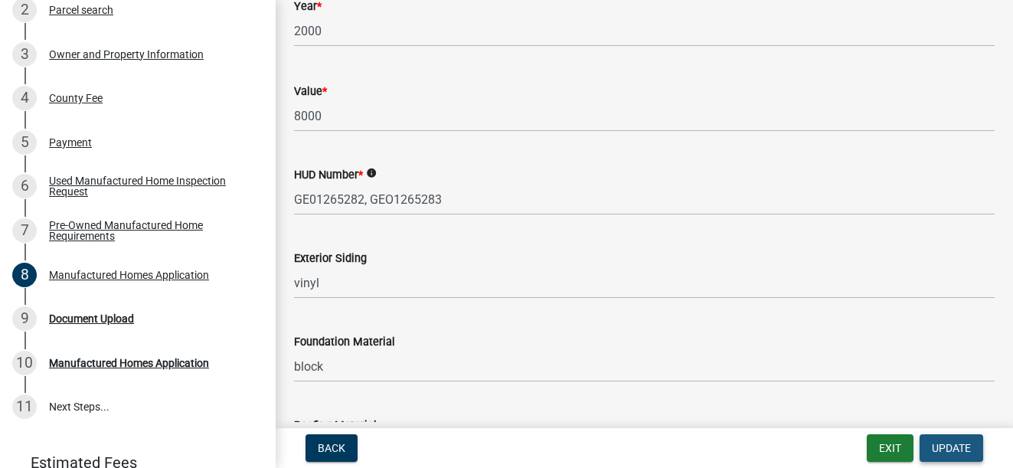
click at [938, 445] on span "Update" at bounding box center [951, 448] width 39 height 12
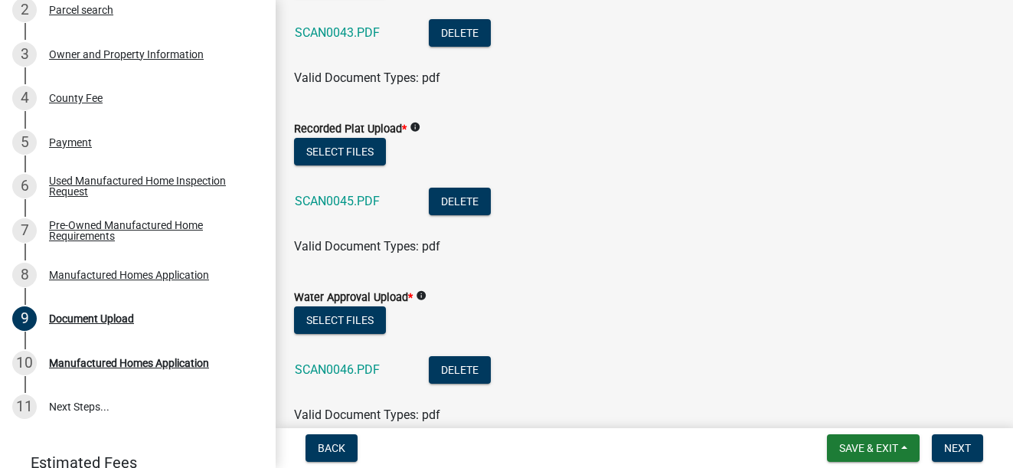
scroll to position [0, 0]
